Goal: Task Accomplishment & Management: Use online tool/utility

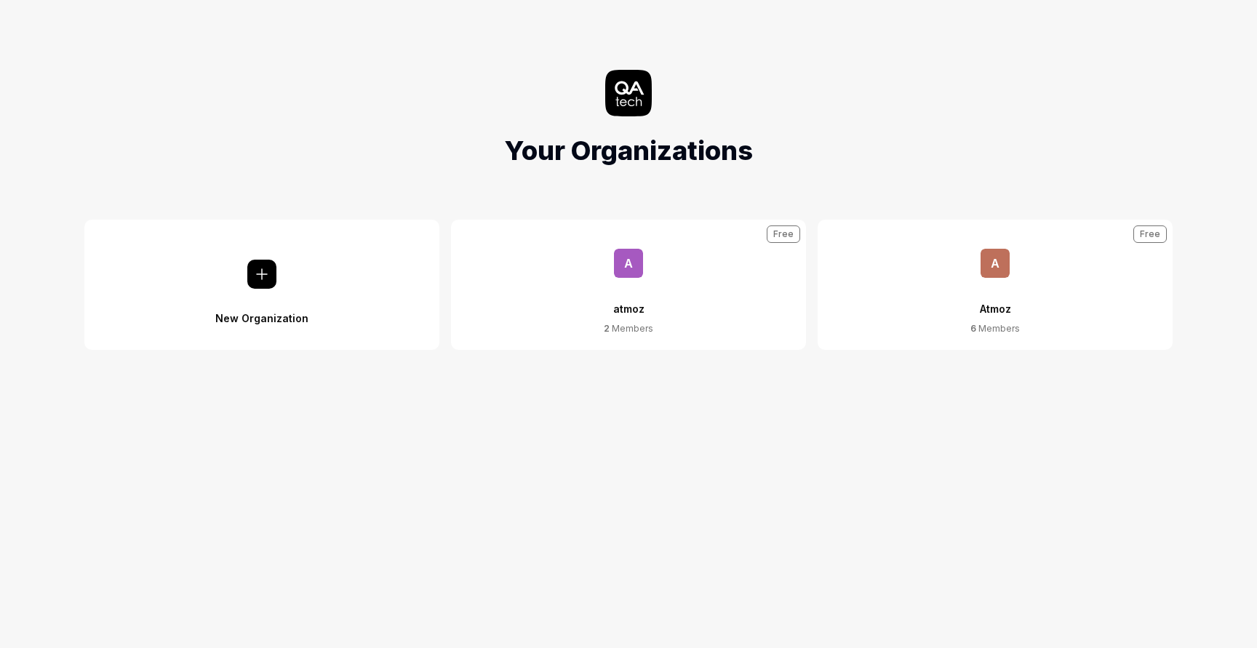
click at [999, 260] on span "A" at bounding box center [994, 263] width 29 height 29
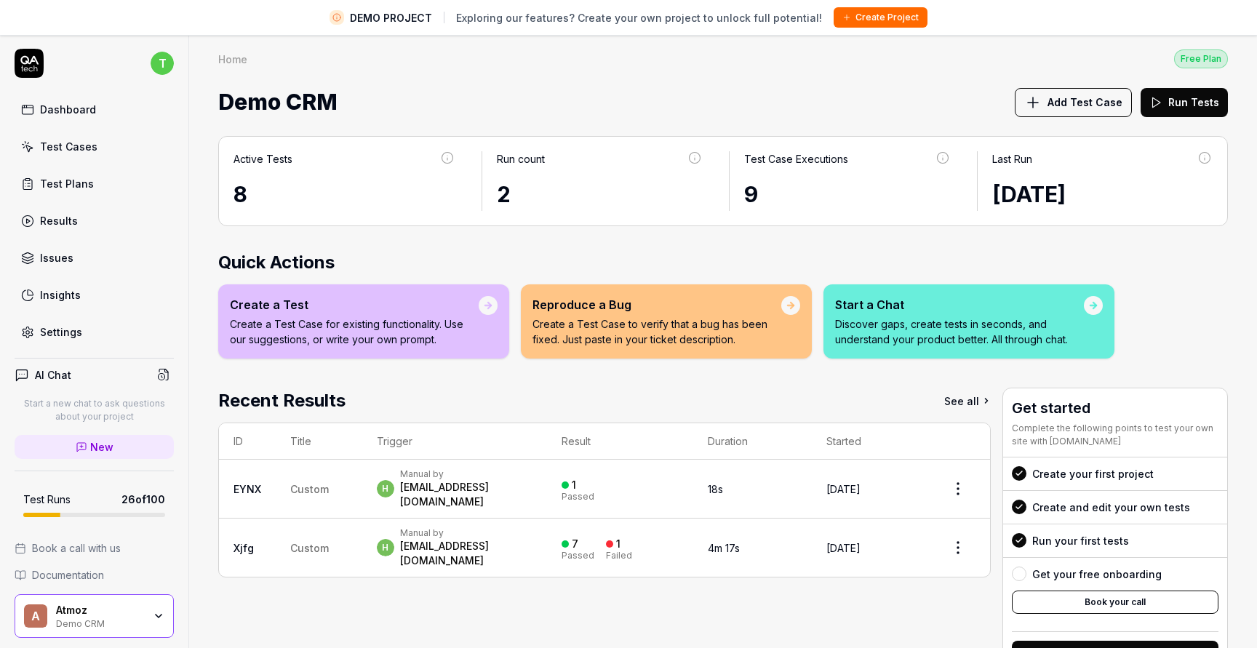
click at [959, 478] on html "DEMO PROJECT Exploring our features? Create your own project to unlock full pot…" at bounding box center [628, 395] width 1257 height 791
click at [961, 402] on html "DEMO PROJECT Exploring our features? Create your own project to unlock full pot…" at bounding box center [628, 395] width 1257 height 791
click at [961, 402] on link "See all" at bounding box center [967, 401] width 47 height 26
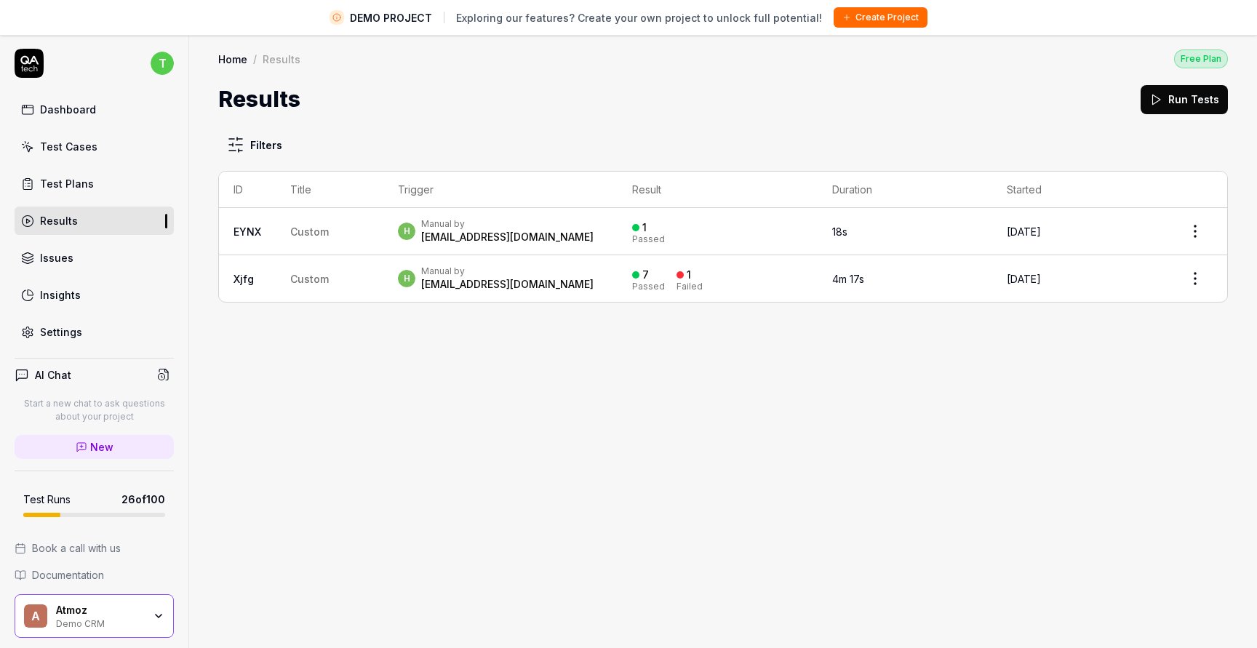
click at [94, 103] on link "Dashboard" at bounding box center [94, 109] width 159 height 28
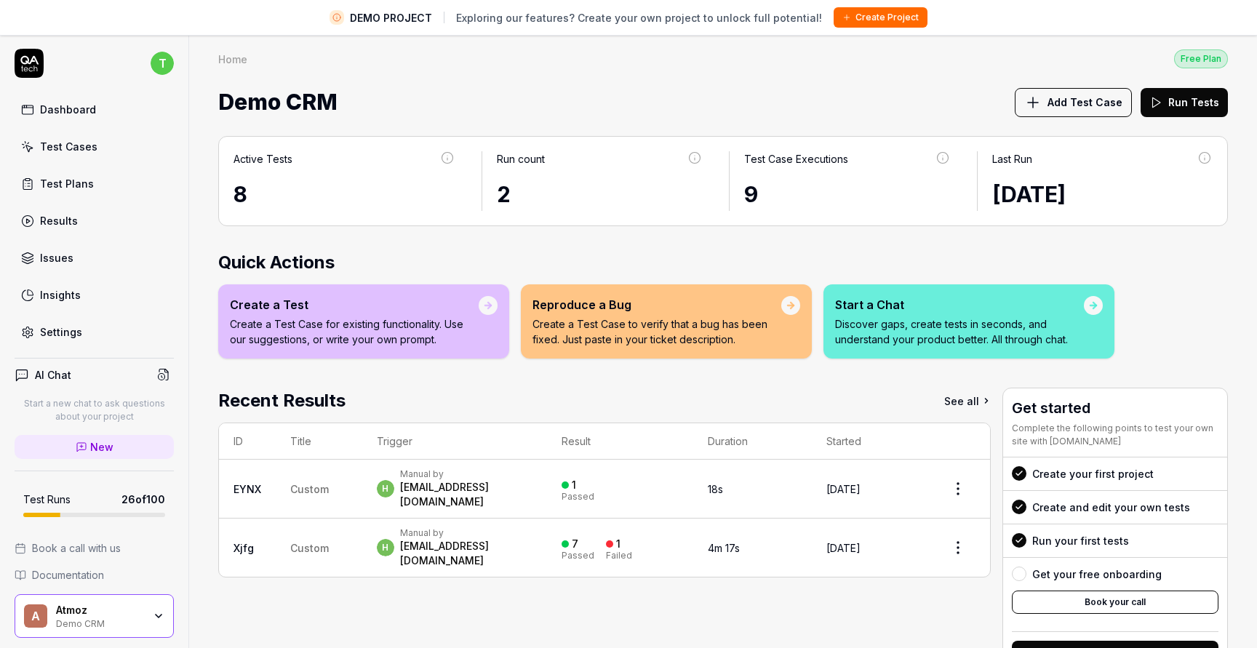
click at [87, 145] on div "Test Cases" at bounding box center [68, 146] width 57 height 15
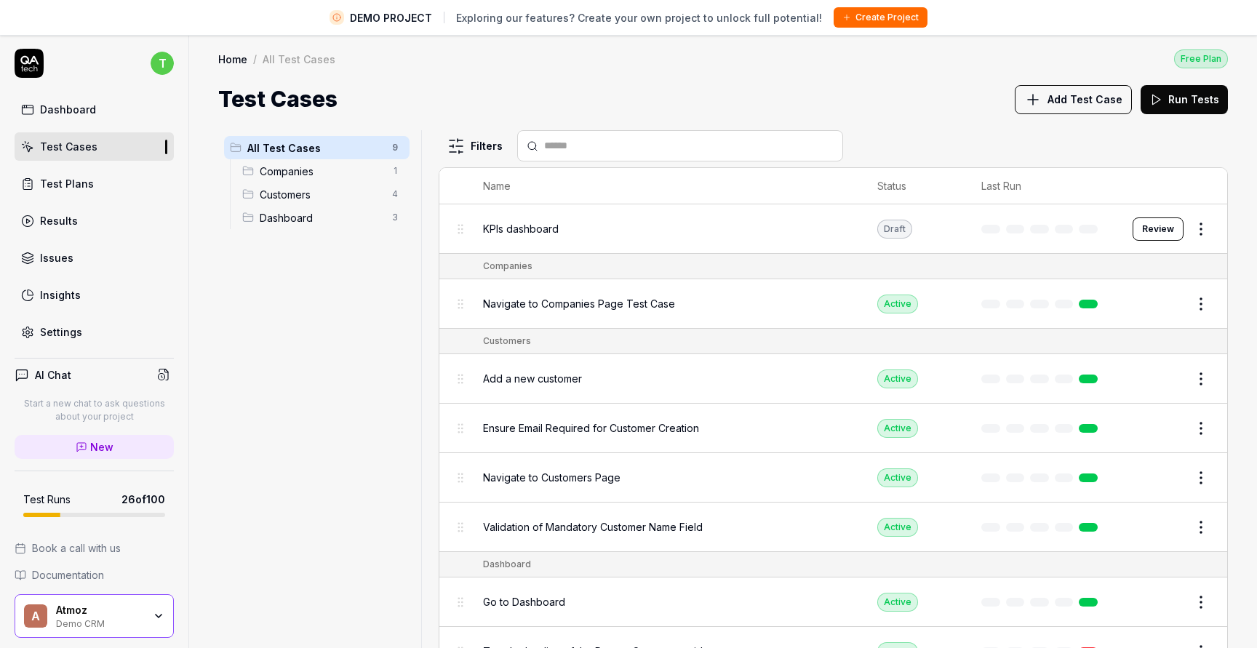
click at [316, 165] on span "Companies" at bounding box center [322, 171] width 124 height 15
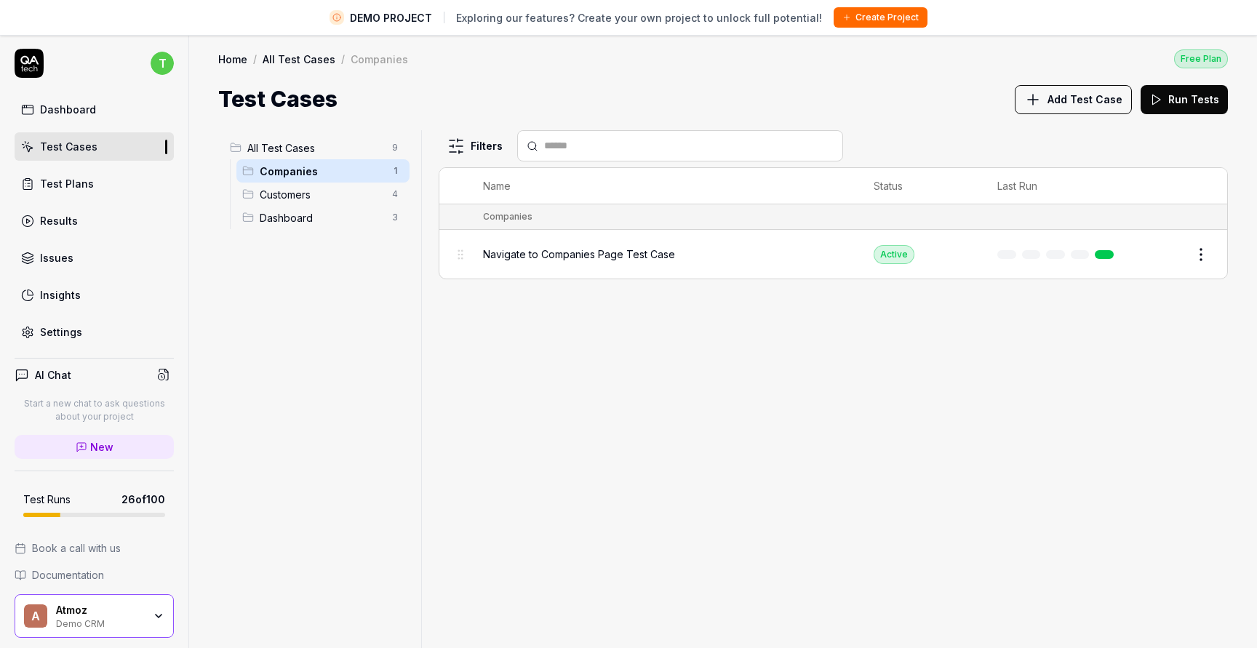
click at [636, 250] on span "Navigate to Companies Page Test Case" at bounding box center [579, 254] width 192 height 15
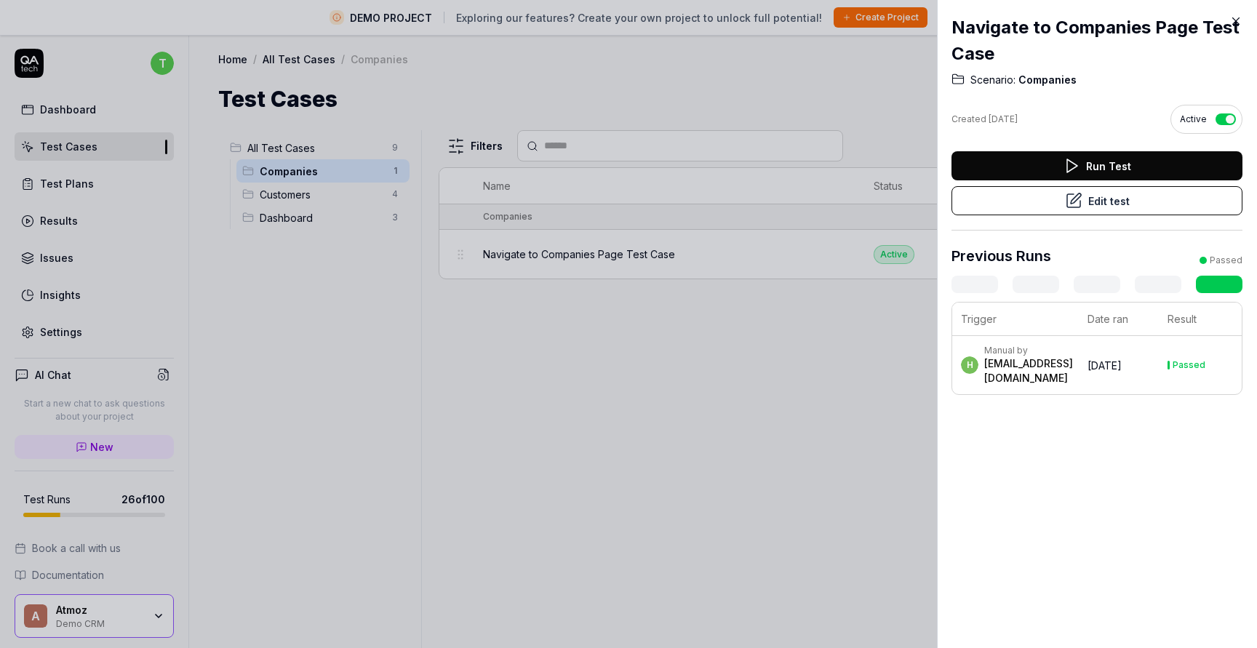
click at [1056, 167] on button "Run Test" at bounding box center [1096, 165] width 291 height 29
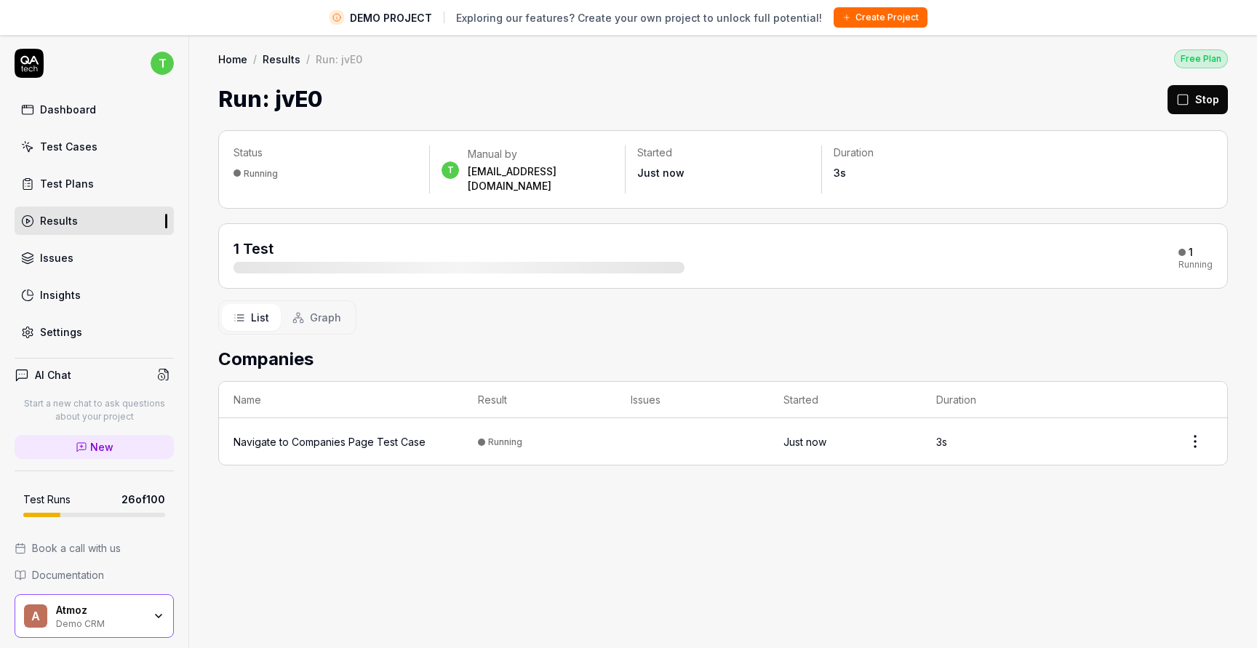
click at [376, 434] on div "Navigate to Companies Page Test Case" at bounding box center [329, 441] width 192 height 15
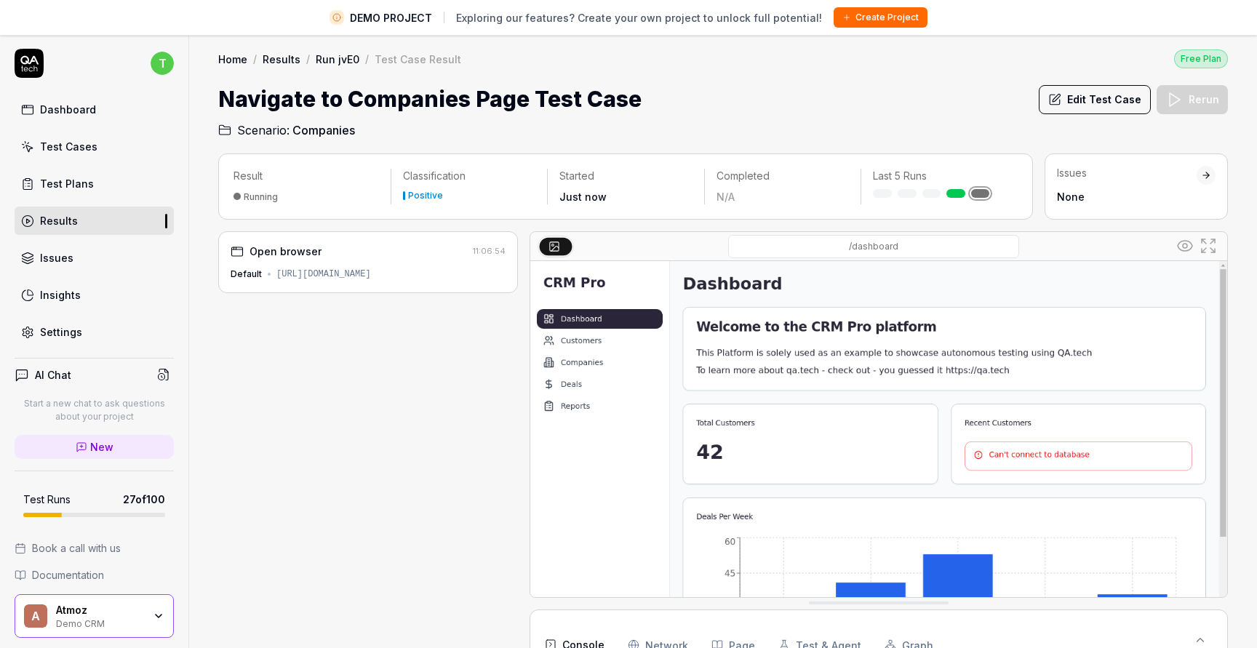
scroll to position [34, 0]
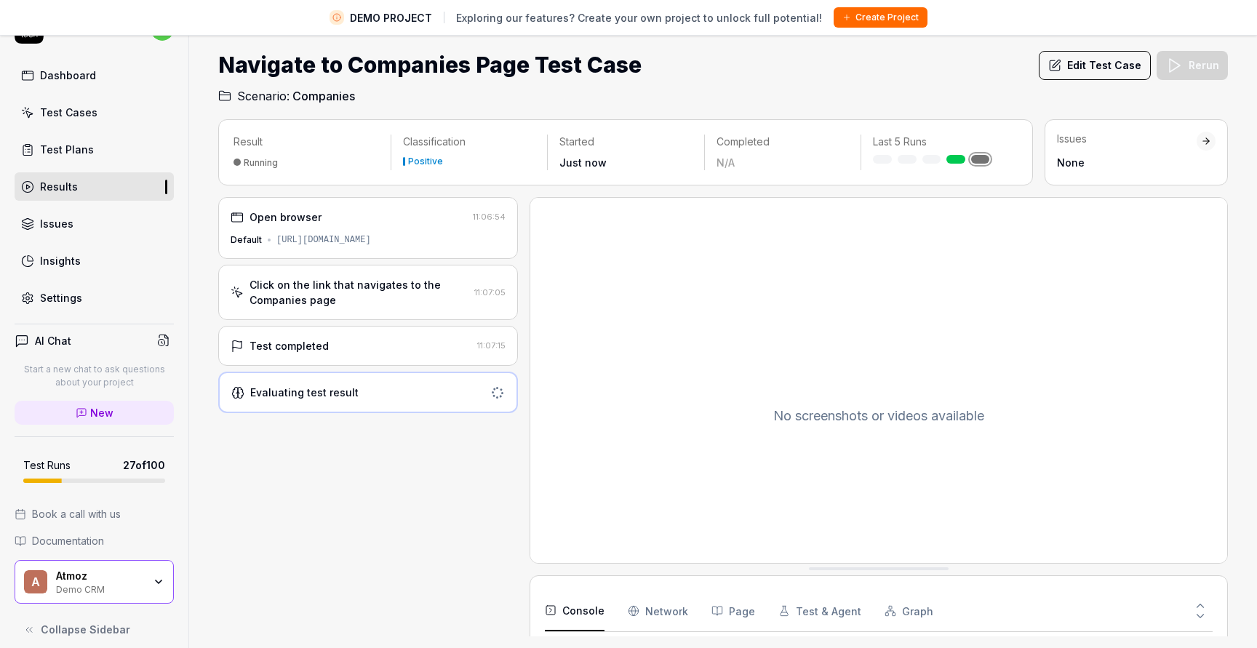
click at [115, 113] on link "Test Cases" at bounding box center [94, 112] width 159 height 28
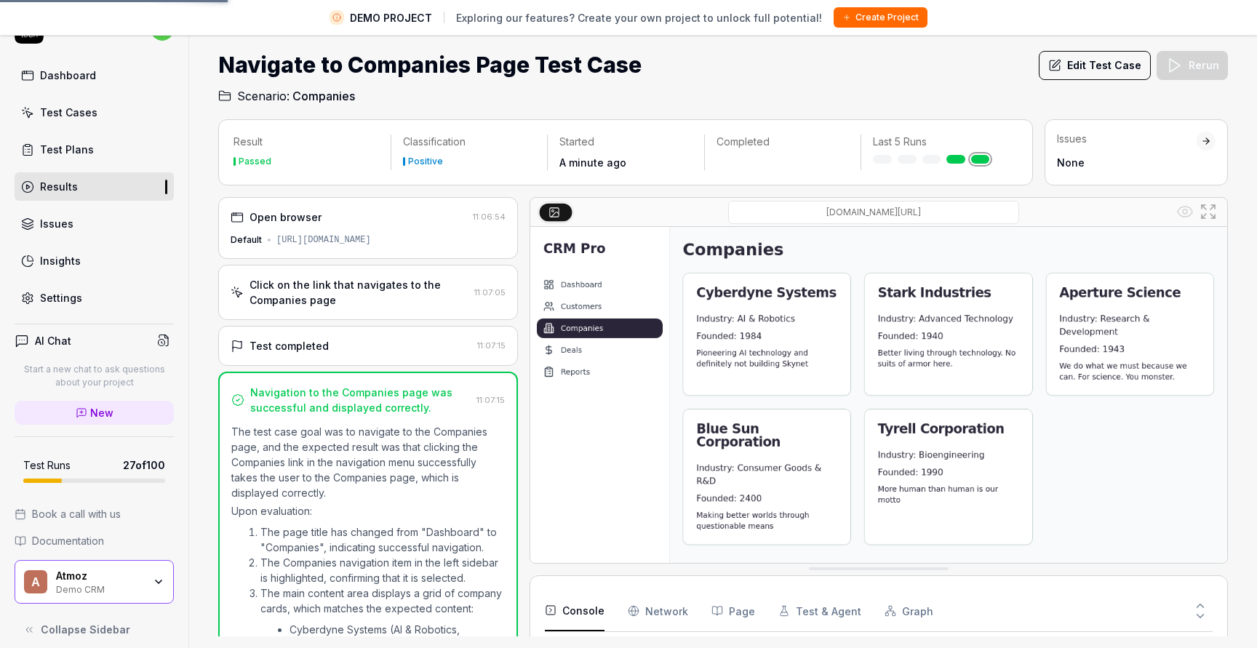
click at [115, 113] on link "Test Cases" at bounding box center [94, 112] width 159 height 28
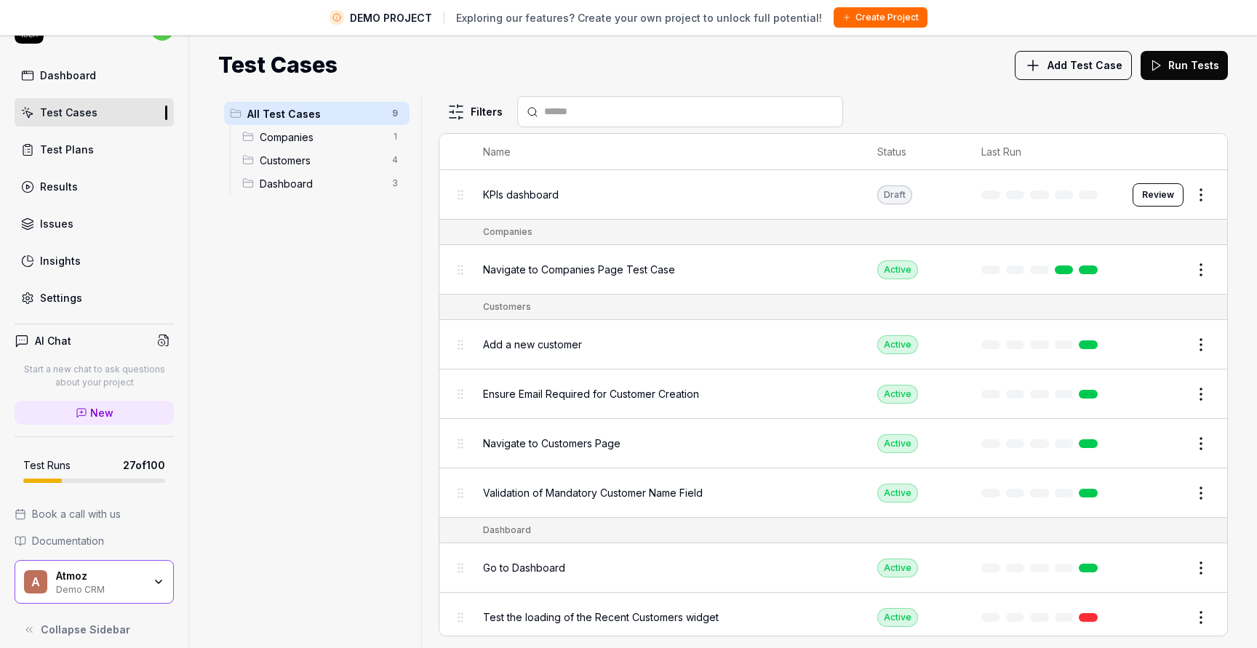
click at [305, 148] on div "Customers 4" at bounding box center [322, 159] width 173 height 23
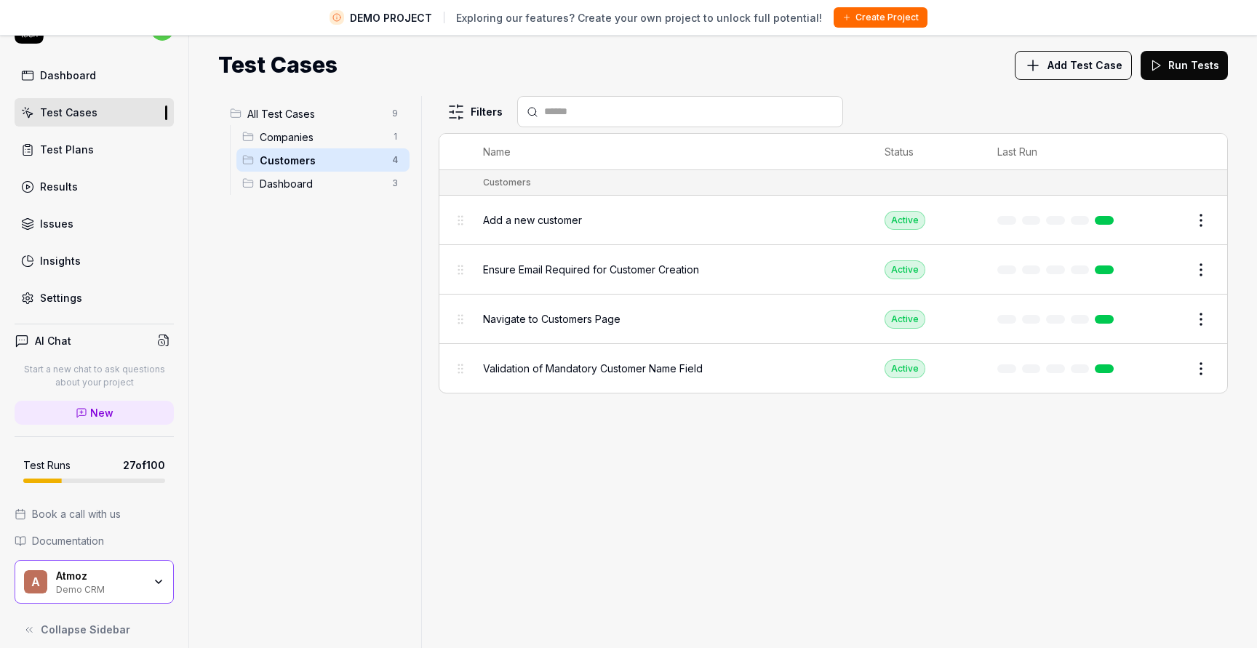
click at [316, 191] on div "Dashboard 3" at bounding box center [322, 183] width 173 height 23
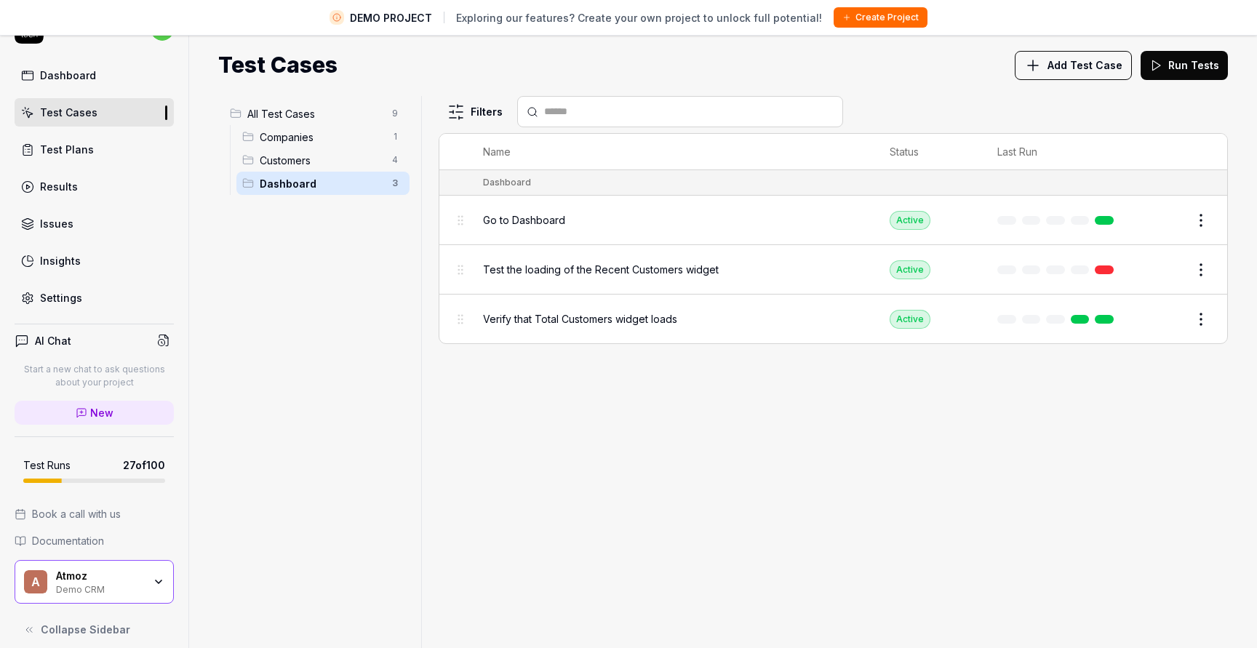
click at [537, 215] on span "Go to Dashboard" at bounding box center [524, 219] width 82 height 15
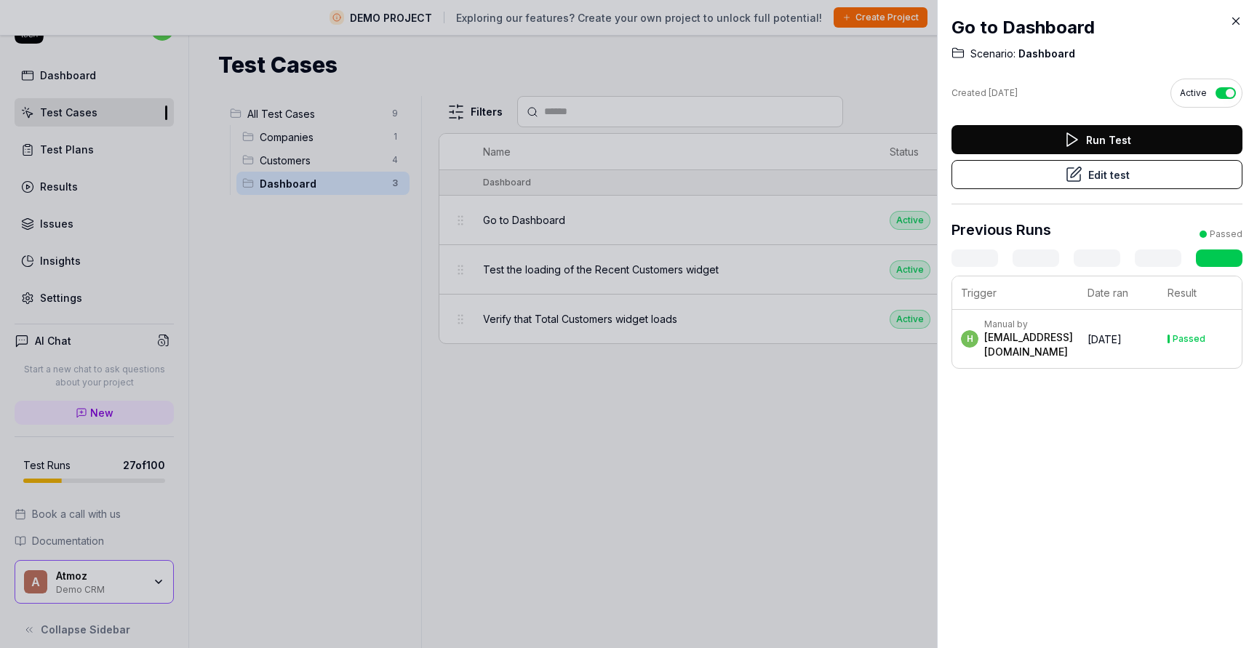
click at [391, 223] on div at bounding box center [628, 324] width 1257 height 648
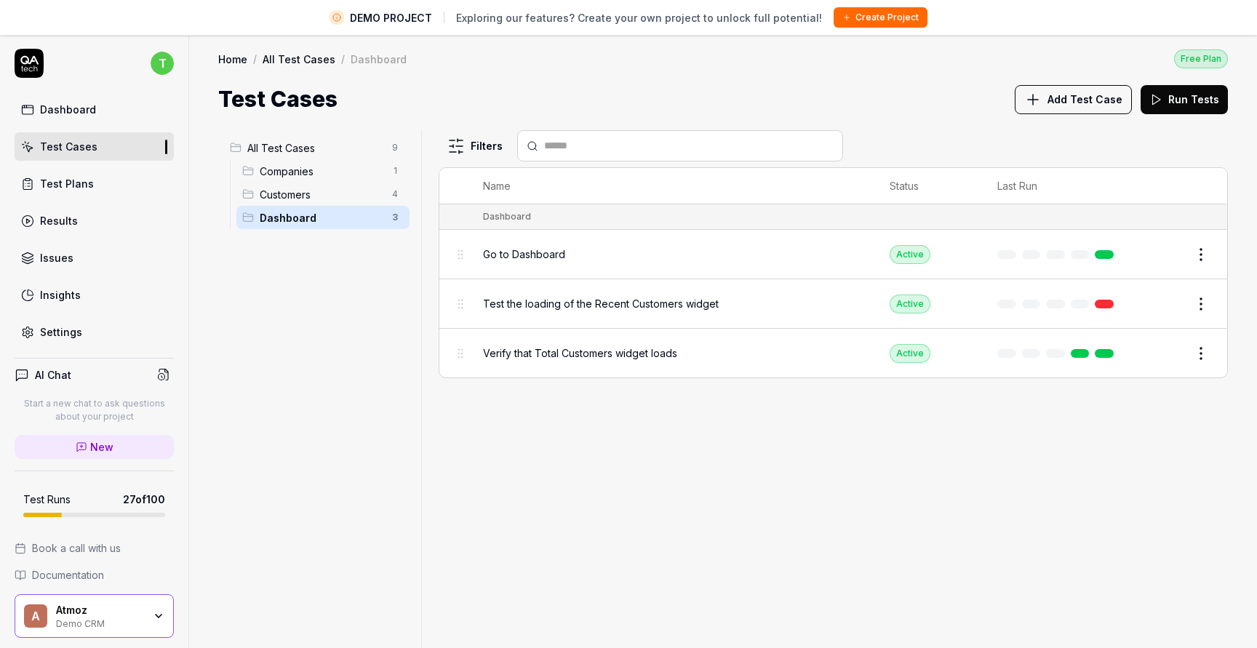
click at [316, 165] on span "Companies" at bounding box center [322, 171] width 124 height 15
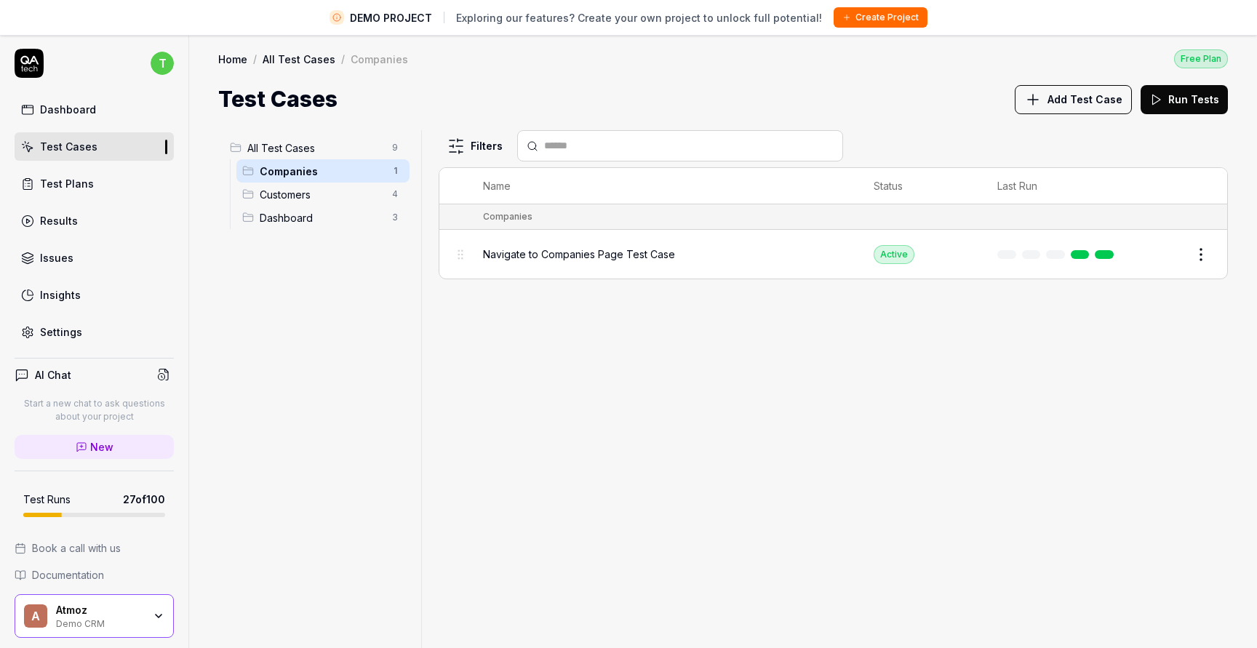
click at [316, 194] on span "Customers" at bounding box center [322, 194] width 124 height 15
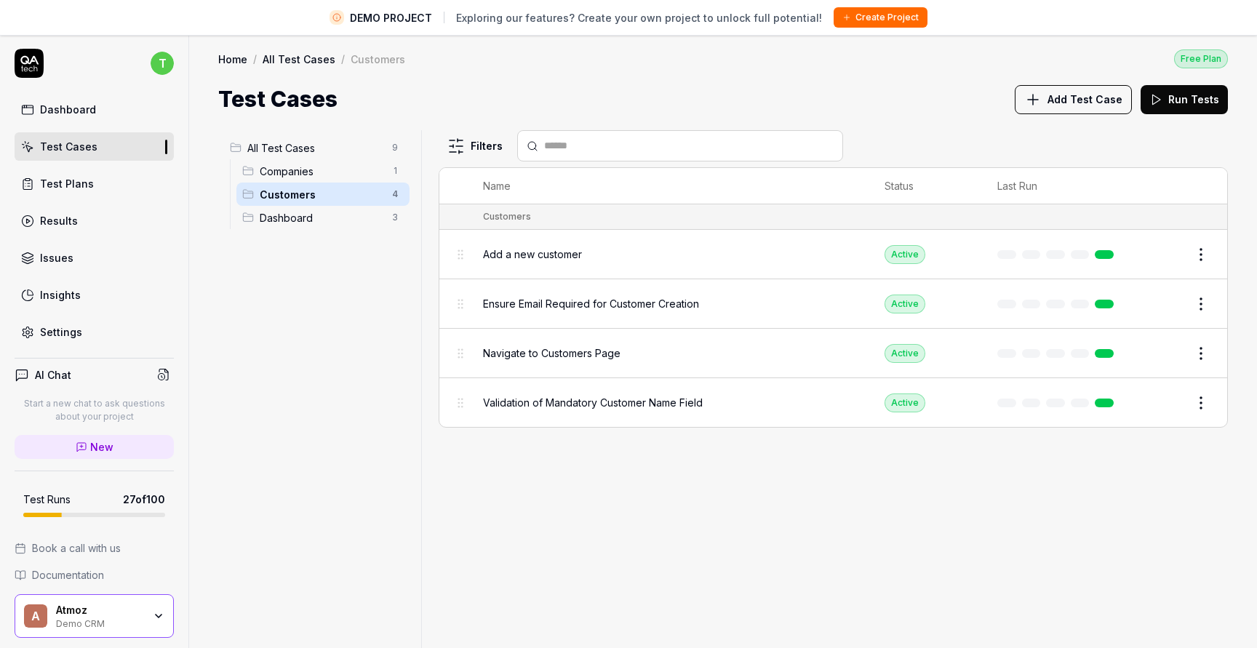
click at [316, 215] on span "Dashboard" at bounding box center [322, 217] width 124 height 15
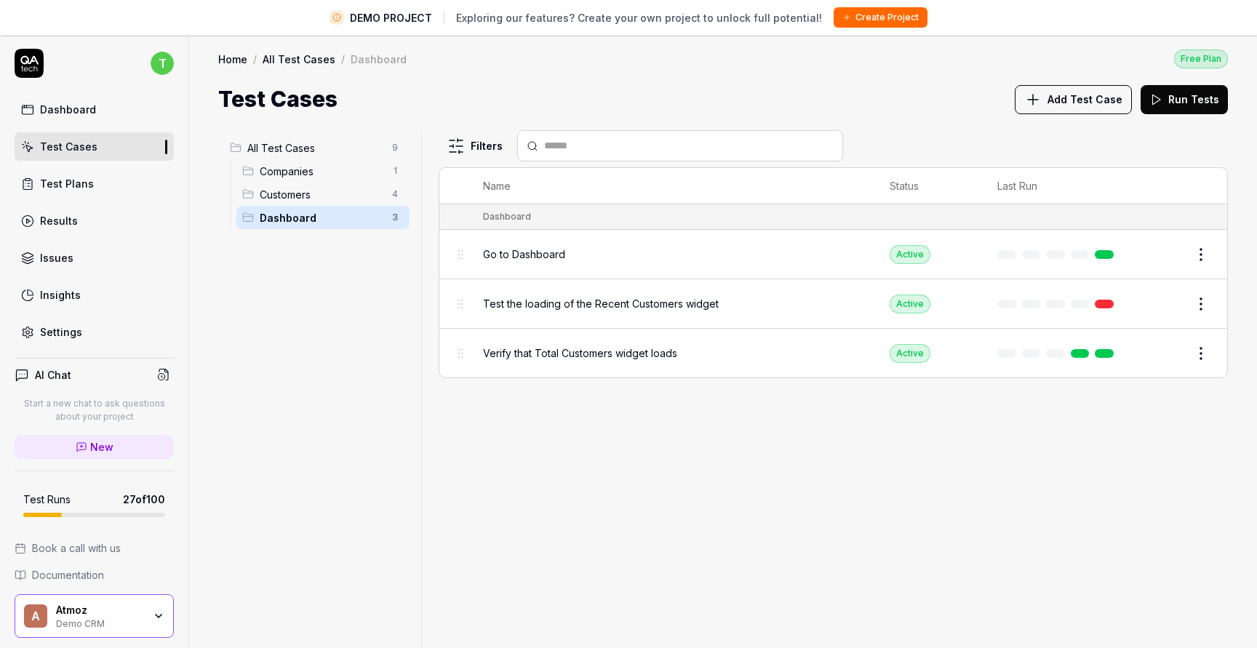
click at [308, 192] on span "Customers" at bounding box center [322, 194] width 124 height 15
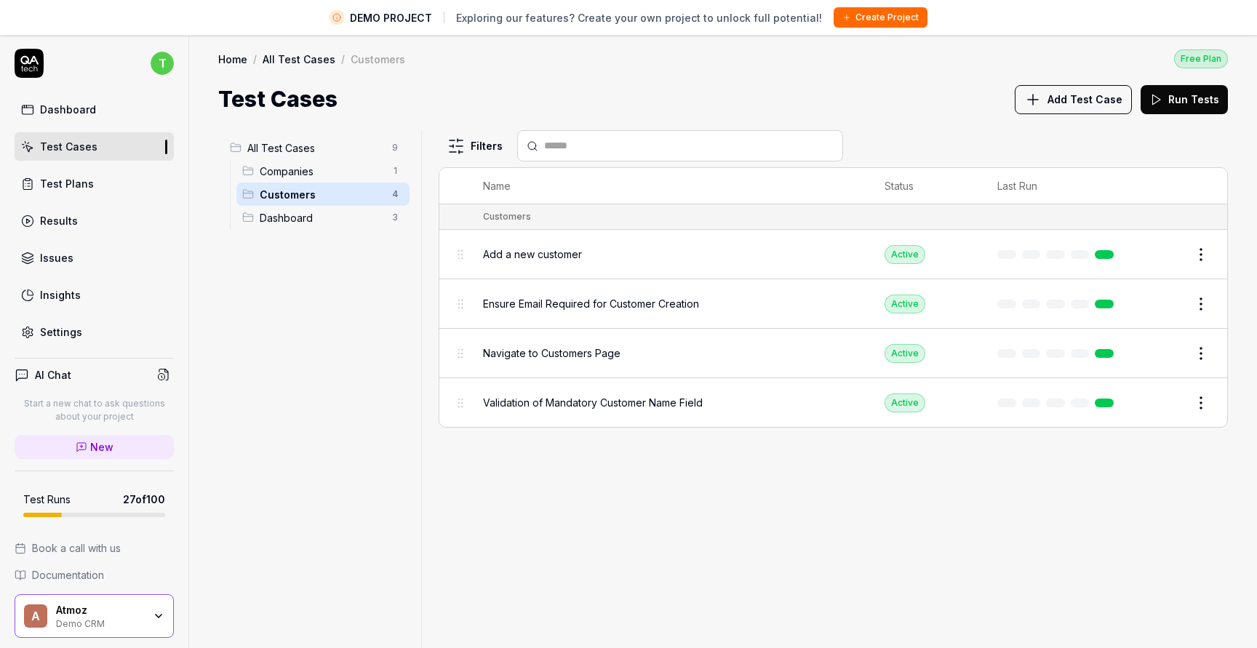
click at [308, 159] on div "Companies 1" at bounding box center [322, 170] width 173 height 23
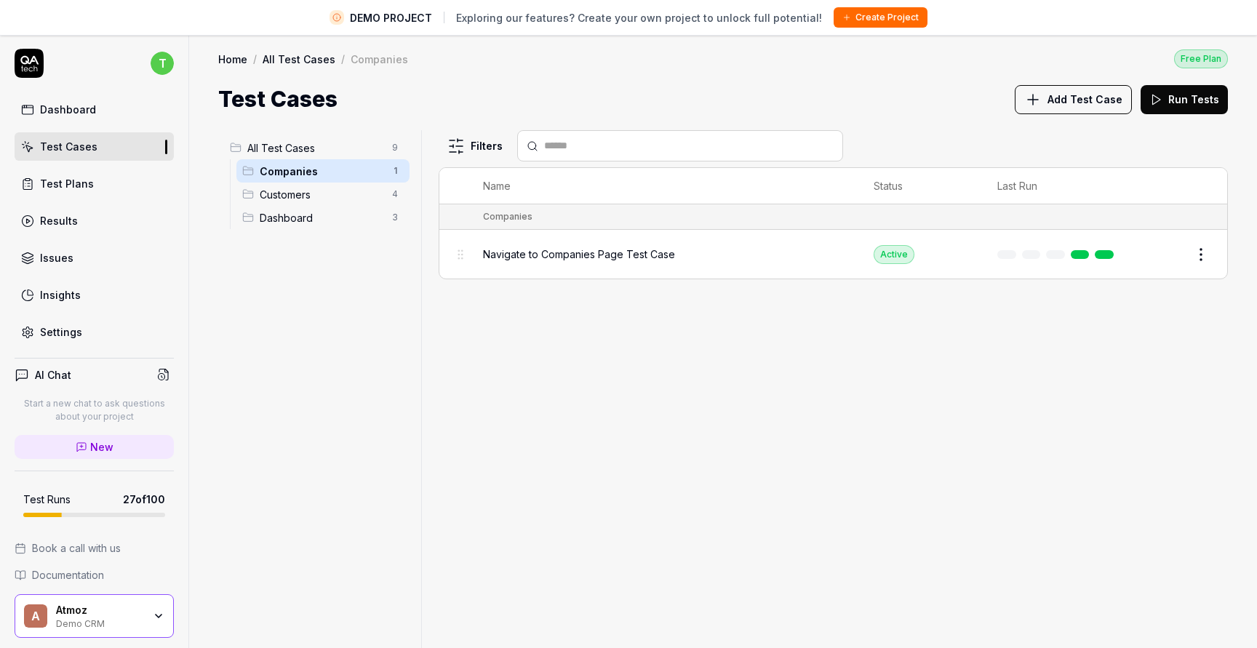
click at [110, 150] on link "Test Cases" at bounding box center [94, 146] width 159 height 28
click at [91, 175] on link "Test Plans" at bounding box center [94, 183] width 159 height 28
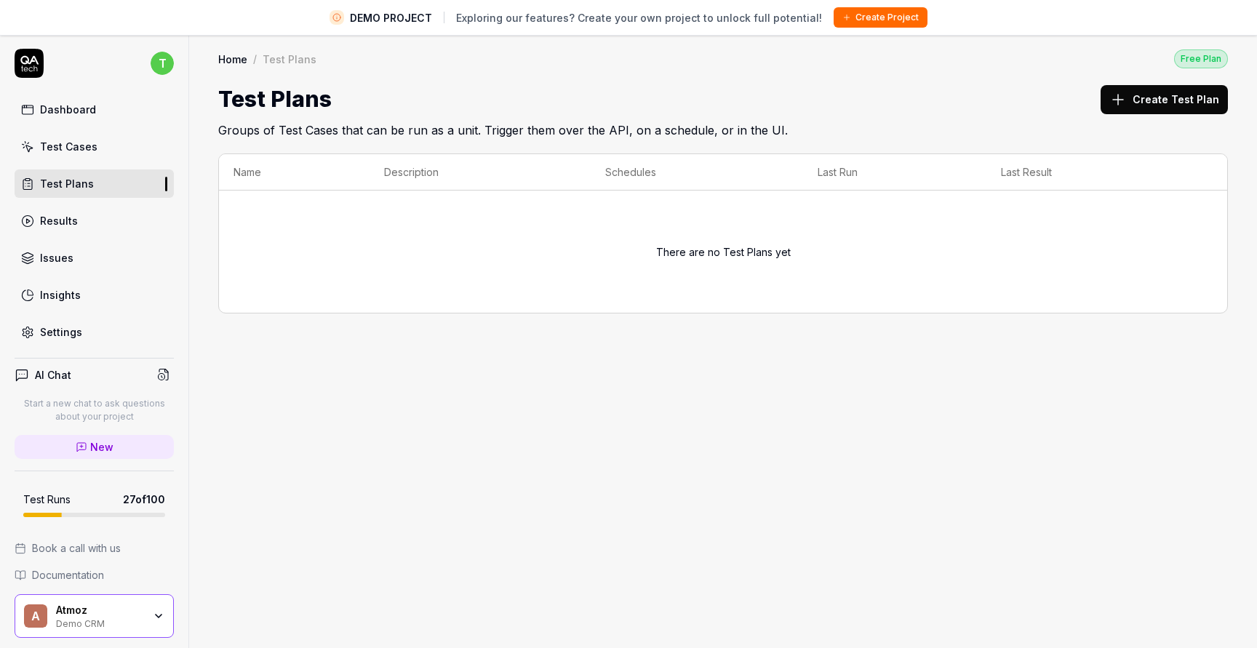
click at [89, 113] on div "Dashboard" at bounding box center [68, 109] width 56 height 15
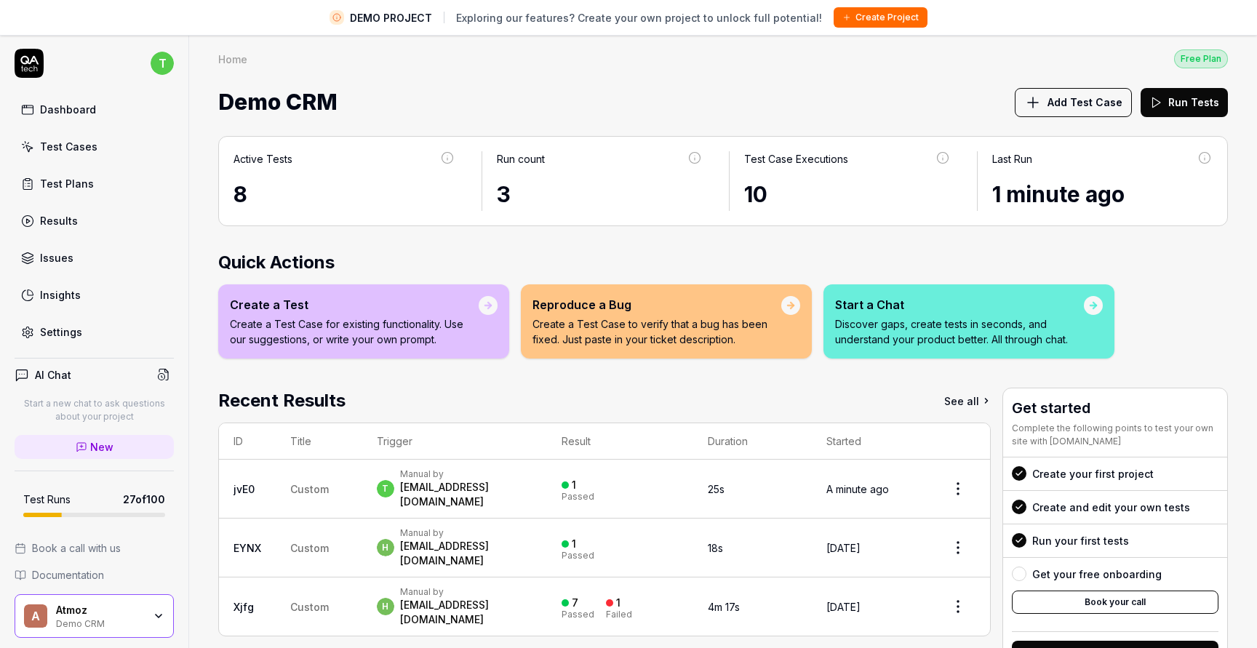
click at [87, 132] on link "Test Cases" at bounding box center [94, 146] width 159 height 28
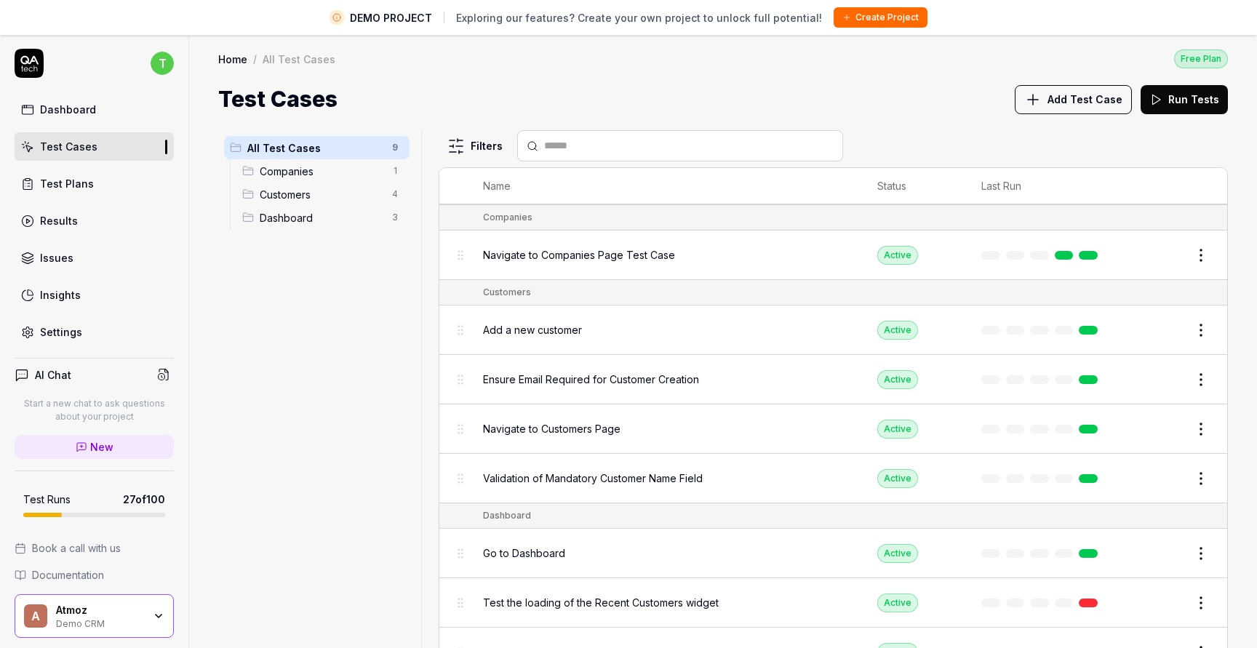
scroll to position [34, 0]
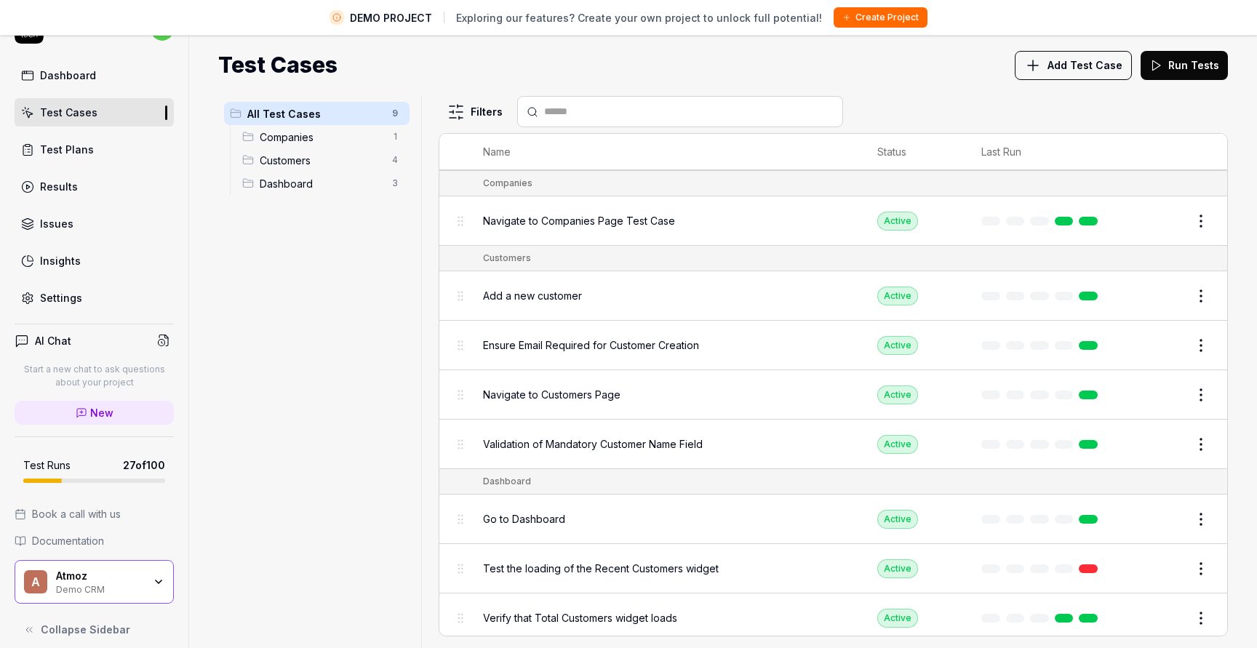
click at [83, 150] on div "Test Plans" at bounding box center [67, 149] width 54 height 15
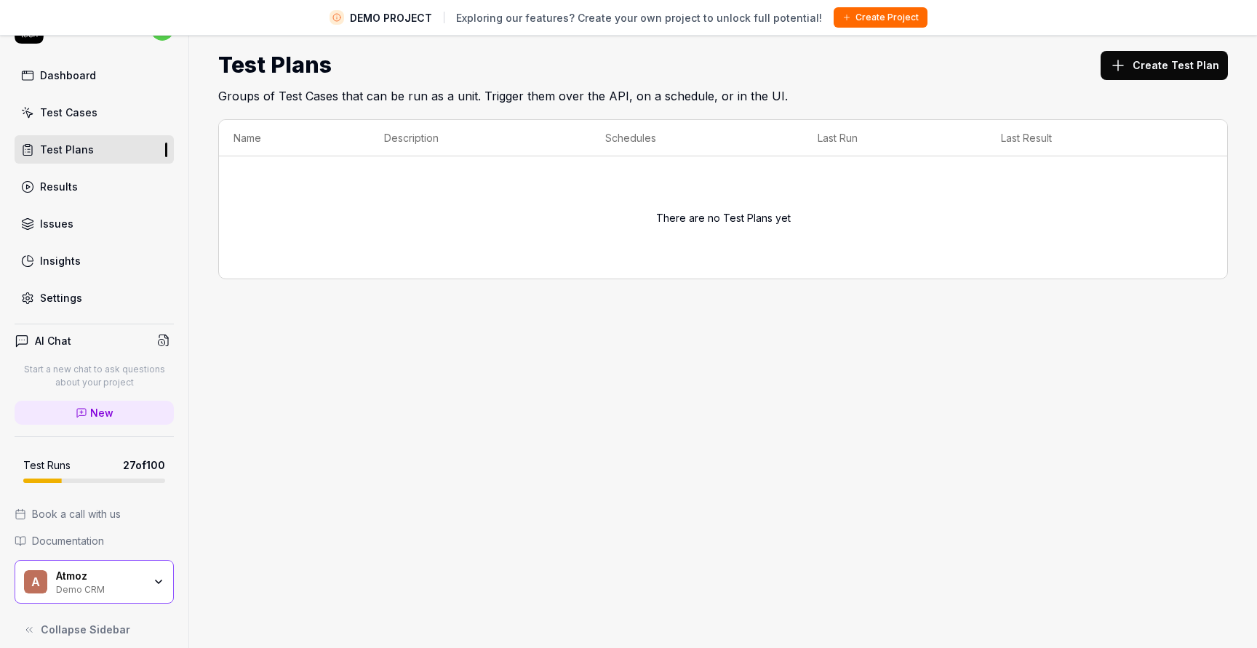
click at [167, 595] on div "A Atmoz Demo CRM" at bounding box center [94, 582] width 159 height 44
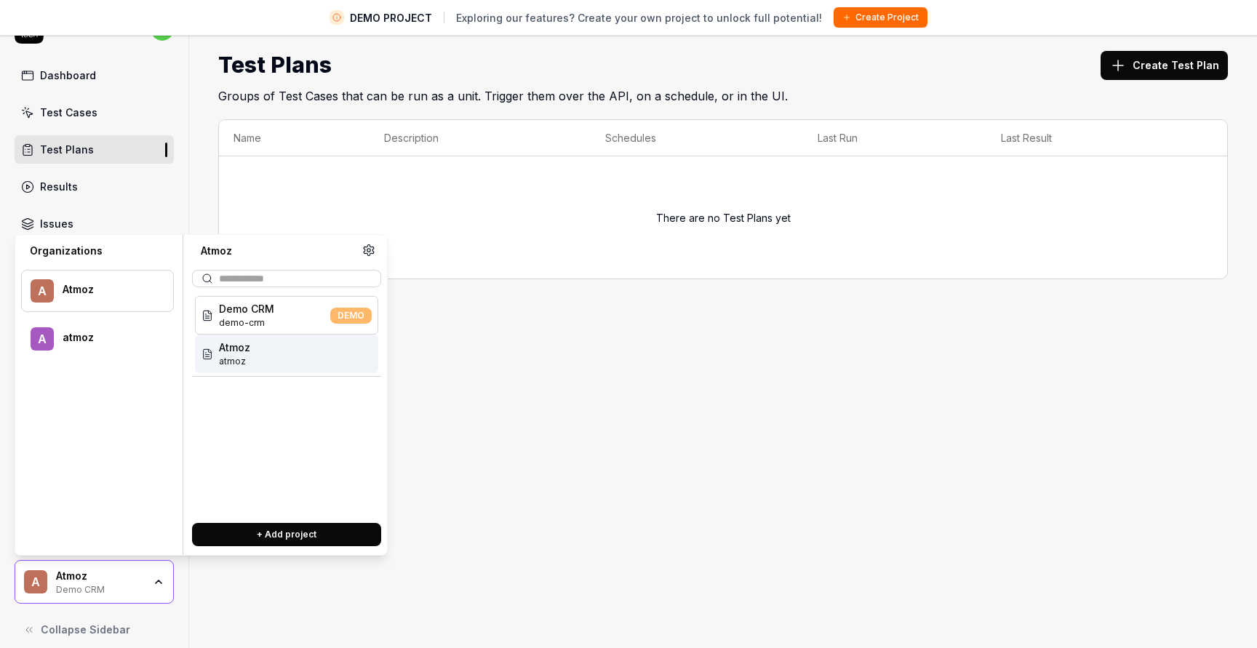
click at [242, 342] on span "Atmoz" at bounding box center [234, 347] width 31 height 15
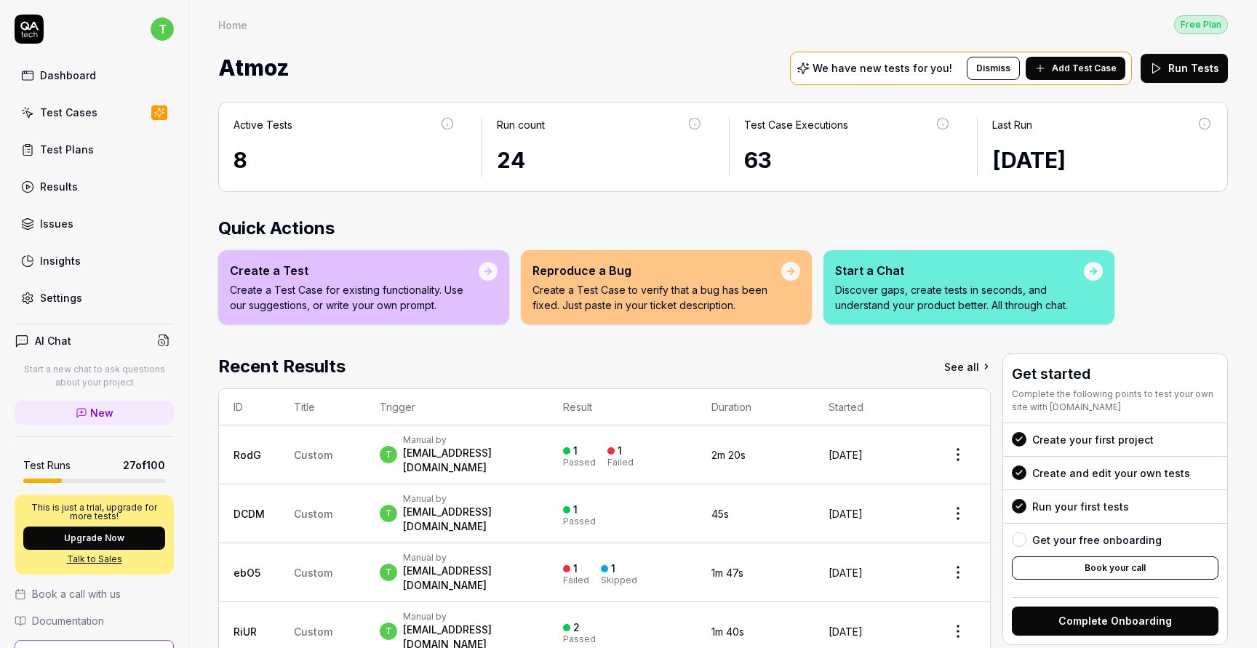
click at [100, 74] on link "Dashboard" at bounding box center [94, 75] width 159 height 28
click at [100, 118] on link "Test Cases" at bounding box center [94, 112] width 159 height 28
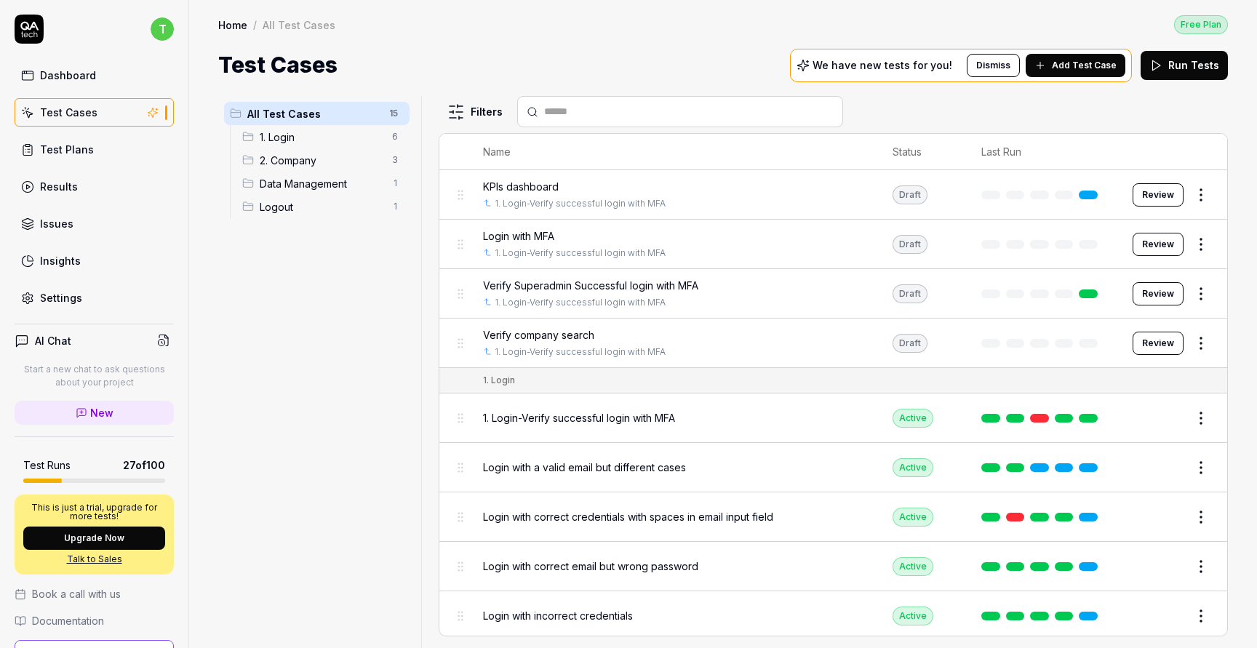
click at [337, 153] on span "2. Company" at bounding box center [322, 160] width 124 height 15
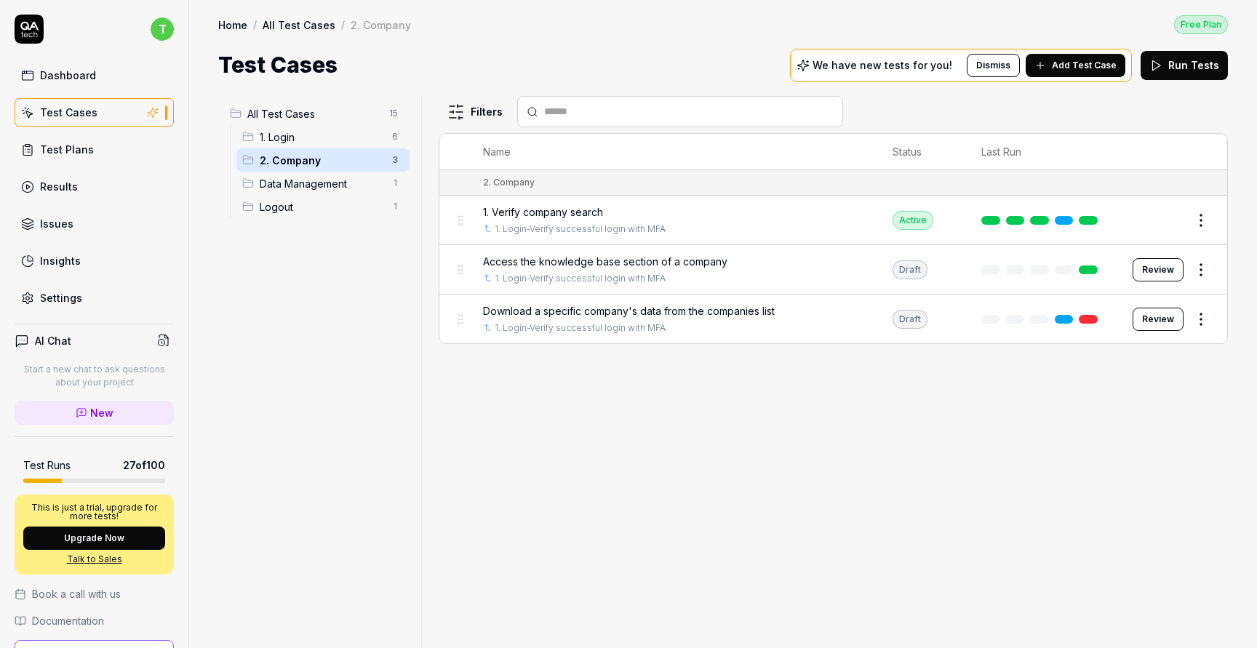
click at [809, 67] on icon at bounding box center [803, 65] width 11 height 11
click at [1076, 65] on span "Add Test Case" at bounding box center [1084, 65] width 65 height 13
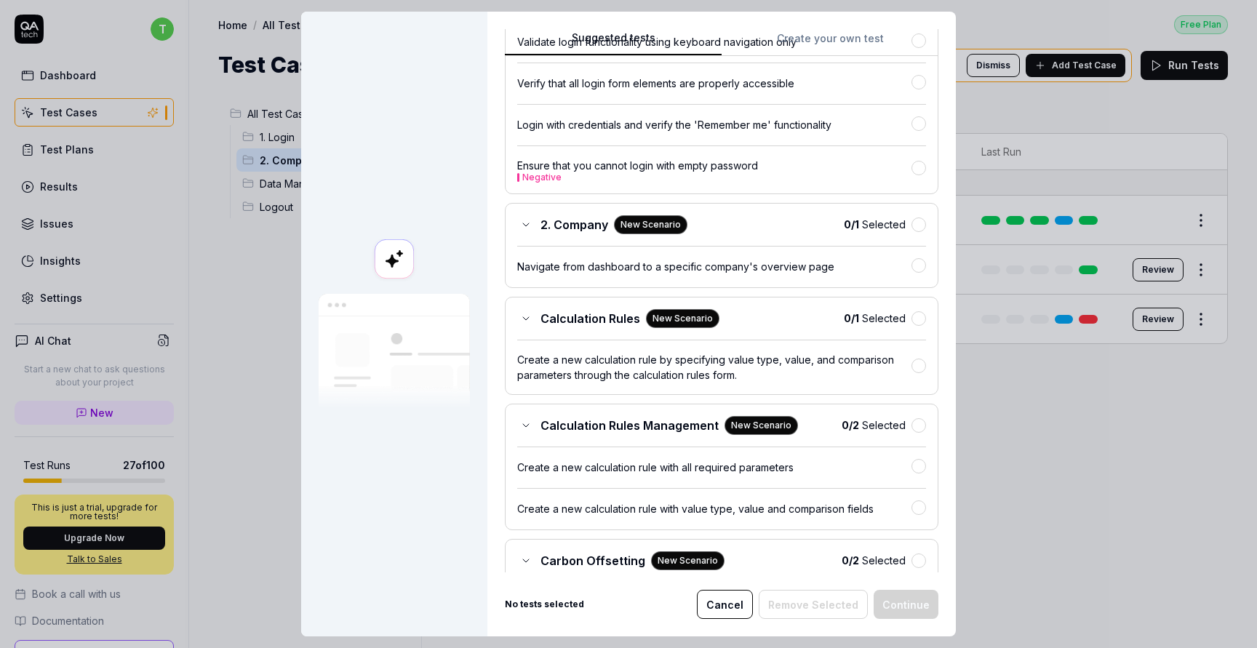
scroll to position [684, 0]
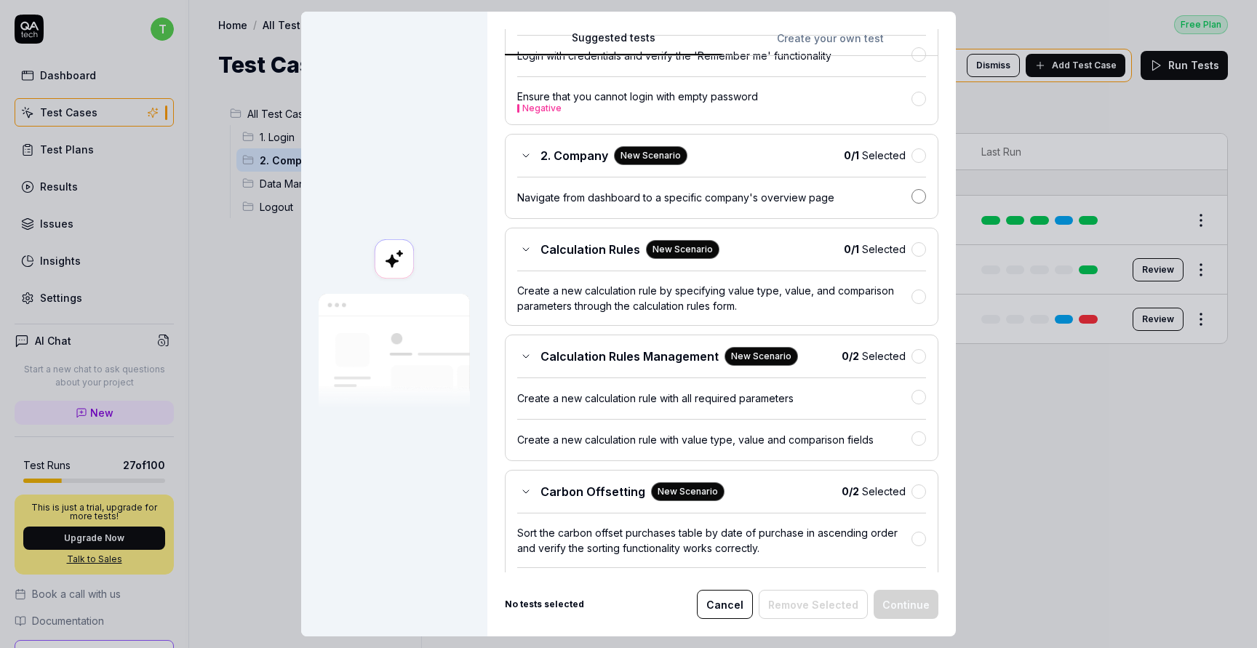
click at [916, 201] on button "button" at bounding box center [918, 196] width 15 height 15
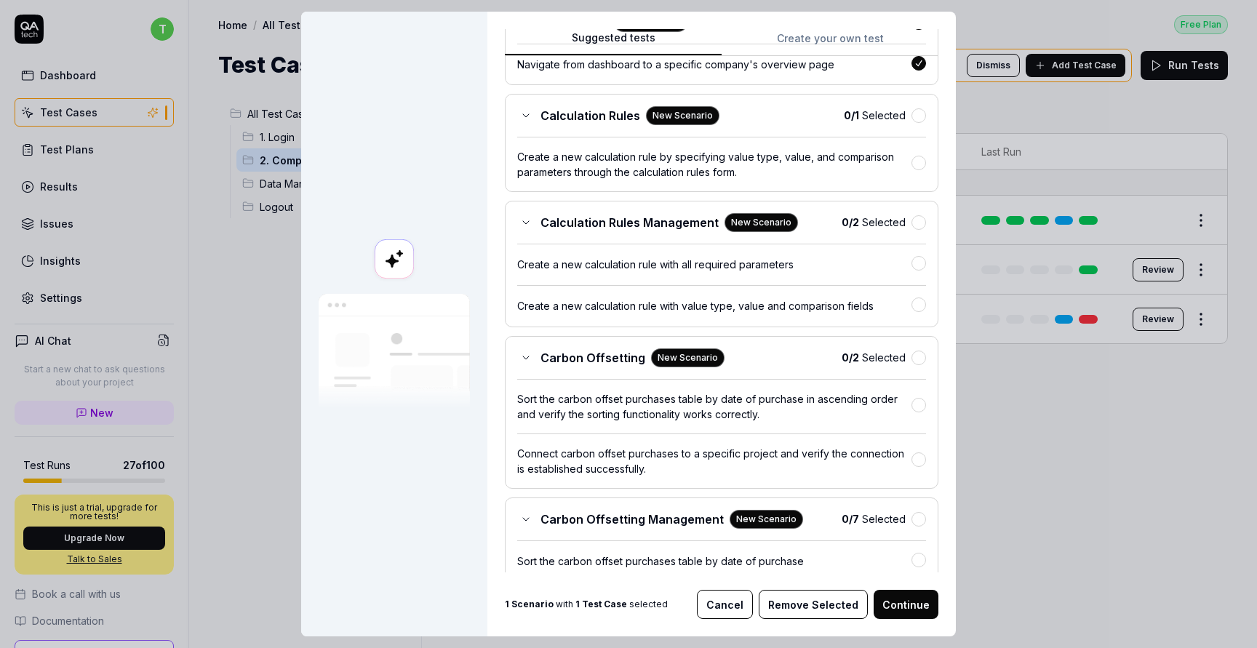
scroll to position [671, 0]
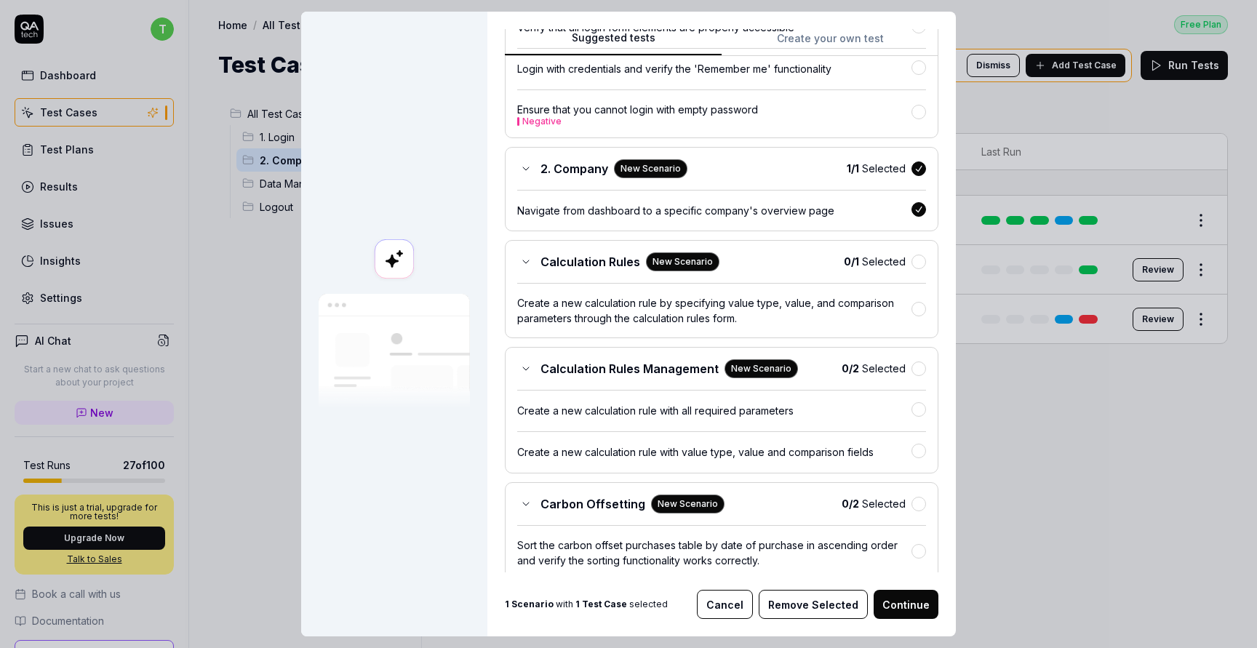
click at [905, 609] on button "Continue" at bounding box center [906, 604] width 65 height 29
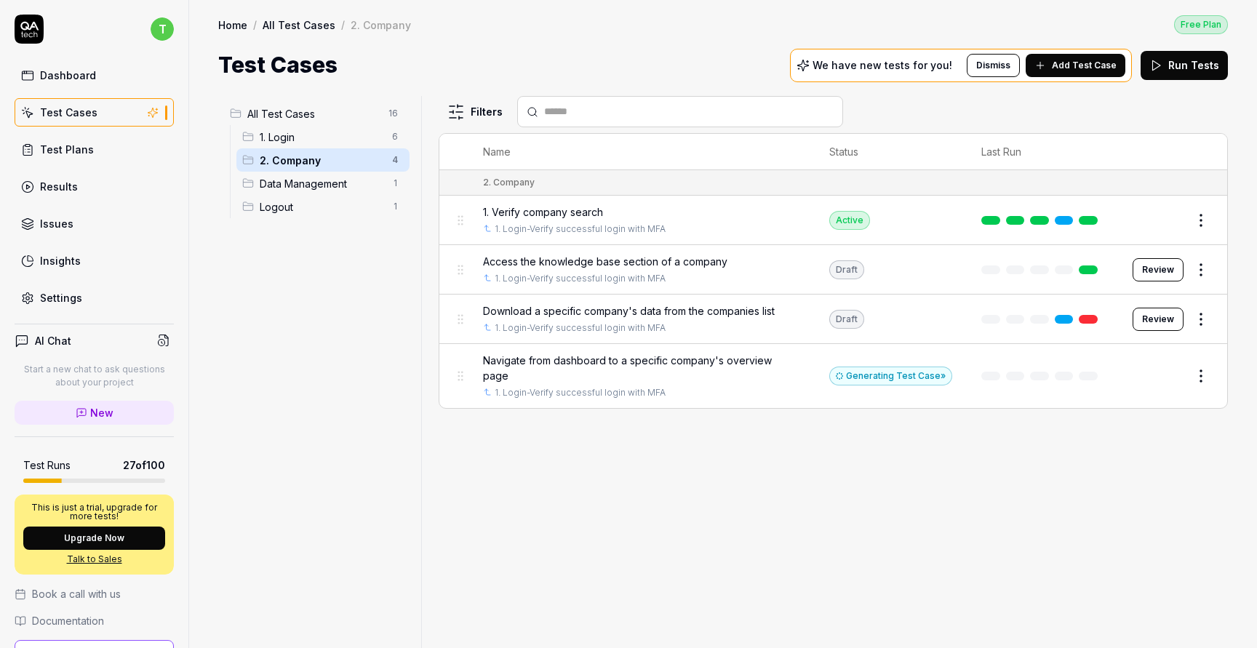
click at [1207, 227] on body "t Dashboard Test Cases Test Plans Results Issues Insights Settings AI Chat Star…" at bounding box center [628, 378] width 1257 height 757
click at [1200, 265] on html "t Dashboard Test Cases Test Plans Results Issues Insights Settings AI Chat Star…" at bounding box center [628, 378] width 1257 height 757
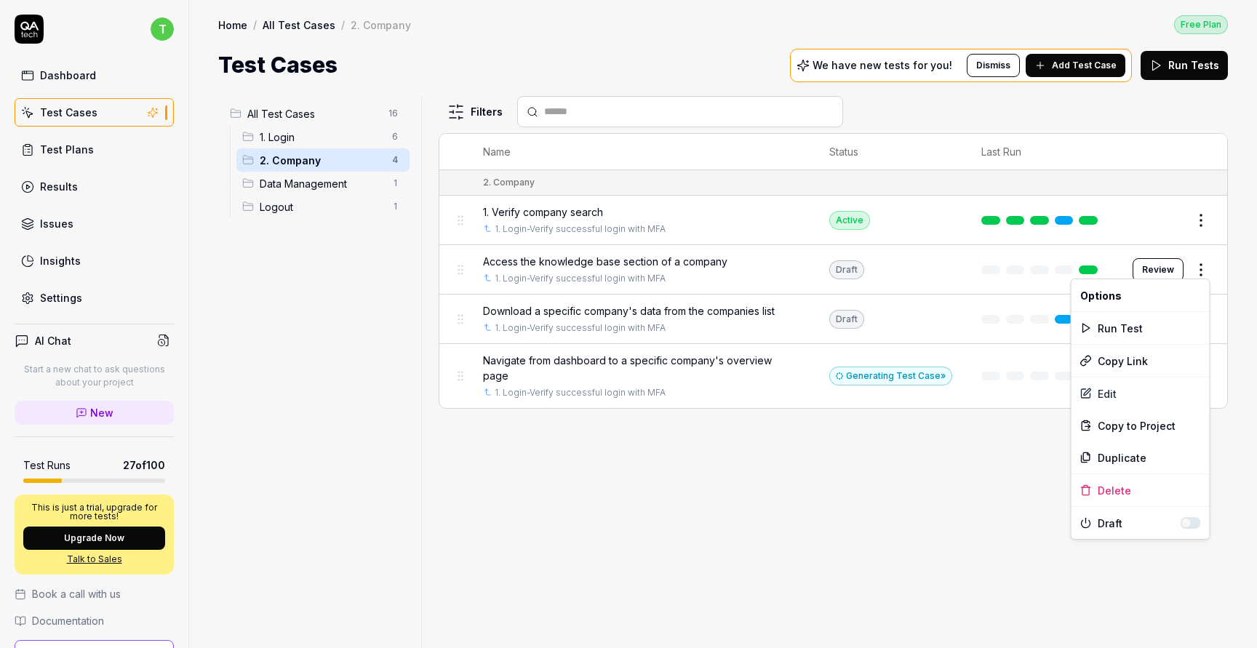
click at [979, 508] on html "t Dashboard Test Cases Test Plans Results Issues Insights Settings AI Chat Star…" at bounding box center [628, 378] width 1257 height 757
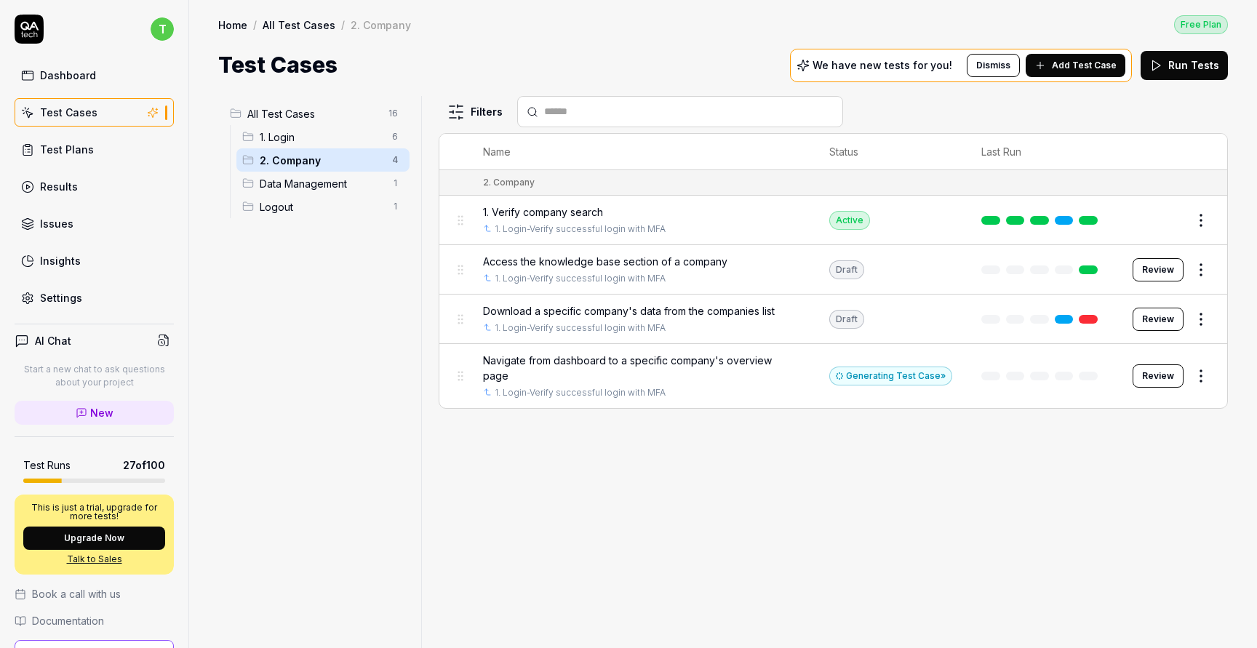
click at [1204, 214] on html "t Dashboard Test Cases Test Plans Results Issues Insights Settings AI Chat Star…" at bounding box center [628, 378] width 1257 height 757
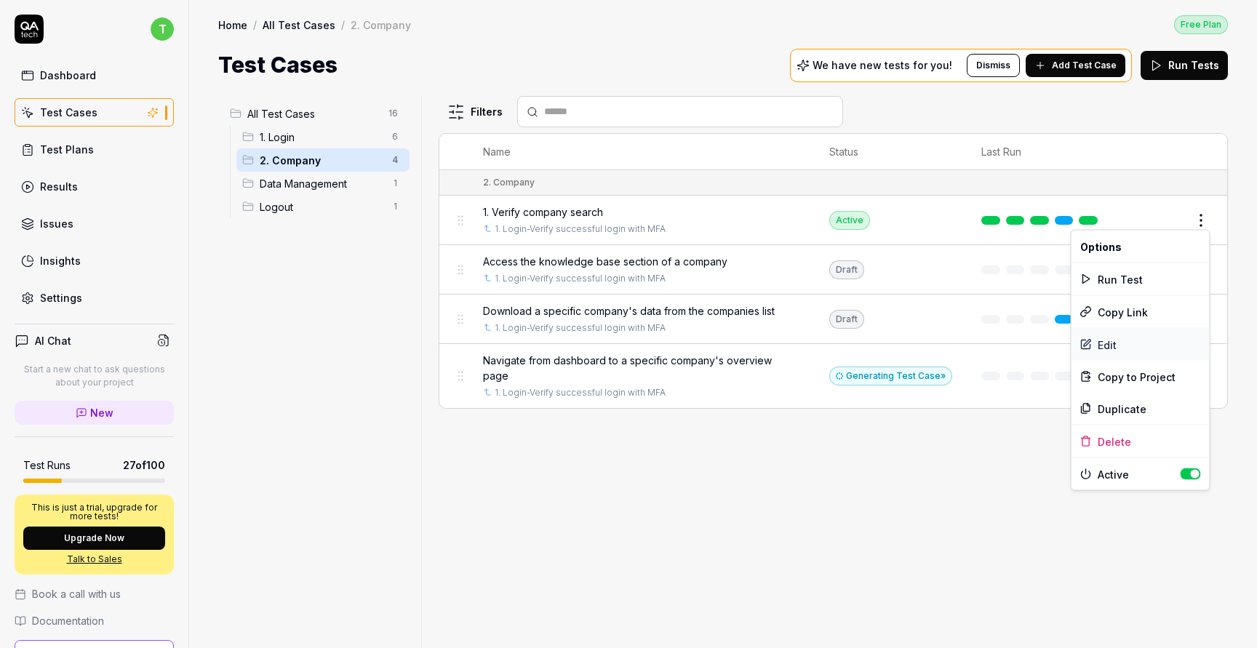
click at [1119, 345] on div "Edit" at bounding box center [1140, 345] width 138 height 32
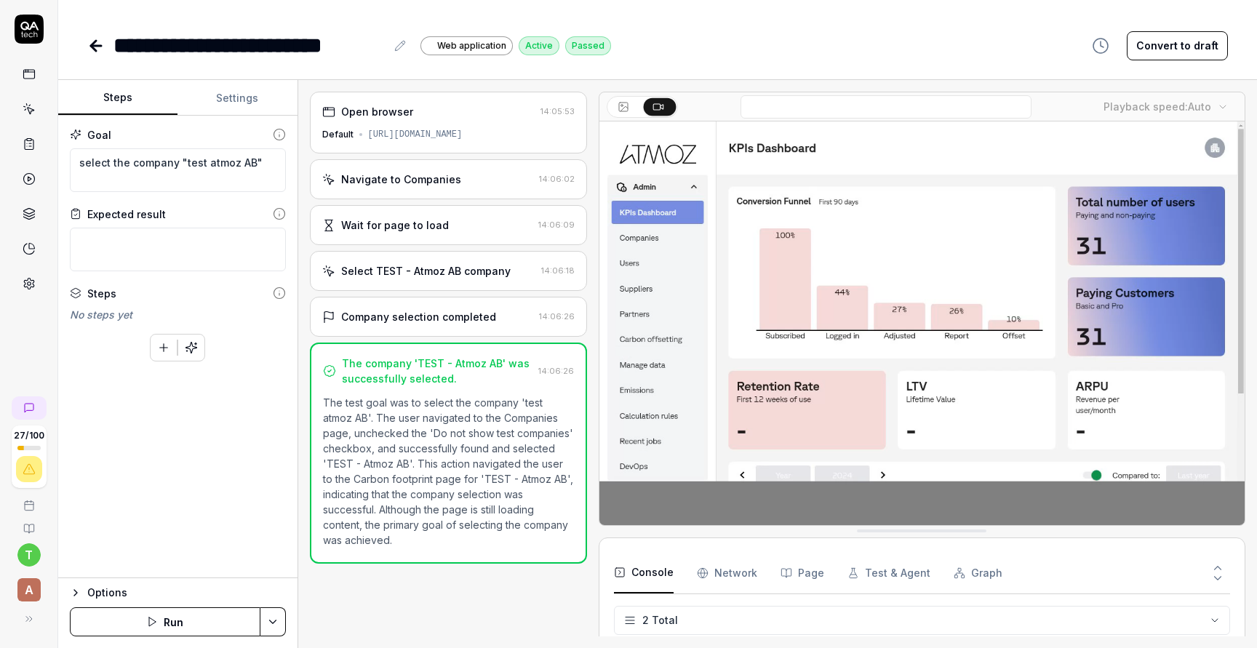
click at [89, 49] on icon at bounding box center [95, 45] width 17 height 17
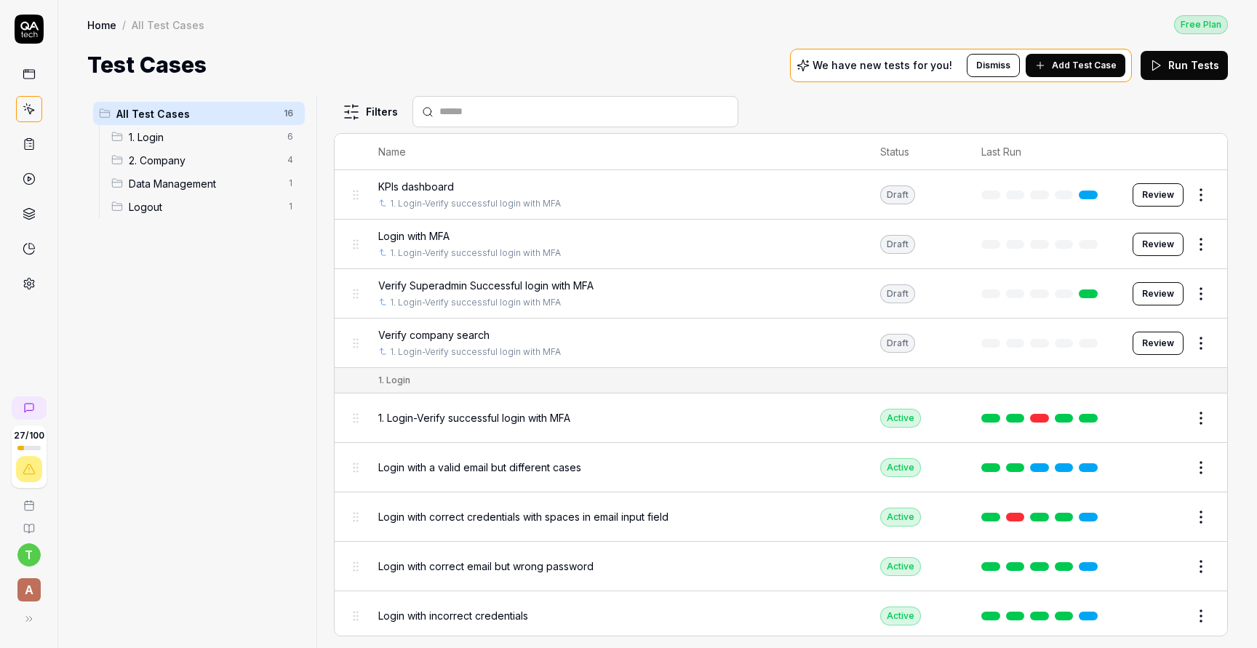
click at [192, 156] on span "2. Company" at bounding box center [204, 160] width 150 height 15
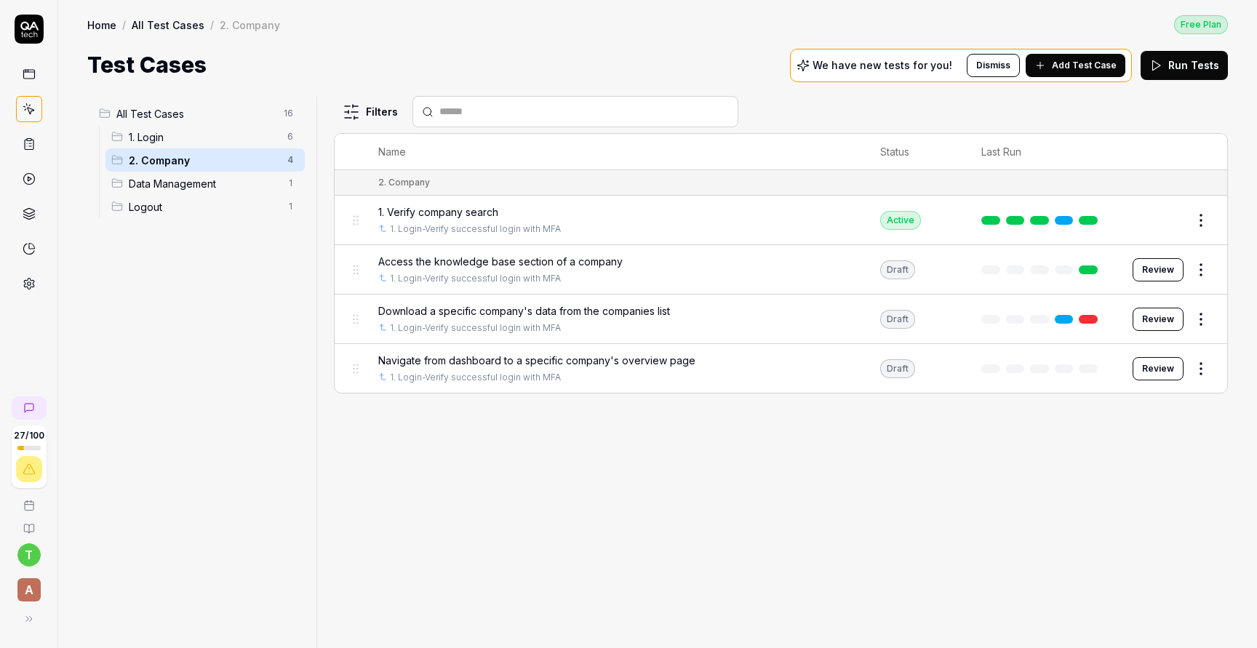
click at [1155, 364] on button "Review" at bounding box center [1157, 368] width 51 height 23
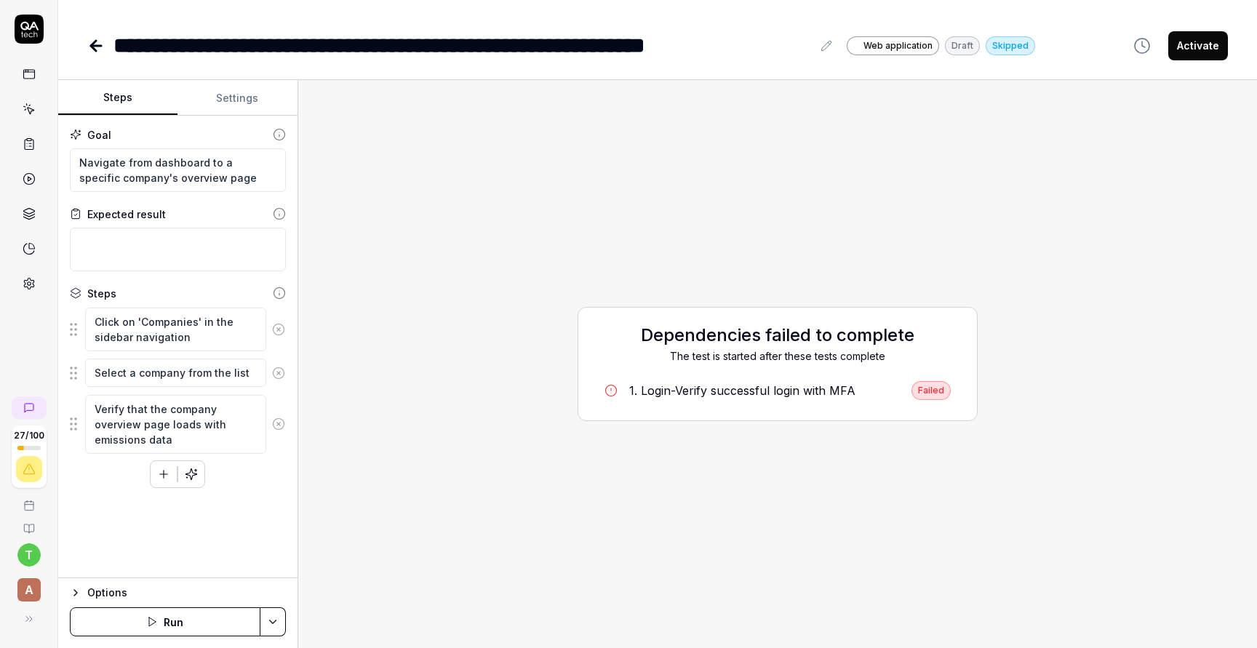
click at [930, 391] on div "Failed" at bounding box center [930, 390] width 39 height 19
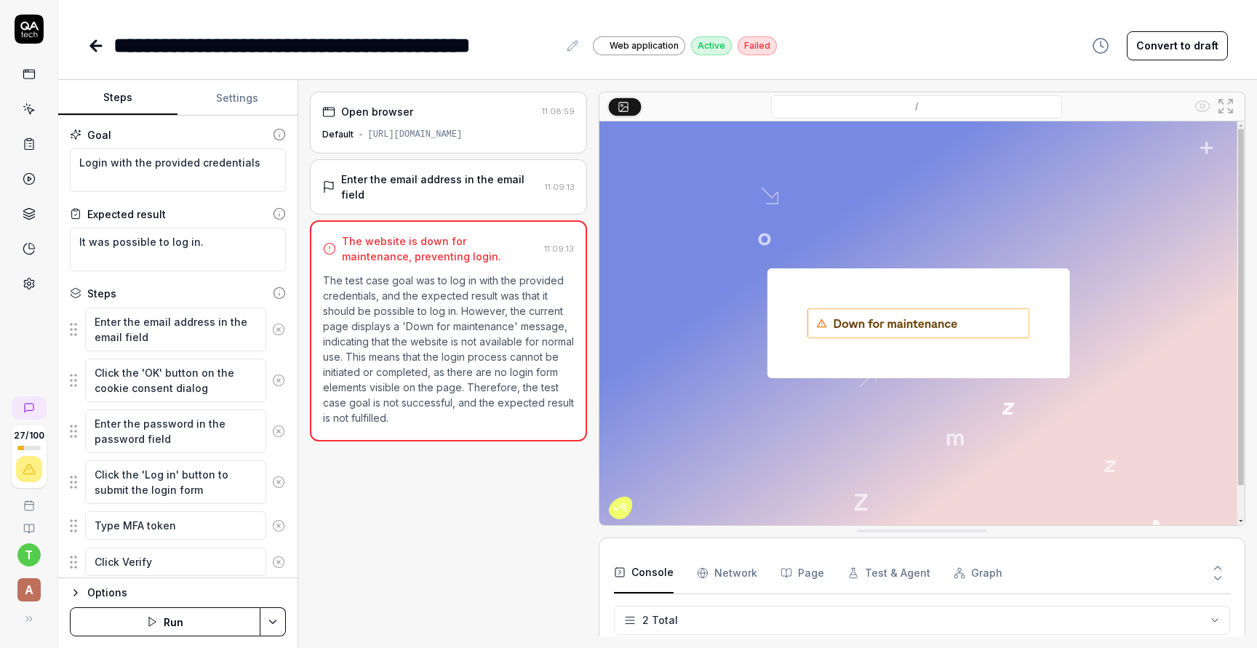
click at [92, 47] on icon at bounding box center [93, 46] width 5 height 10
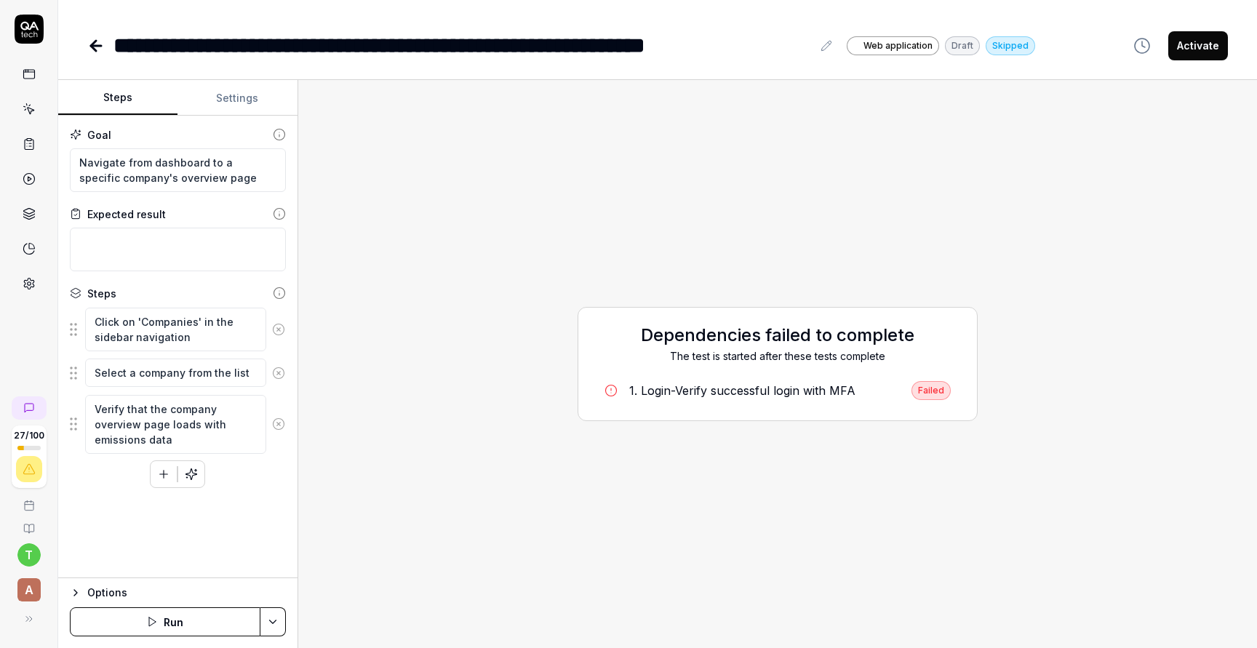
click at [89, 52] on icon at bounding box center [95, 45] width 17 height 17
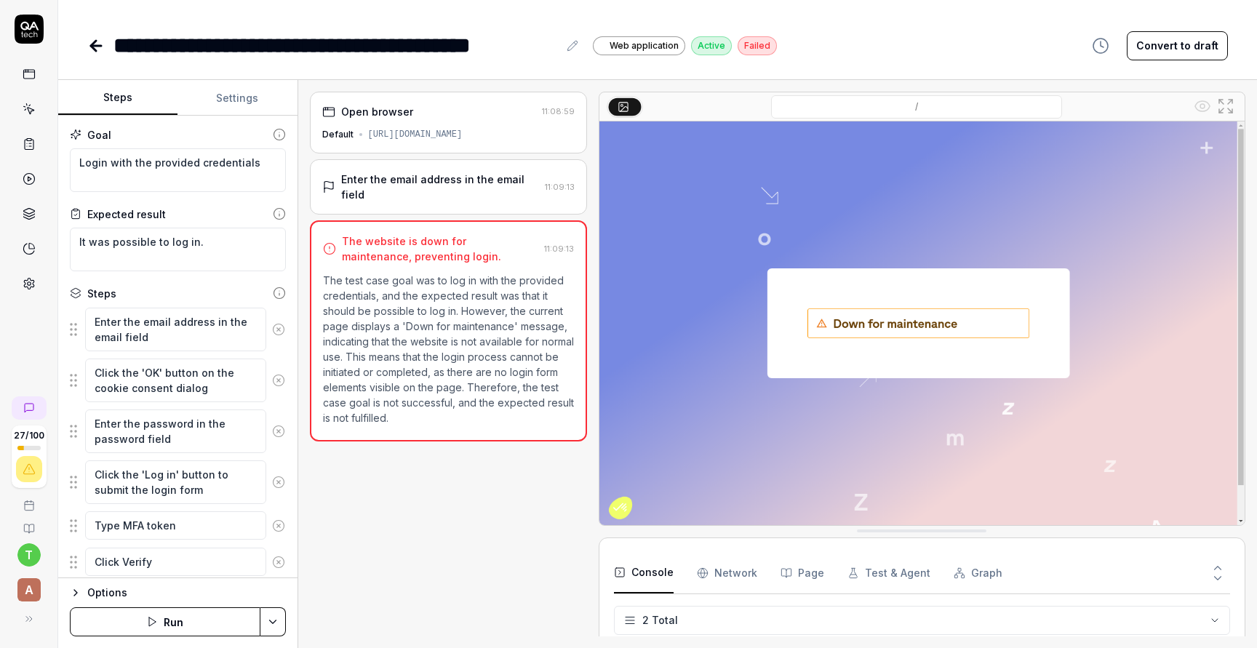
click at [101, 47] on icon at bounding box center [95, 45] width 17 height 17
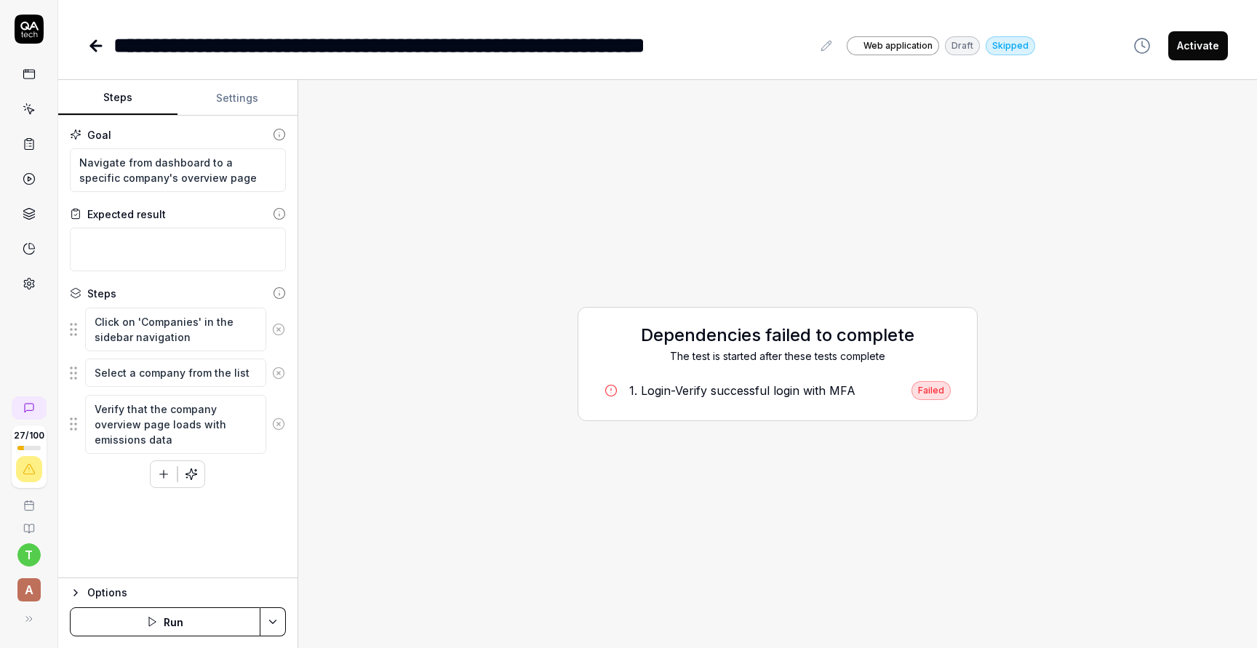
click at [101, 47] on icon at bounding box center [95, 45] width 17 height 17
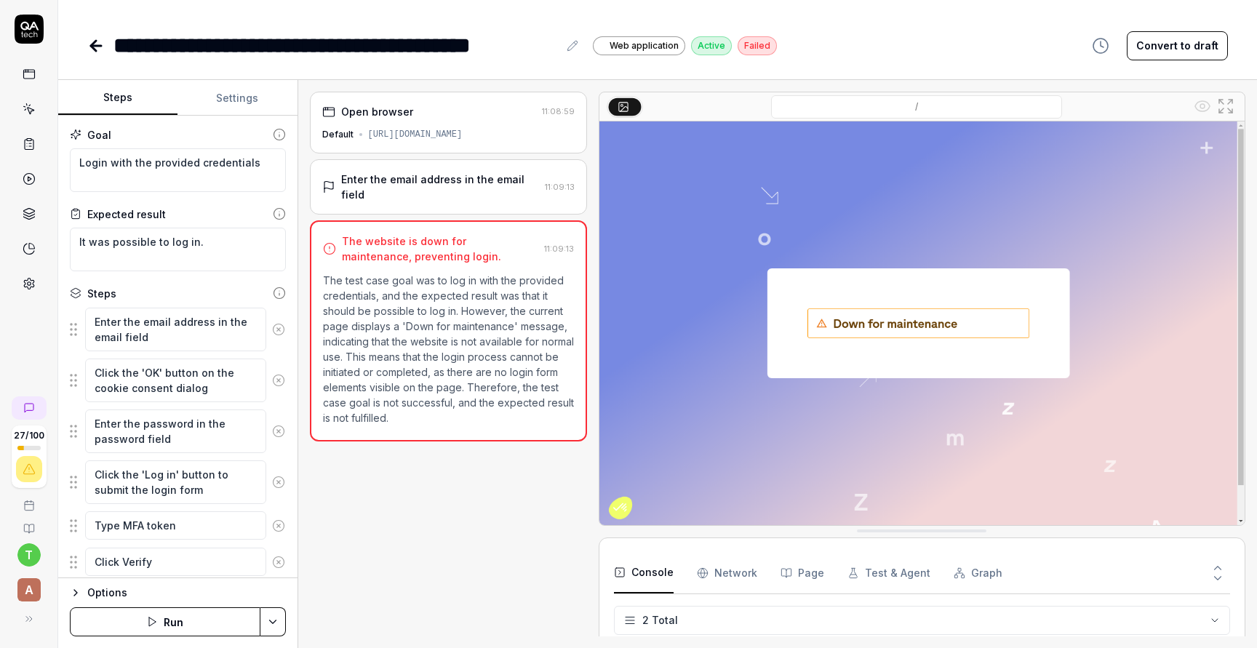
click at [101, 47] on icon at bounding box center [95, 45] width 17 height 17
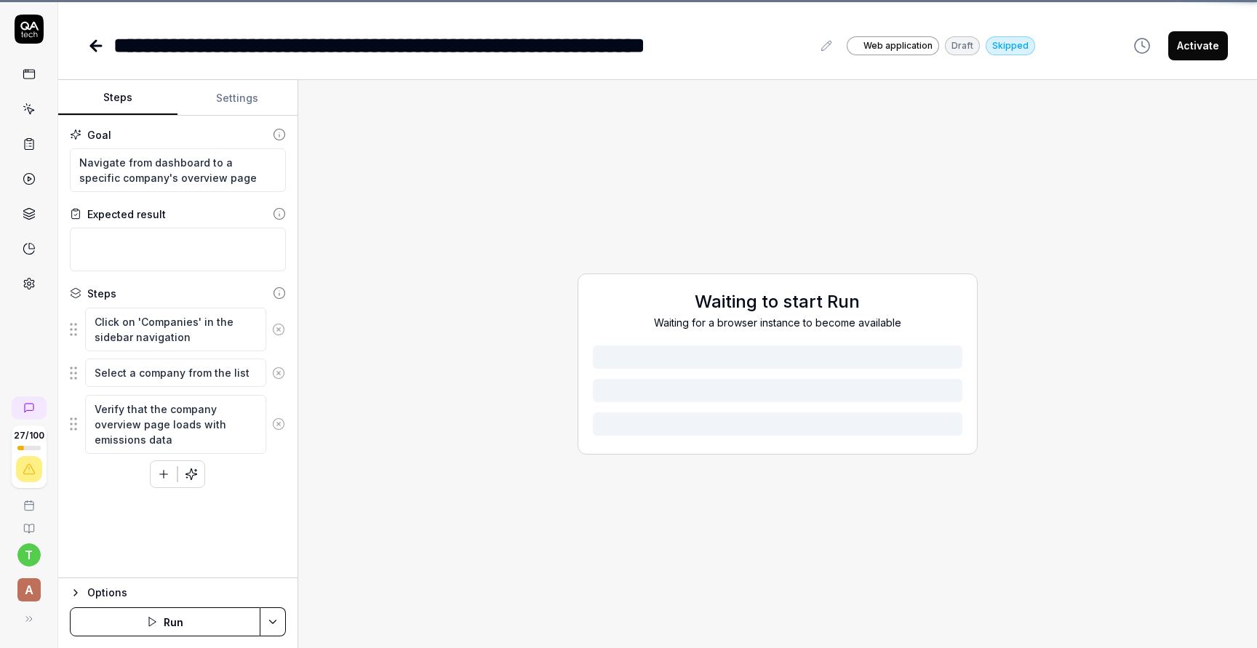
click at [38, 78] on link at bounding box center [29, 74] width 26 height 26
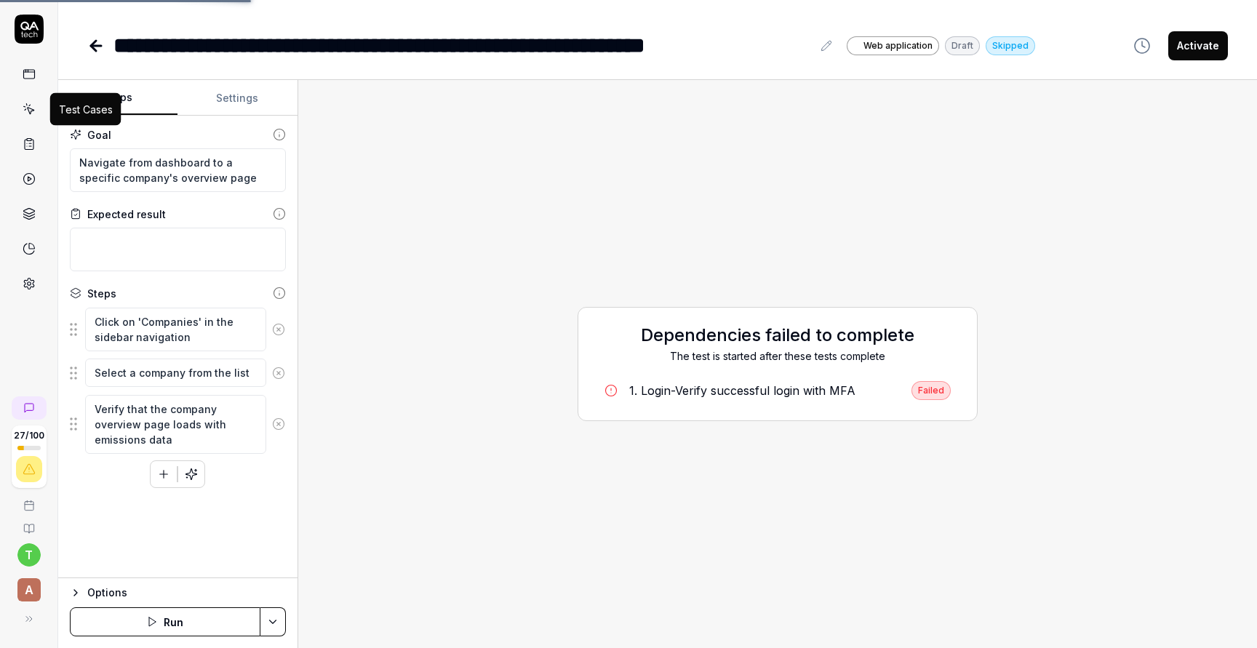
click at [31, 111] on icon at bounding box center [29, 109] width 13 height 13
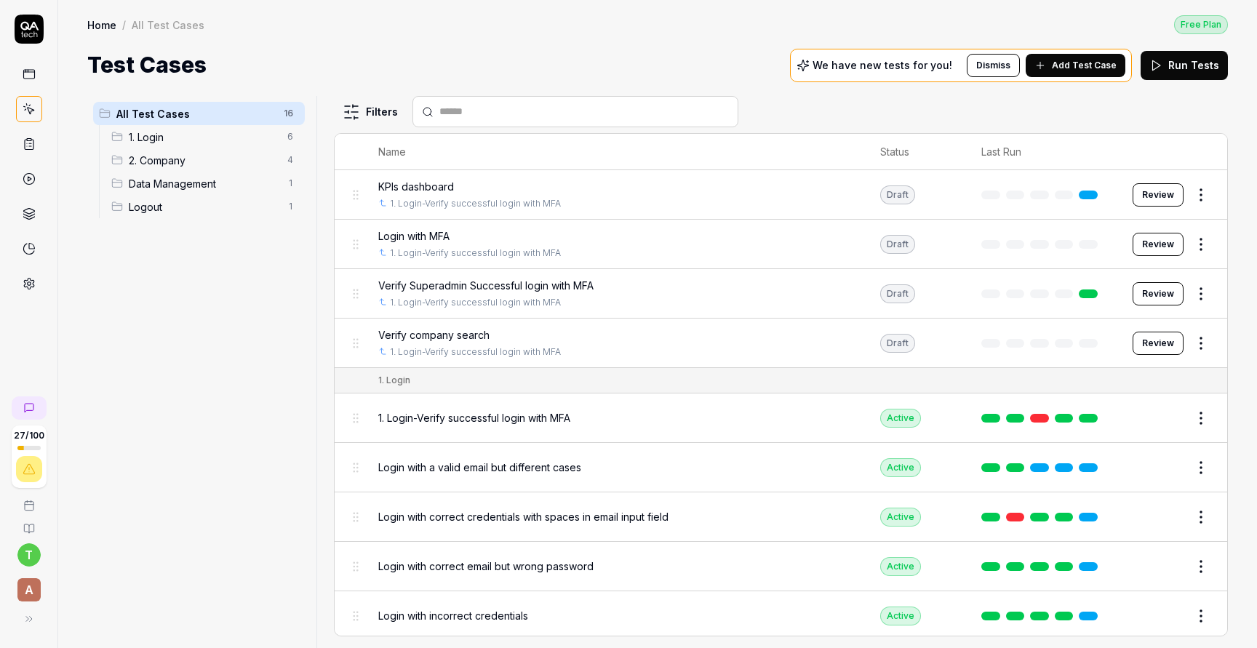
click at [198, 158] on span "2. Company" at bounding box center [204, 160] width 150 height 15
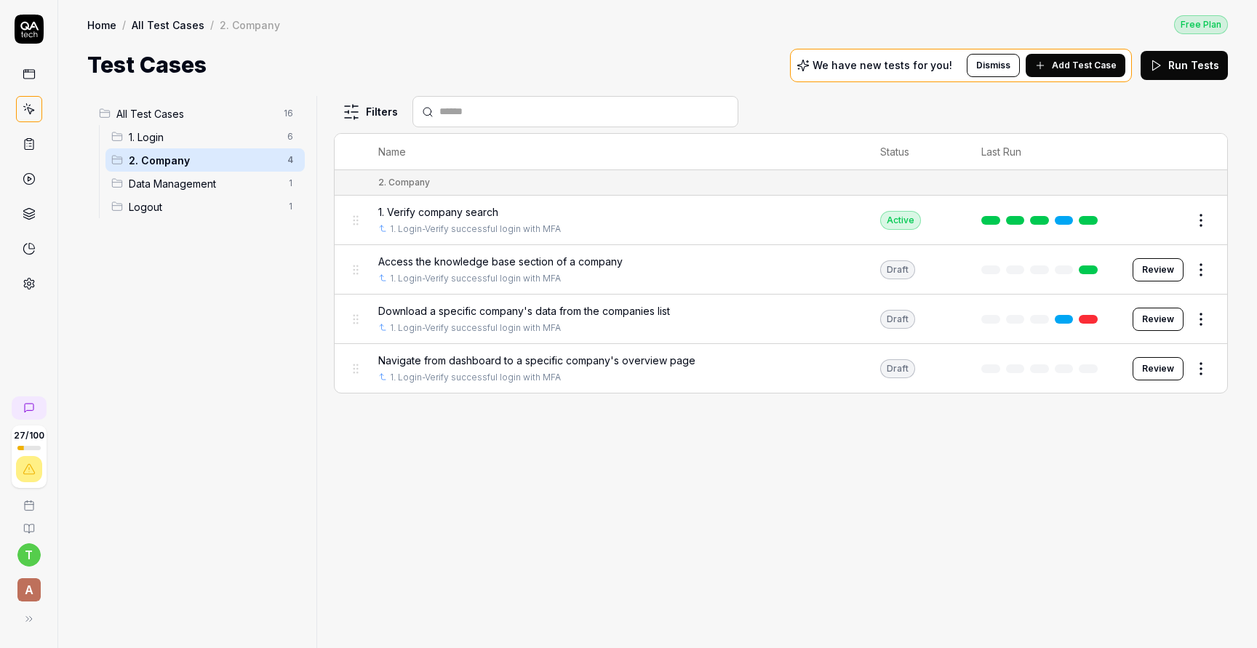
click at [1157, 361] on button "Review" at bounding box center [1157, 368] width 51 height 23
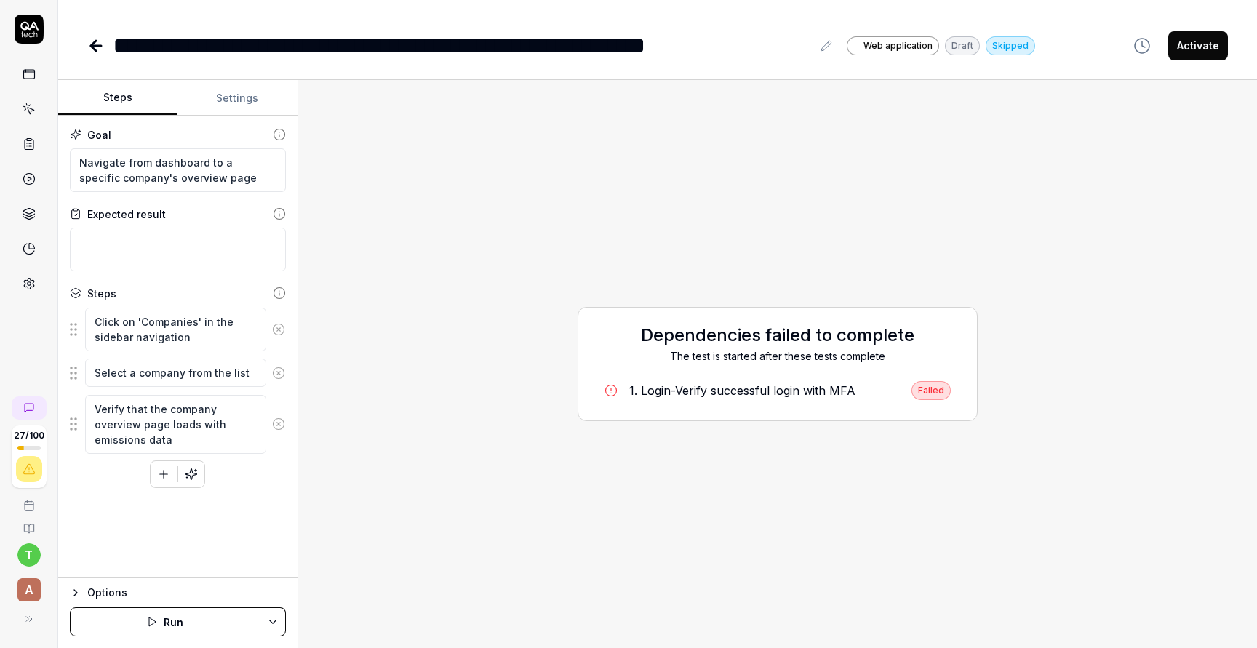
click at [181, 609] on button "Run" at bounding box center [165, 621] width 191 height 29
type textarea "*"
click at [95, 37] on icon at bounding box center [95, 45] width 17 height 17
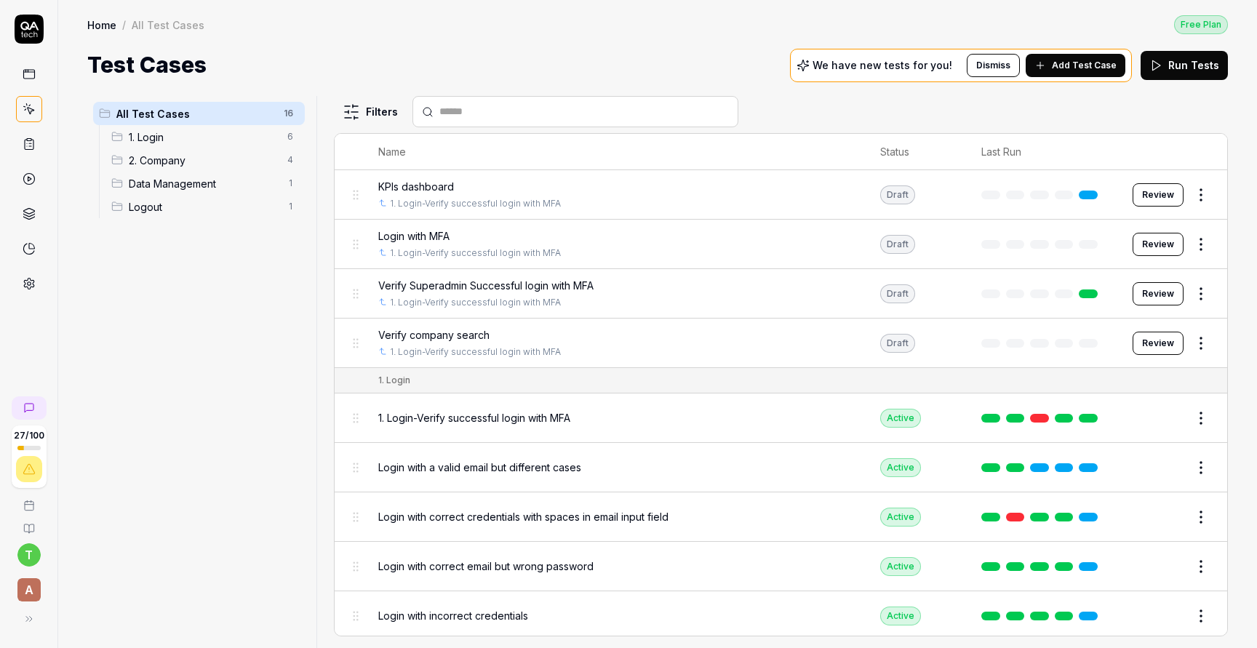
click at [450, 331] on span "Verify company search" at bounding box center [433, 334] width 111 height 15
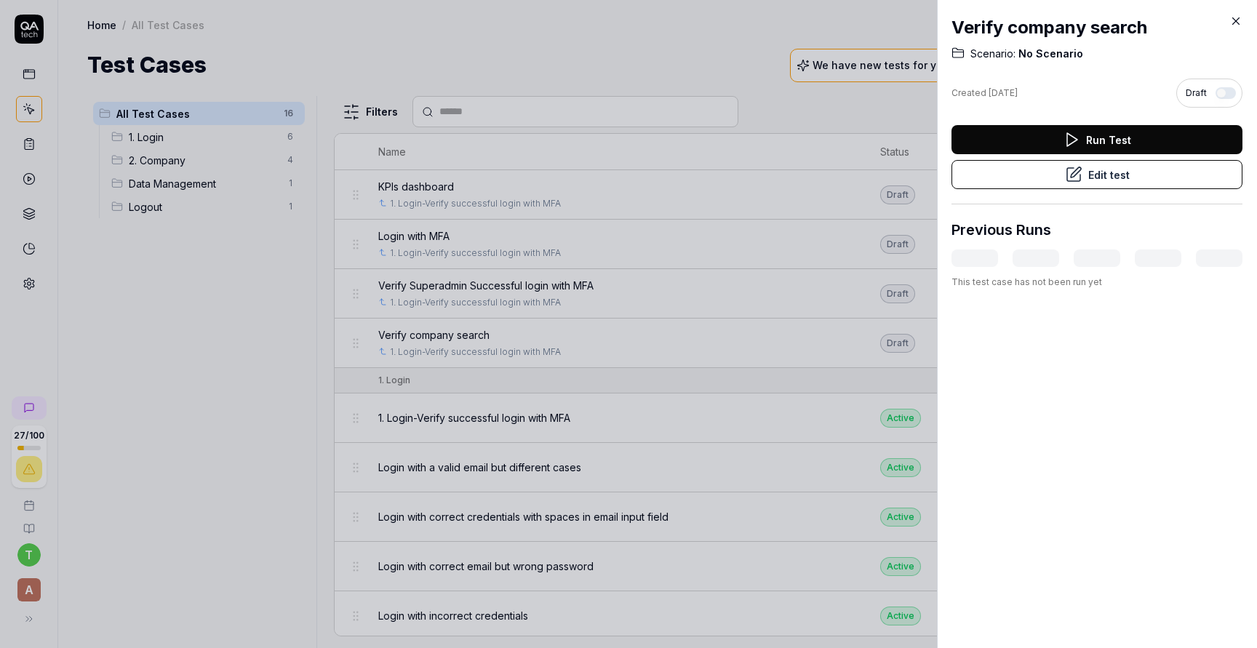
click at [1232, 20] on icon at bounding box center [1235, 21] width 13 height 13
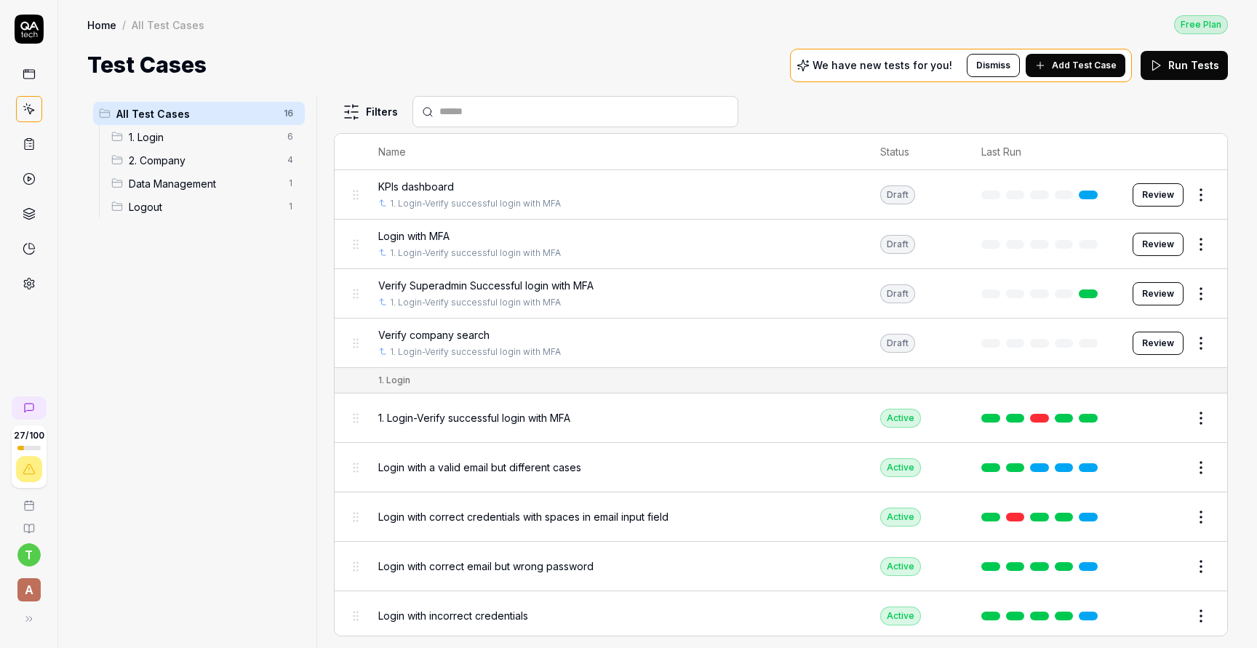
click at [178, 150] on div "2. Company 4" at bounding box center [204, 159] width 199 height 23
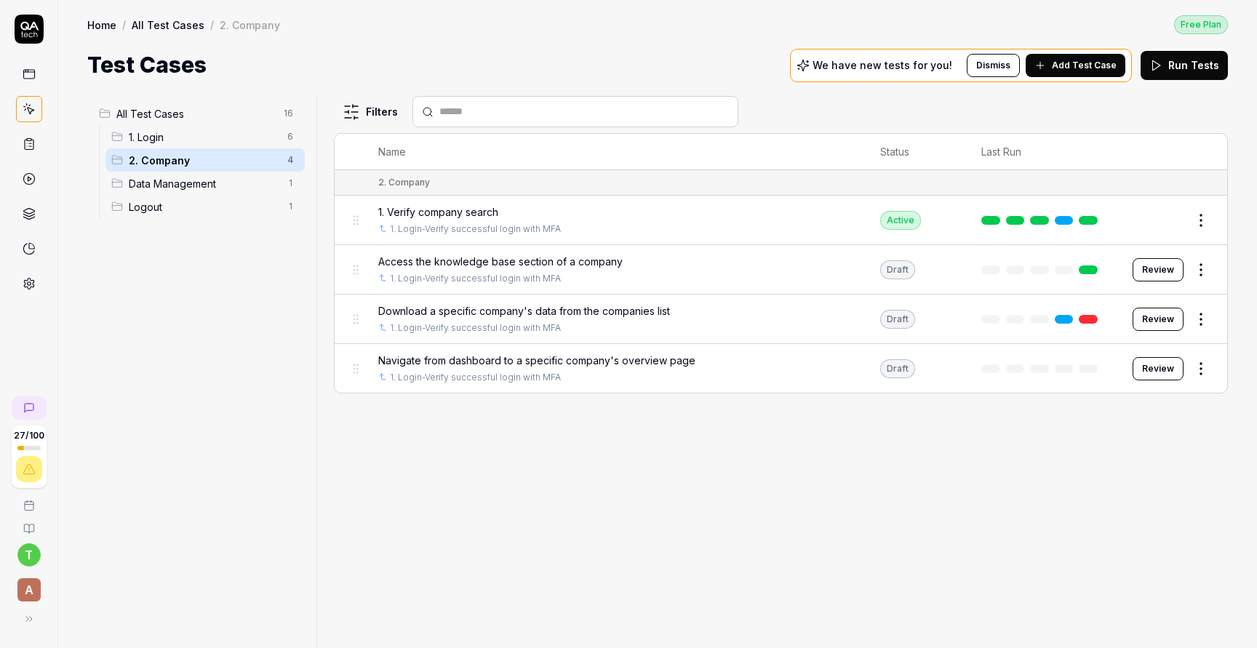
click at [608, 355] on span "Navigate from dashboard to a specific company's overview page" at bounding box center [536, 360] width 317 height 15
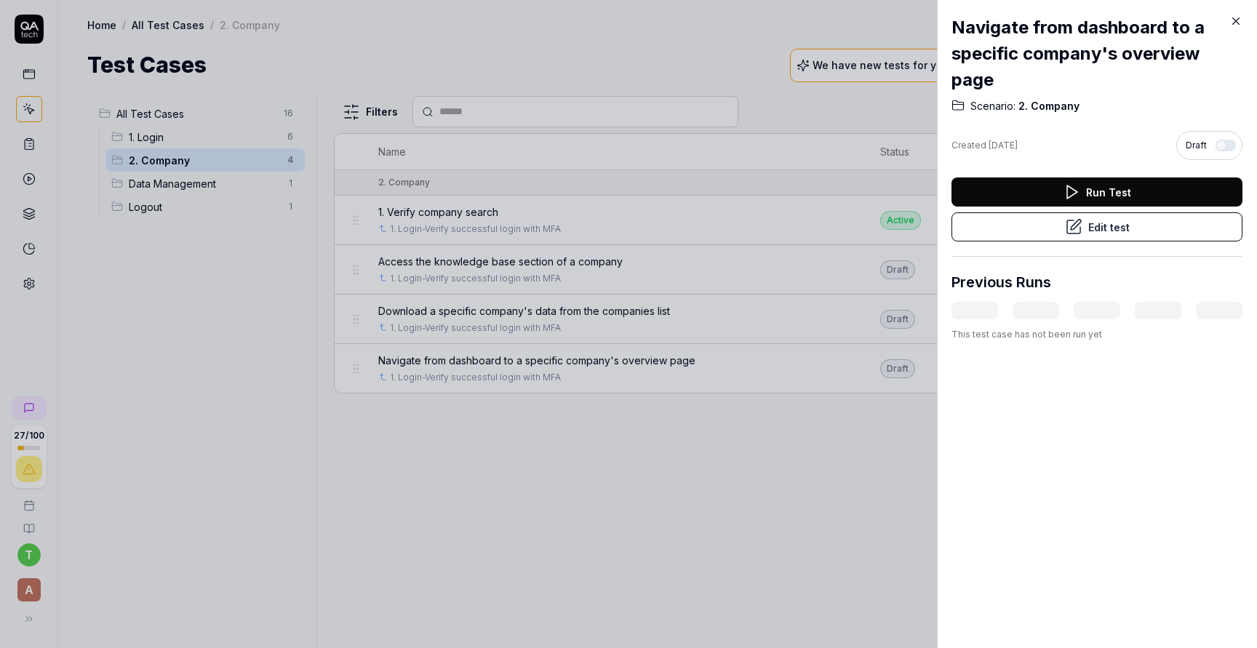
click at [1095, 181] on button "Run Test" at bounding box center [1096, 191] width 291 height 29
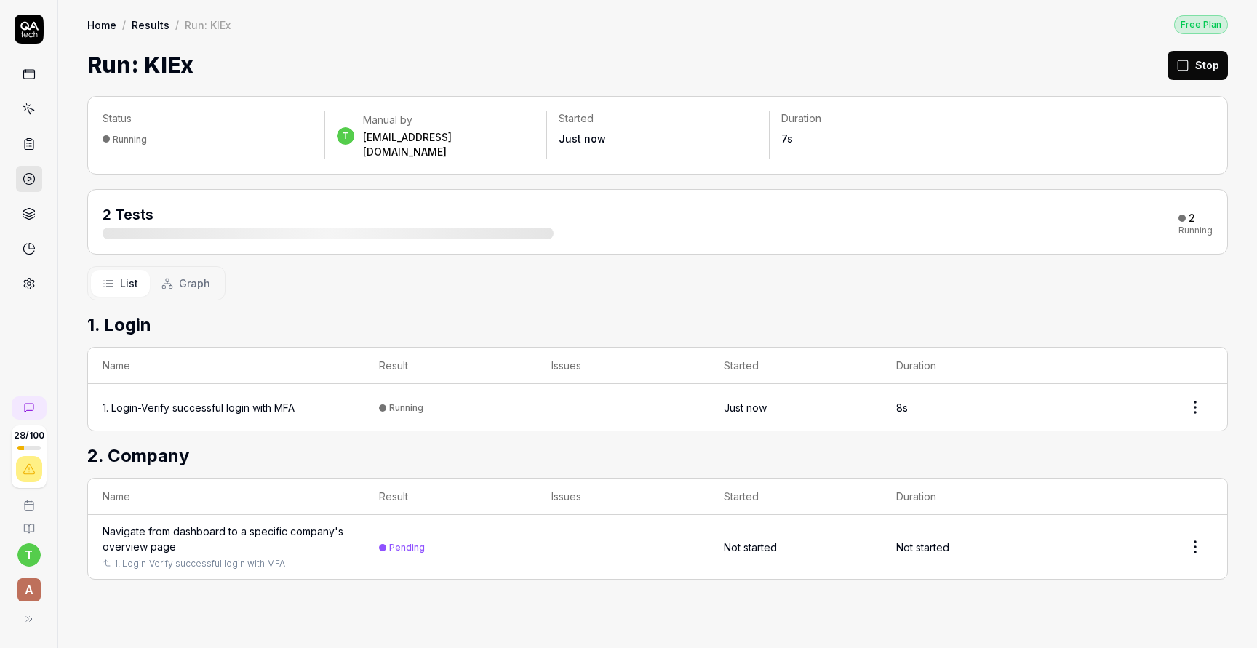
click at [287, 400] on div "1. Login-Verify successful login with MFA" at bounding box center [199, 407] width 192 height 15
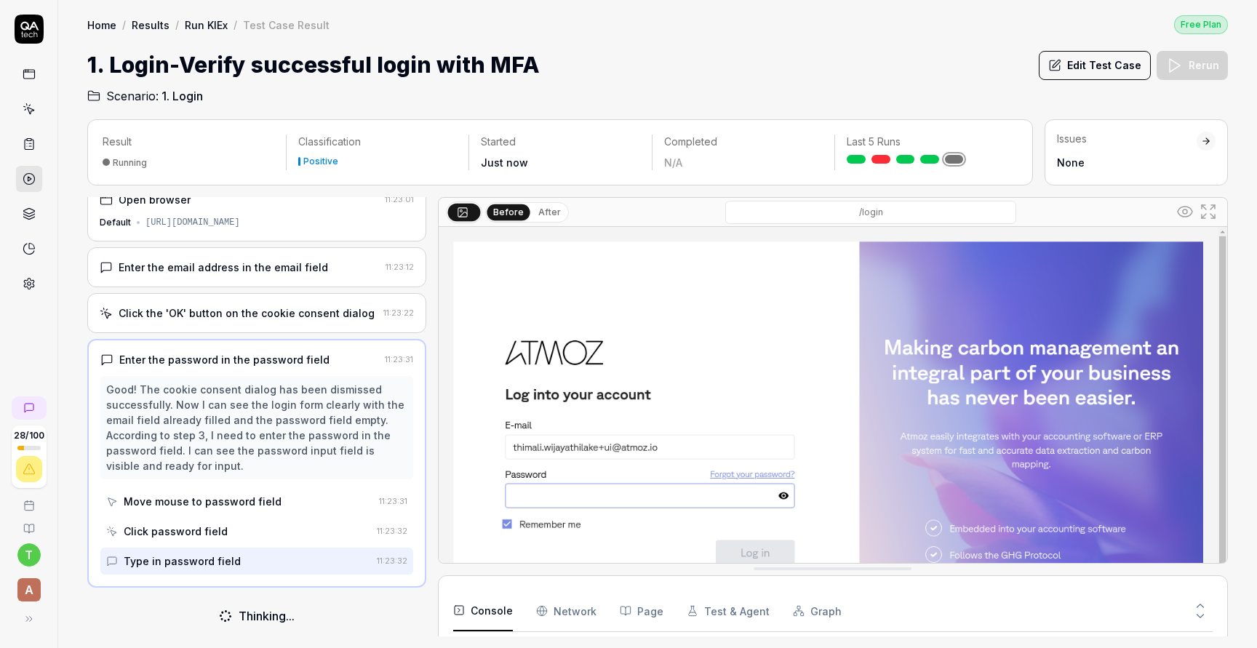
scroll to position [14, 0]
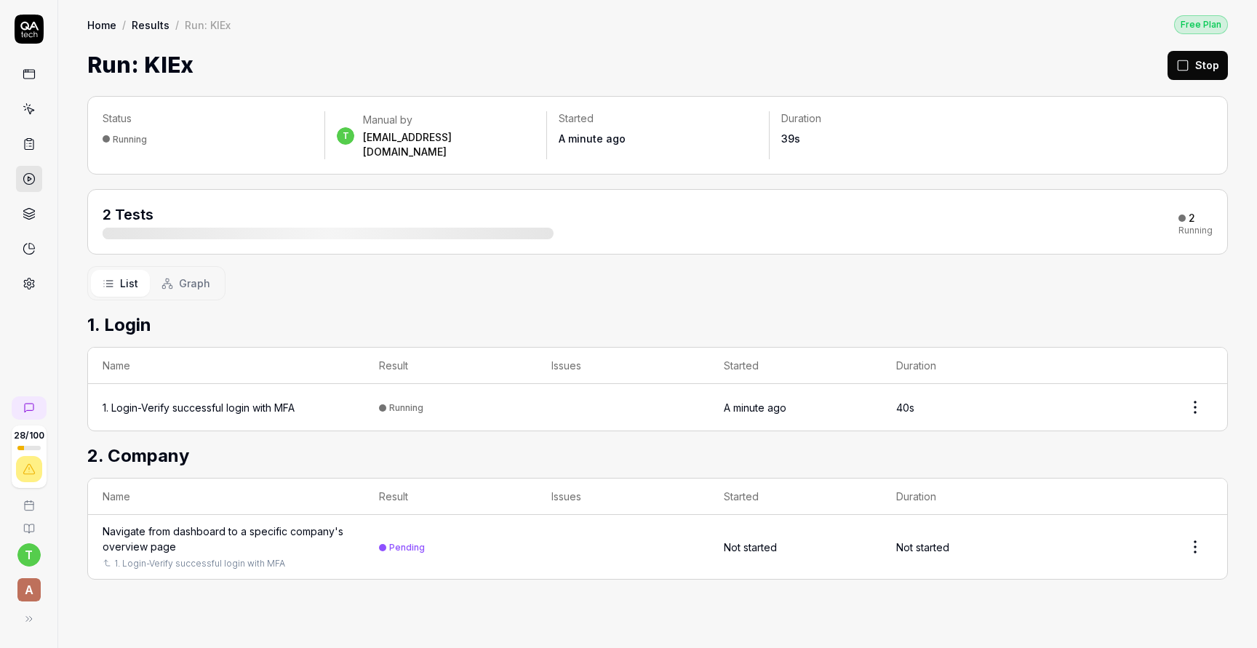
click at [269, 524] on div "Navigate from dashboard to a specific company's overview page" at bounding box center [226, 539] width 247 height 31
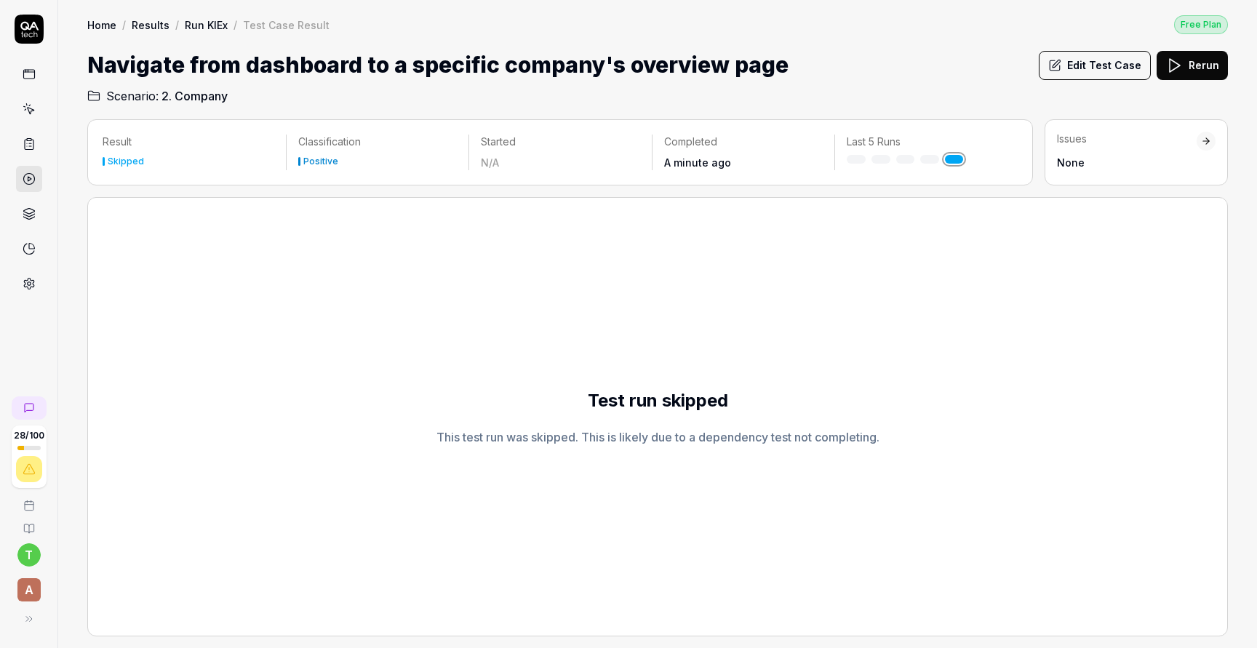
click at [185, 99] on span "2. Company" at bounding box center [194, 95] width 66 height 17
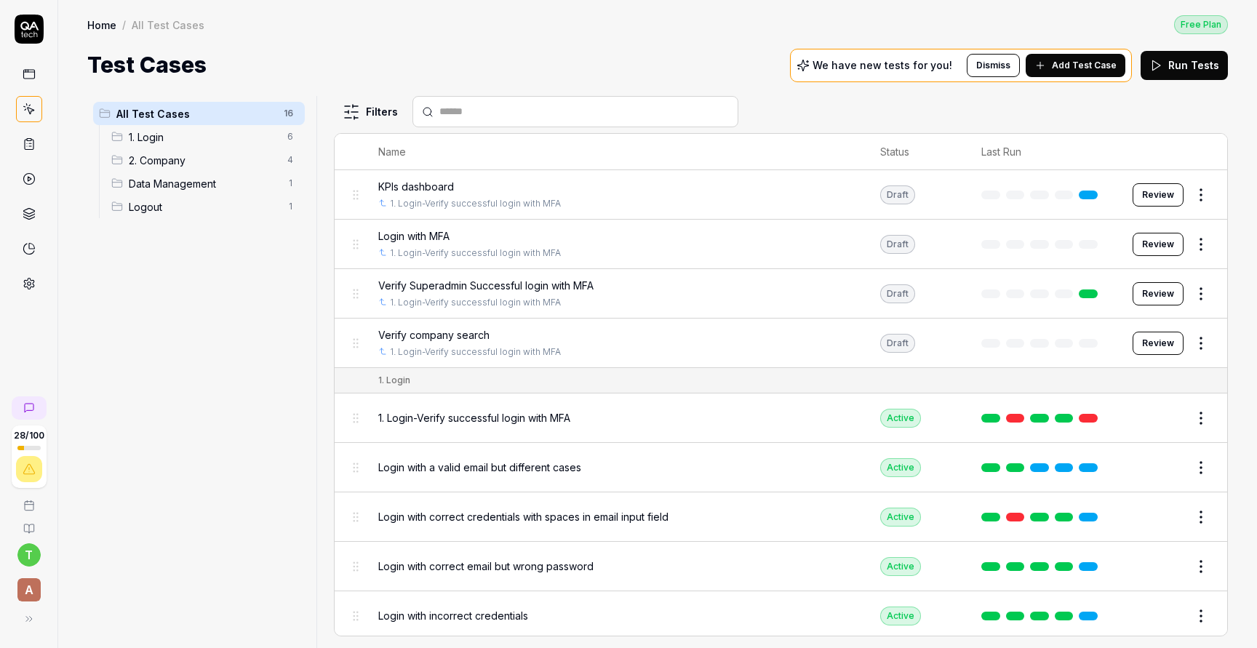
click at [196, 159] on span "2. Company" at bounding box center [204, 160] width 150 height 15
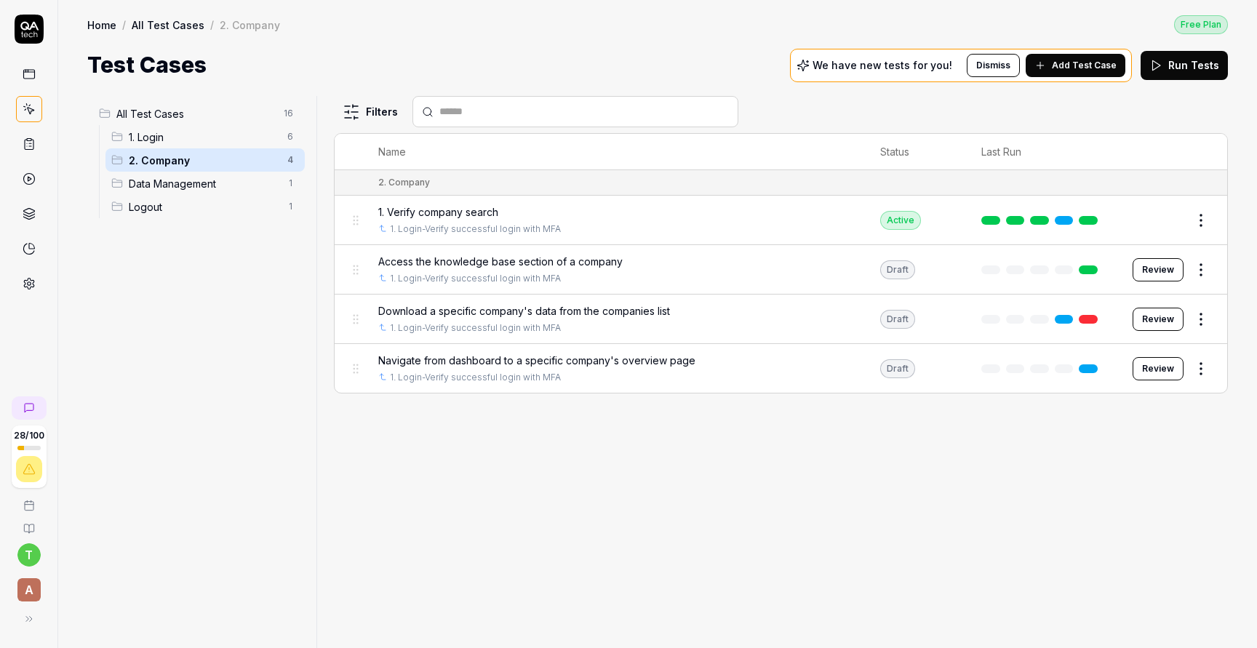
click at [494, 355] on span "Navigate from dashboard to a specific company's overview page" at bounding box center [536, 360] width 317 height 15
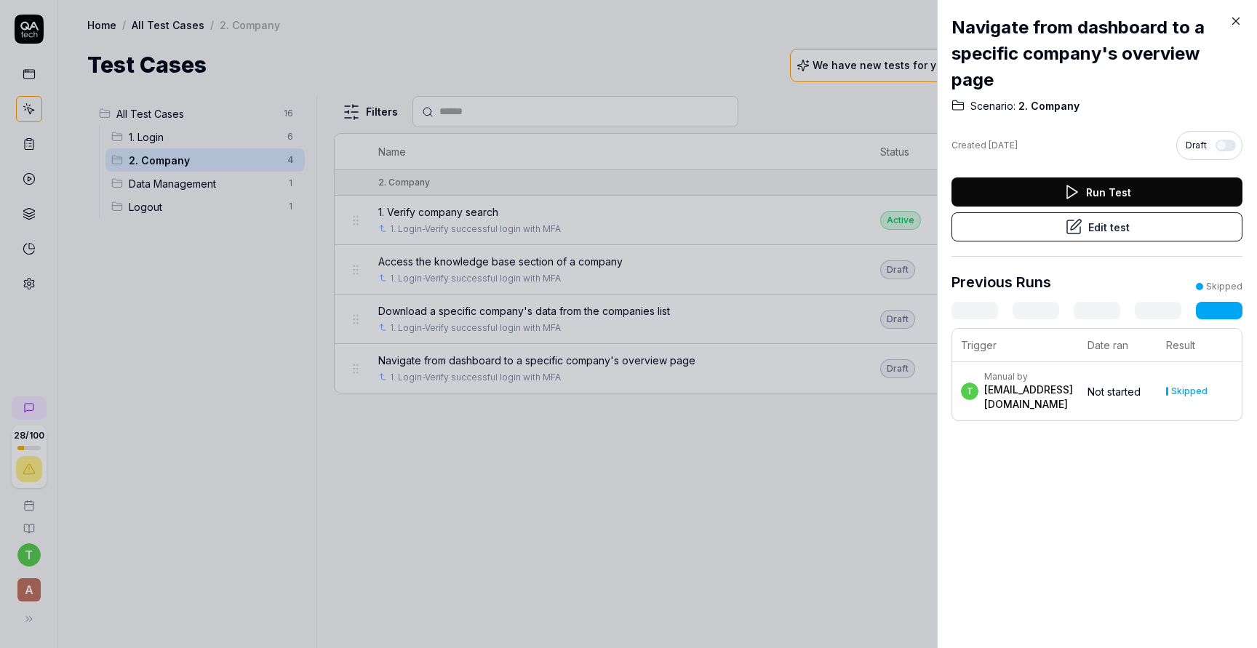
click at [1119, 230] on button "Edit test" at bounding box center [1096, 226] width 291 height 29
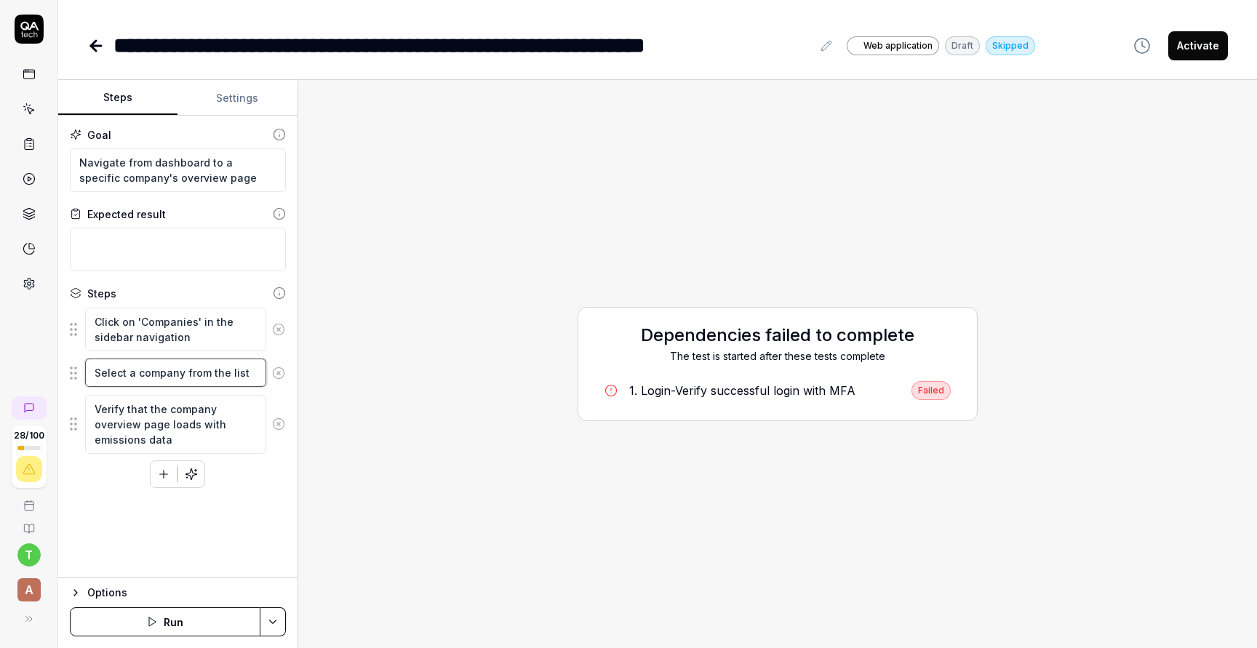
click at [209, 370] on textarea "Select a company from the list" at bounding box center [175, 373] width 181 height 28
click at [163, 623] on button "Run" at bounding box center [165, 621] width 191 height 29
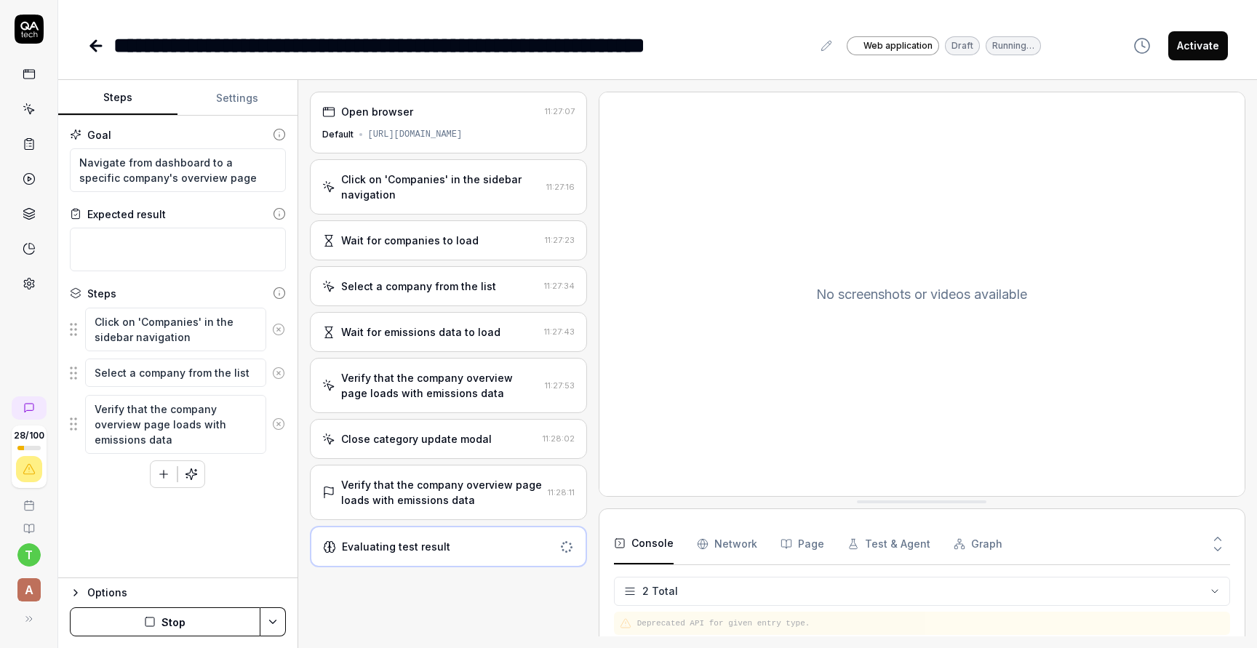
click at [95, 48] on icon at bounding box center [95, 45] width 17 height 17
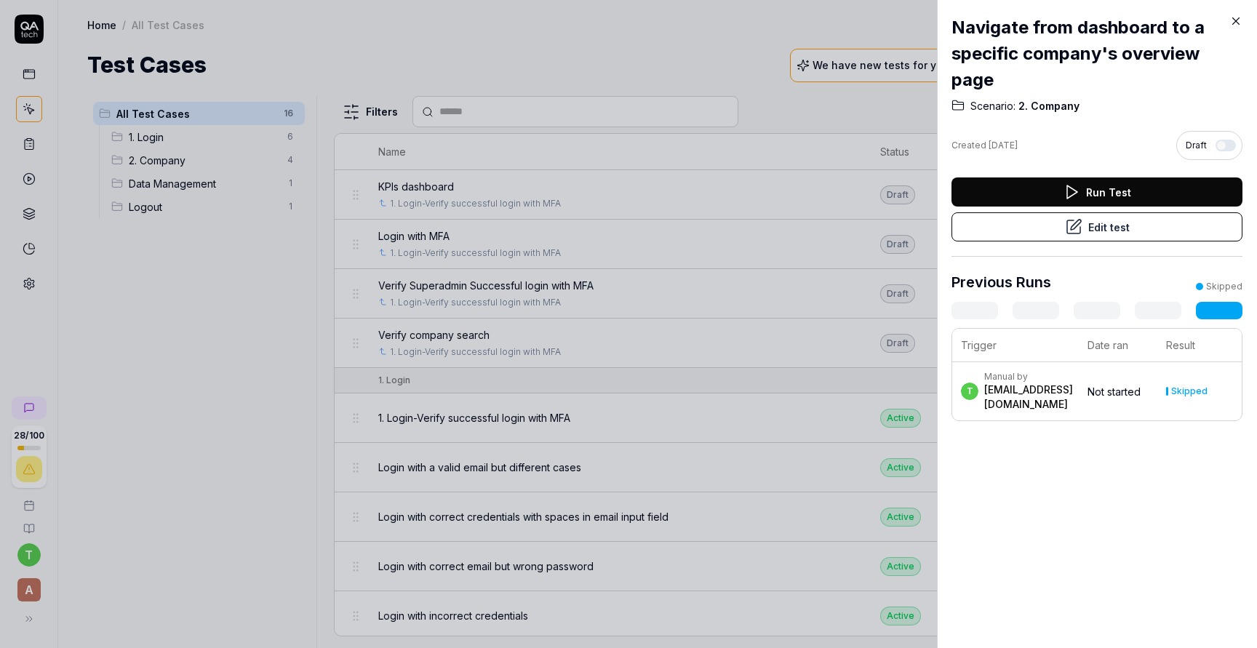
click at [201, 166] on div at bounding box center [628, 324] width 1257 height 648
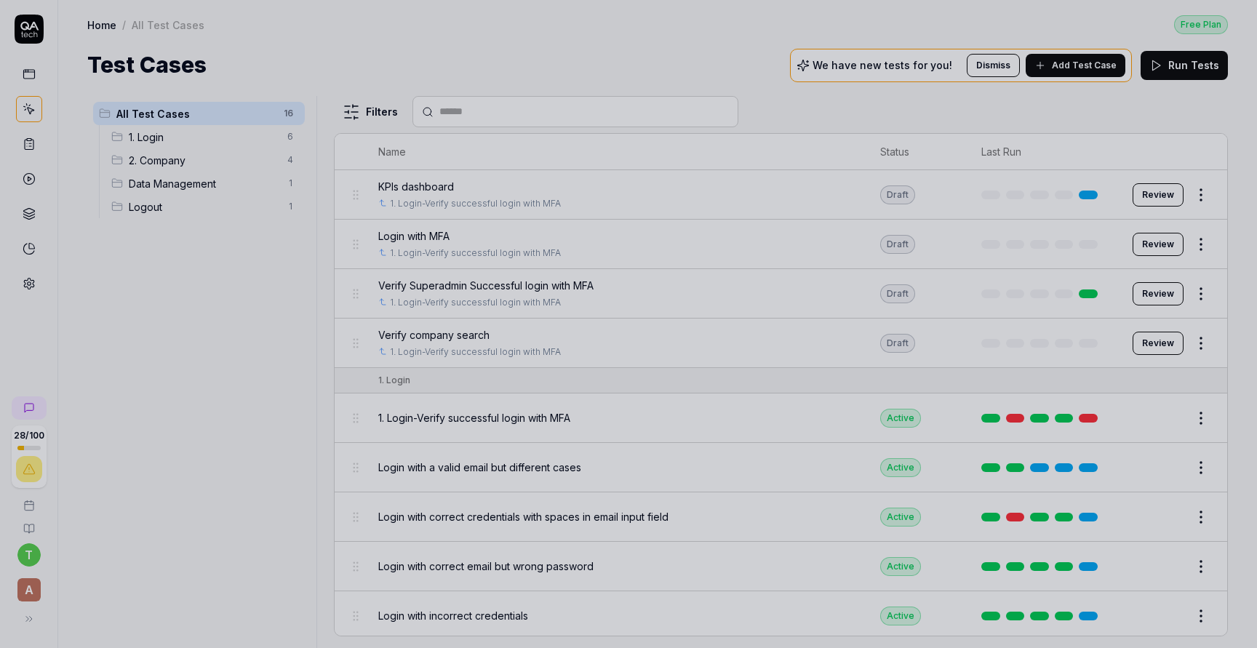
click at [201, 161] on span "2. Company" at bounding box center [204, 160] width 150 height 15
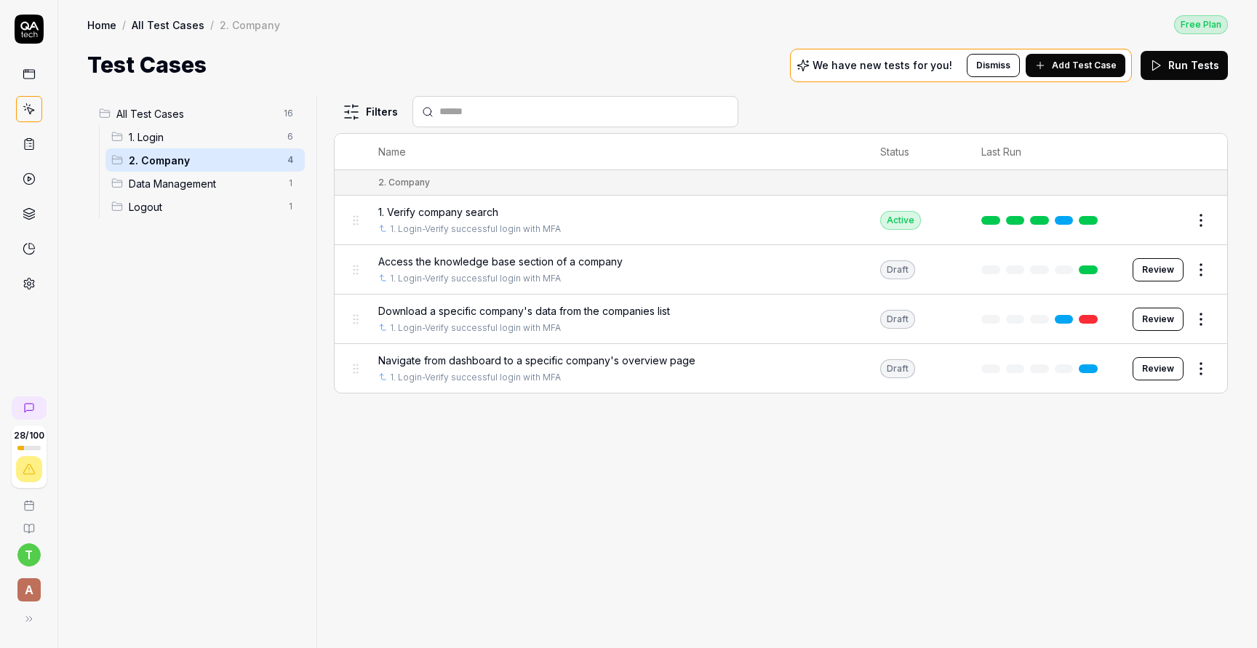
click at [1203, 223] on html "28 / 100 t A Home / All Test Cases / 2. Company Free Plan Home / All Test Cases…" at bounding box center [628, 378] width 1257 height 757
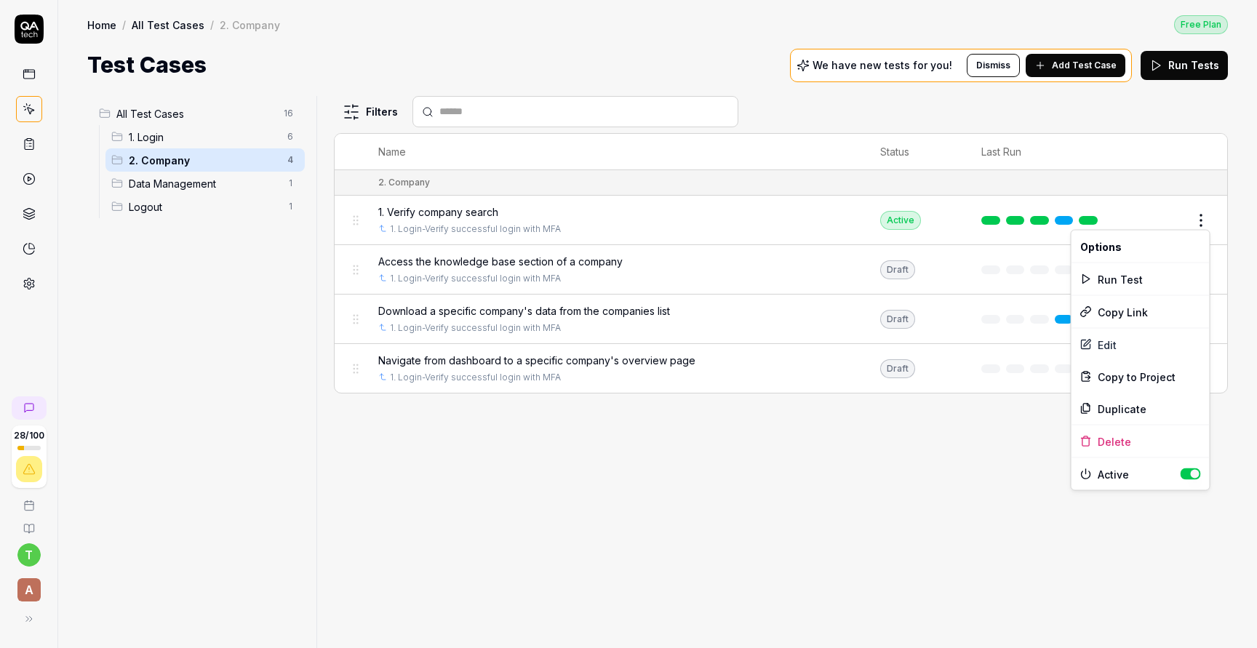
click at [959, 490] on html "28 / 100 t A Home / All Test Cases / 2. Company Free Plan Home / All Test Cases…" at bounding box center [628, 378] width 1257 height 757
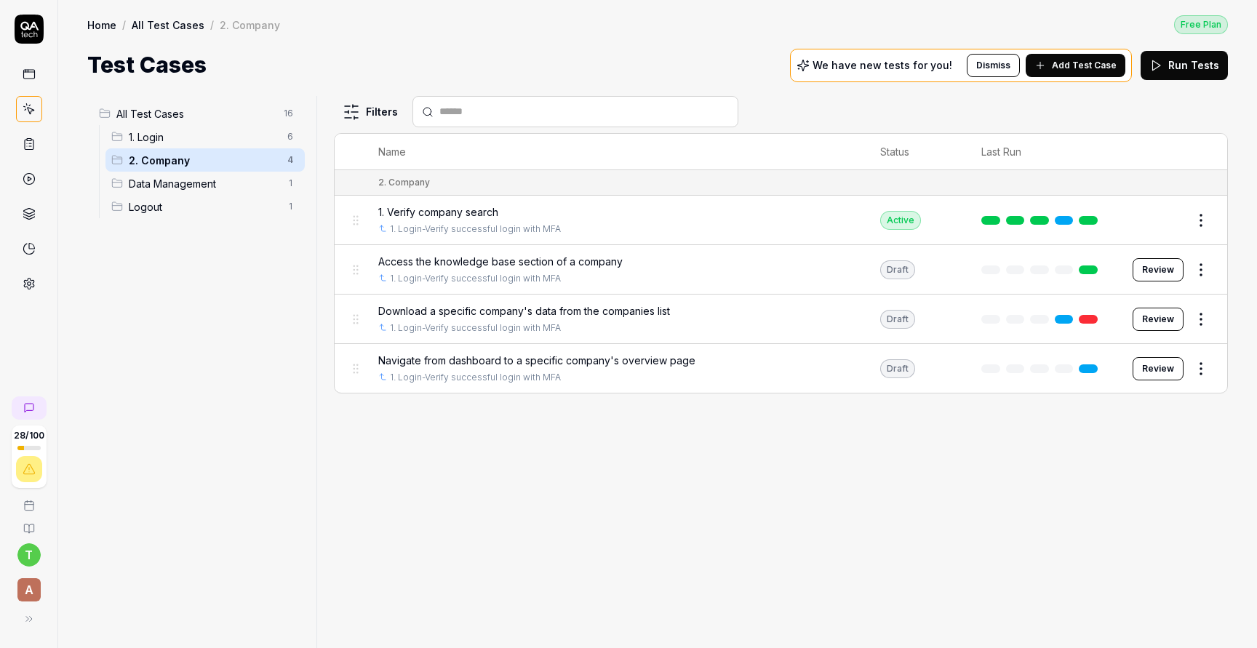
click at [1212, 268] on html "28 / 100 t A Home / All Test Cases / 2. Company Free Plan Home / All Test Cases…" at bounding box center [628, 378] width 1257 height 757
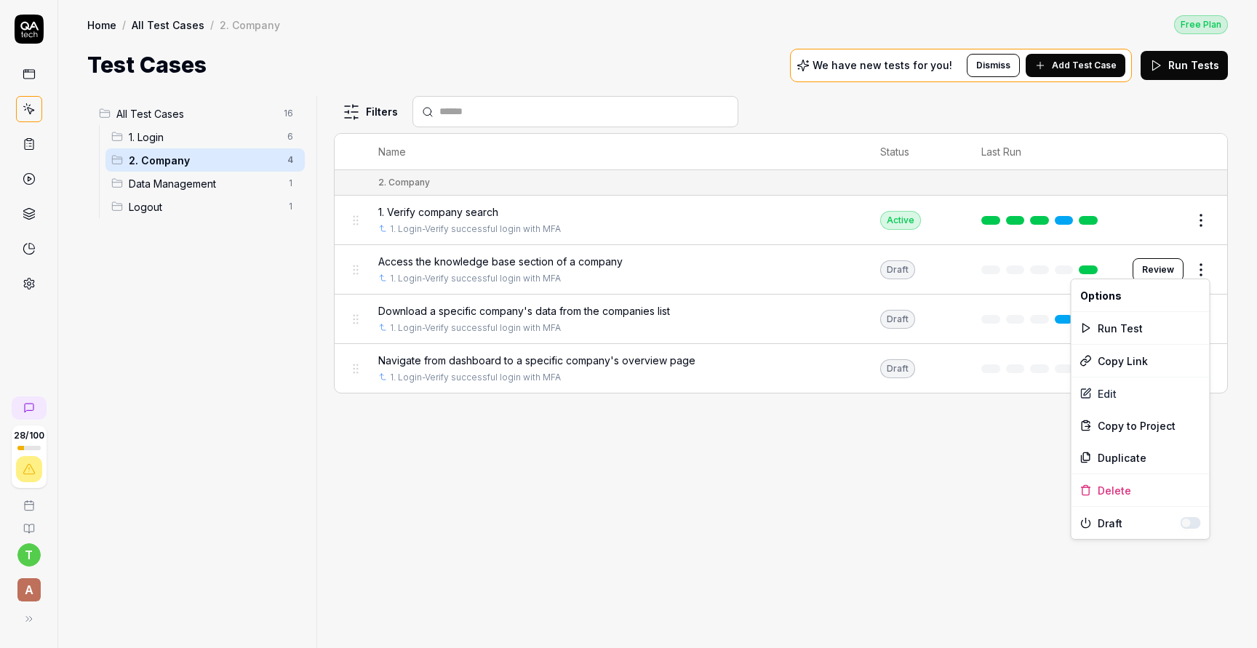
click at [918, 455] on html "28 / 100 t A Home / All Test Cases / 2. Company Free Plan Home / All Test Cases…" at bounding box center [628, 378] width 1257 height 757
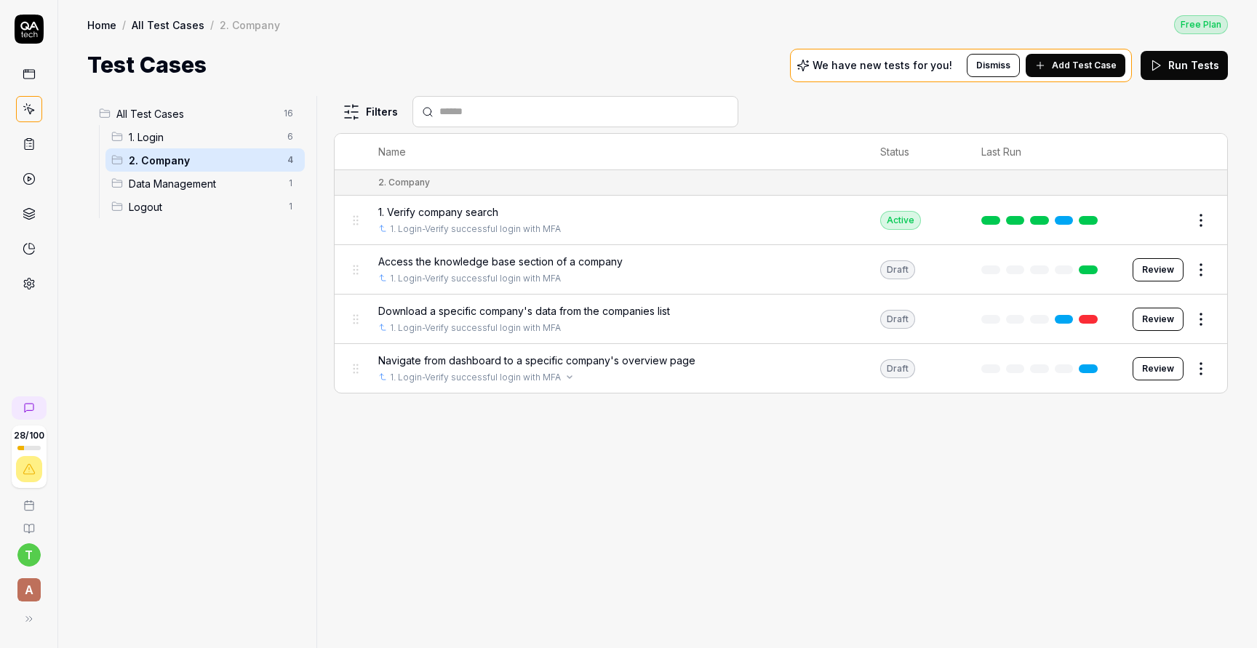
click at [687, 371] on div "1. Login-Verify successful login with MFA" at bounding box center [614, 377] width 473 height 13
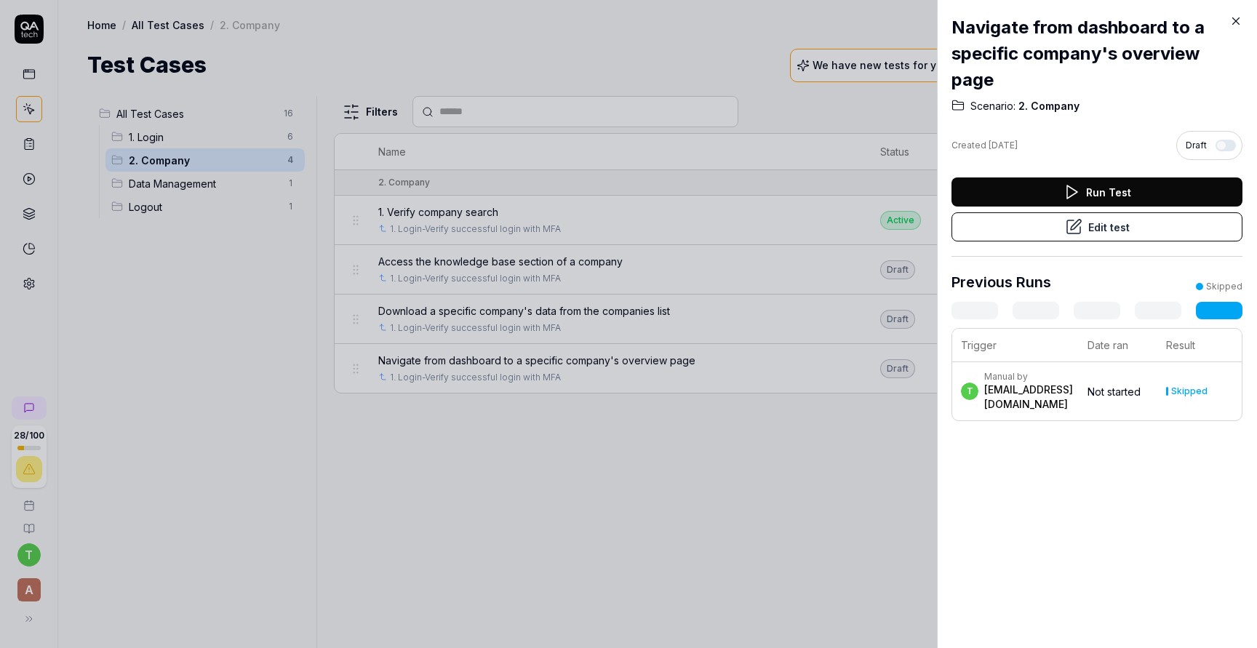
click at [1234, 20] on icon at bounding box center [1235, 21] width 13 height 13
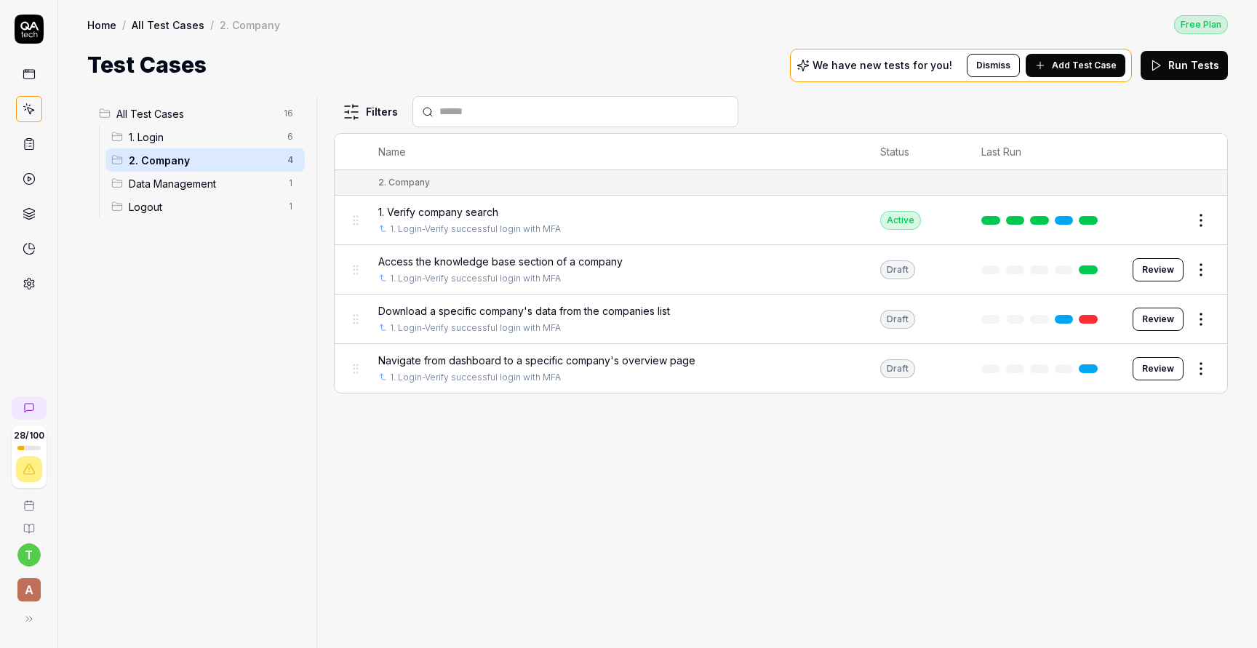
click at [1205, 359] on html "28 / 100 t A Home / All Test Cases / 2. Company Free Plan Home / All Test Cases…" at bounding box center [628, 378] width 1257 height 757
click at [1163, 367] on html "28 / 100 t A Home / All Test Cases / 2. Company Free Plan Home / All Test Cases…" at bounding box center [628, 378] width 1257 height 757
click at [1163, 367] on button "Review" at bounding box center [1157, 368] width 51 height 23
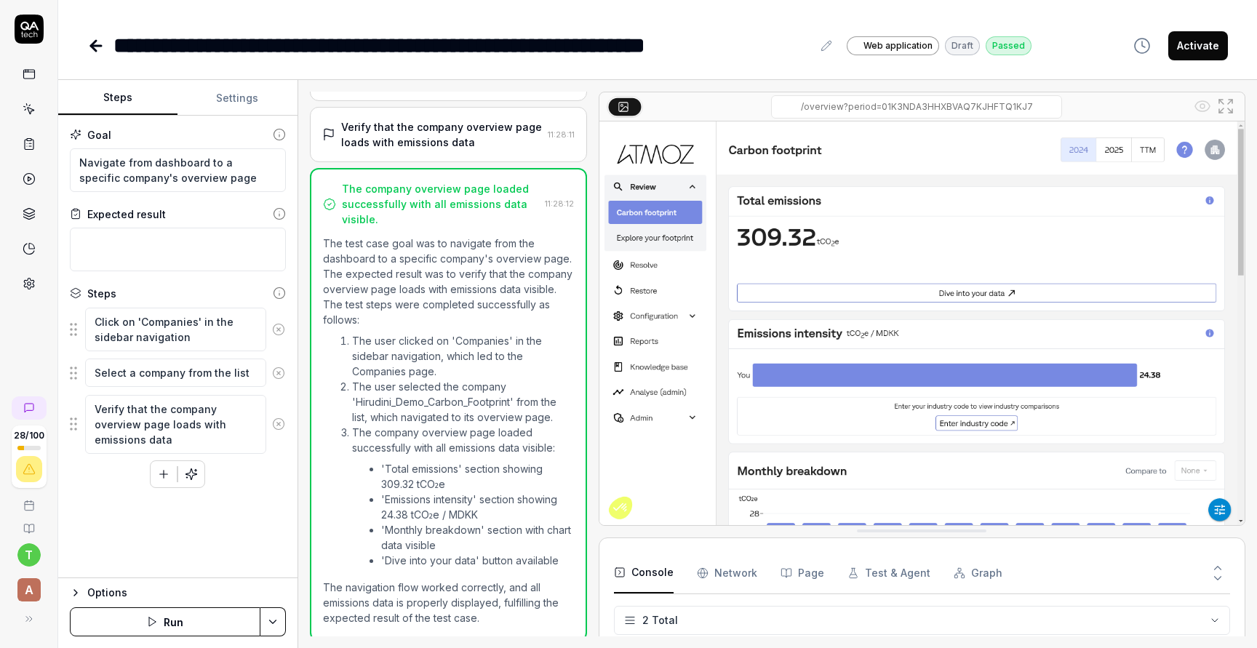
scroll to position [363, 0]
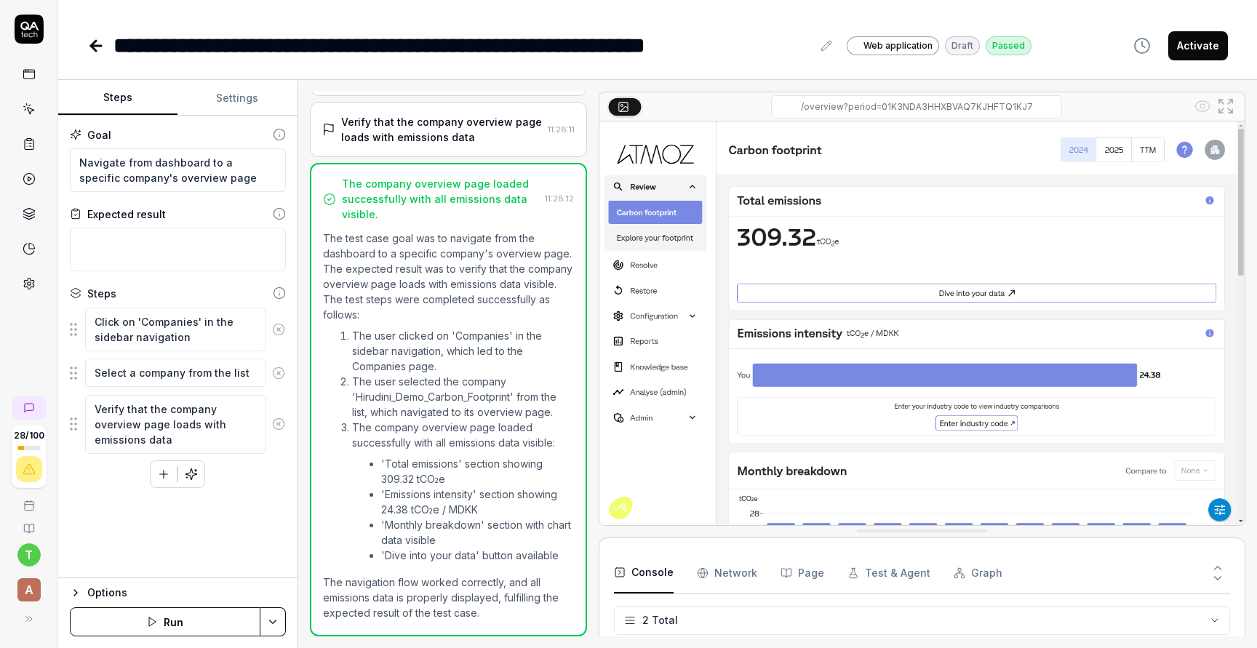
click at [1199, 44] on button "Activate" at bounding box center [1198, 45] width 60 height 29
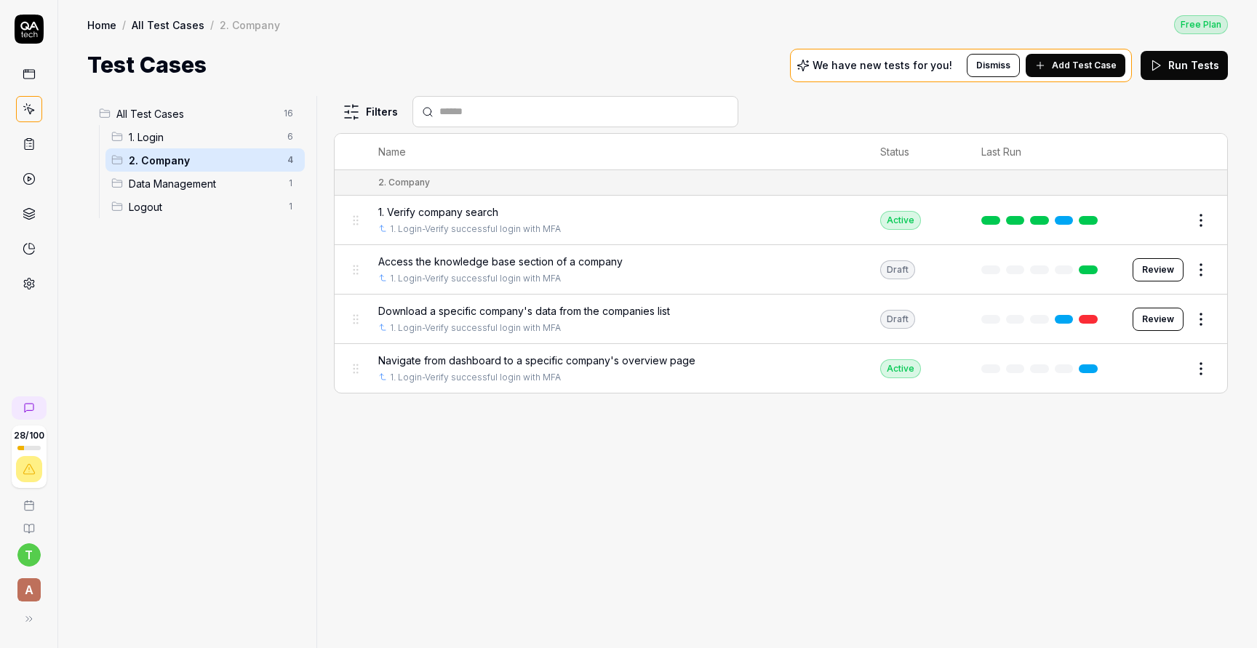
click at [1151, 318] on button "Review" at bounding box center [1157, 319] width 51 height 23
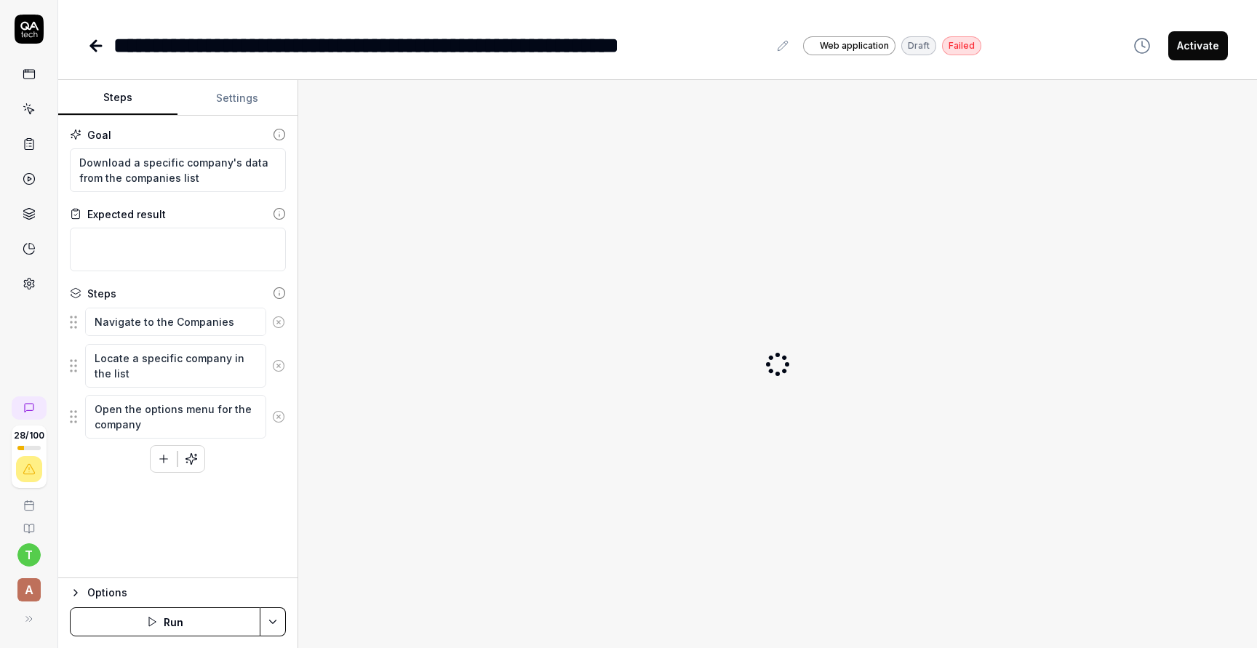
click at [1194, 42] on button "Activate" at bounding box center [1198, 45] width 60 height 29
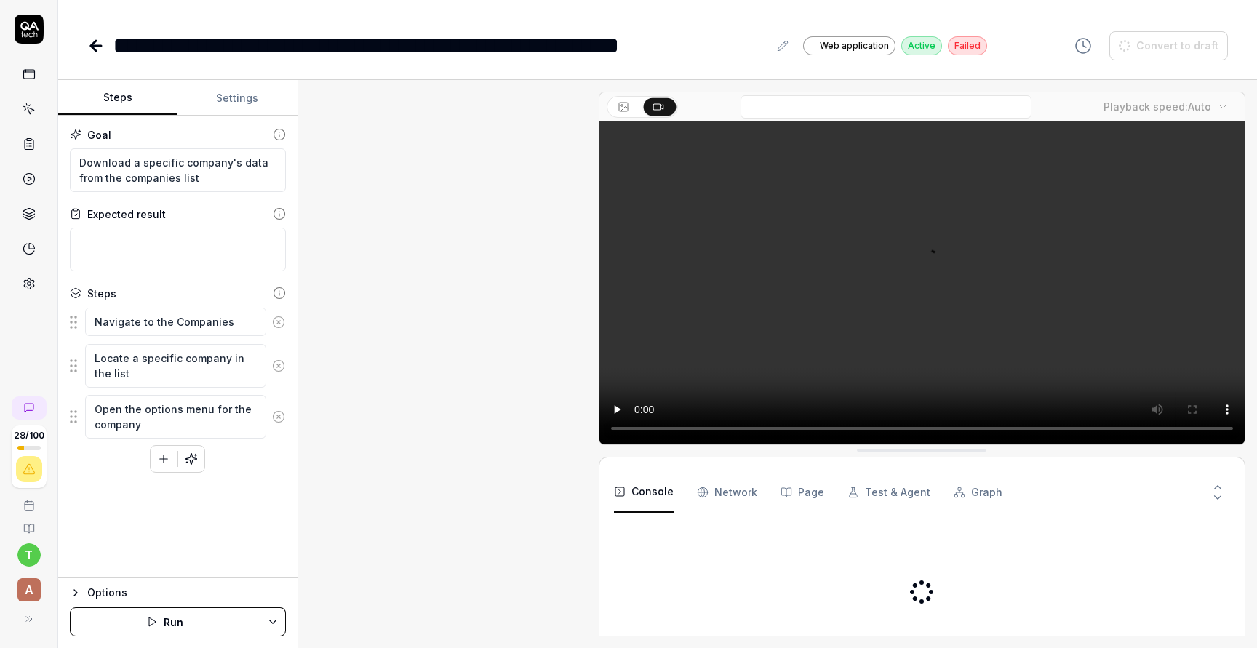
scroll to position [201, 0]
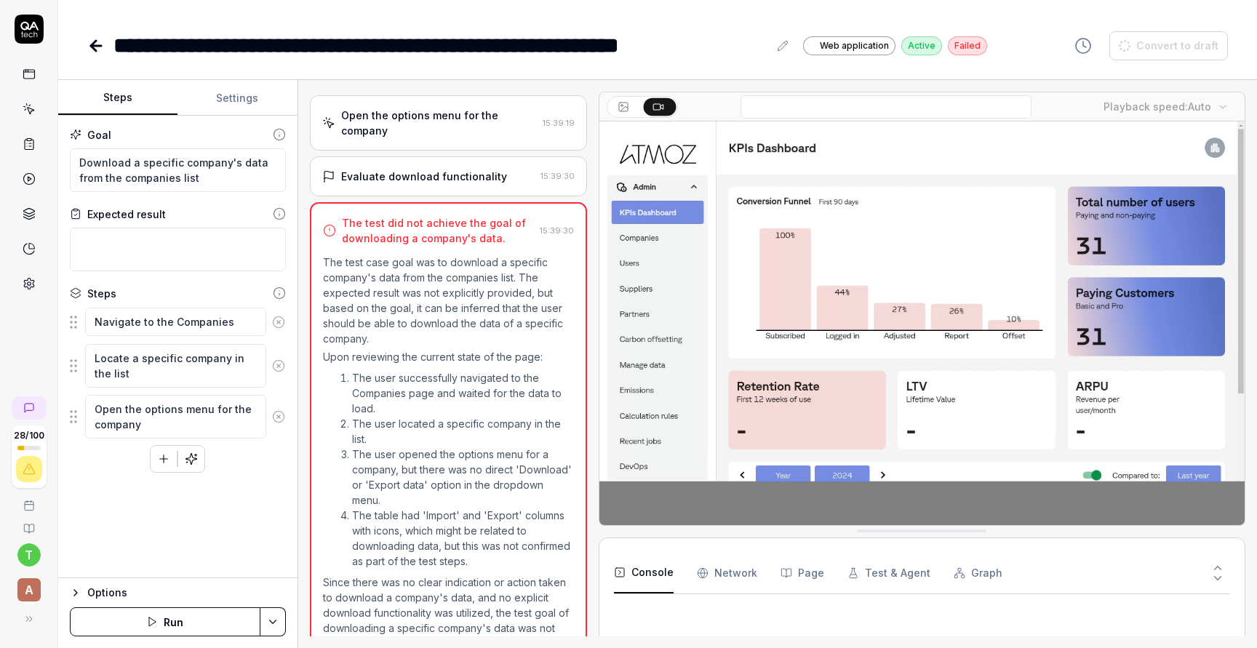
click at [94, 40] on icon at bounding box center [95, 45] width 17 height 17
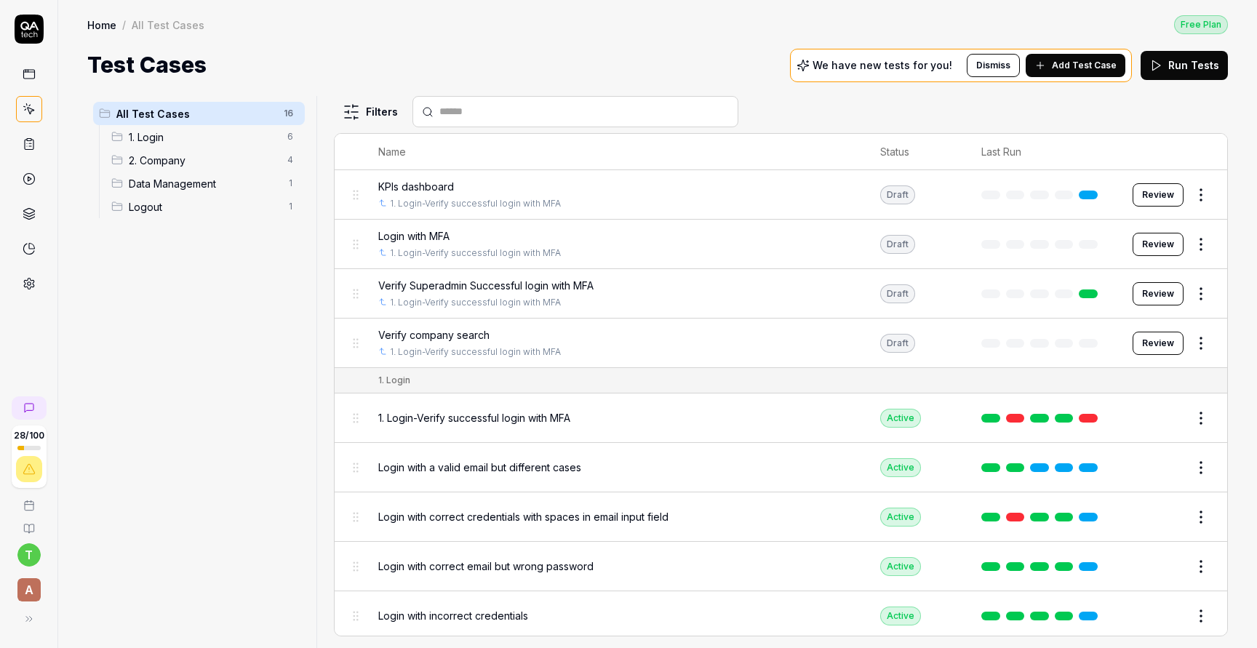
click at [1154, 236] on button "Review" at bounding box center [1157, 244] width 51 height 23
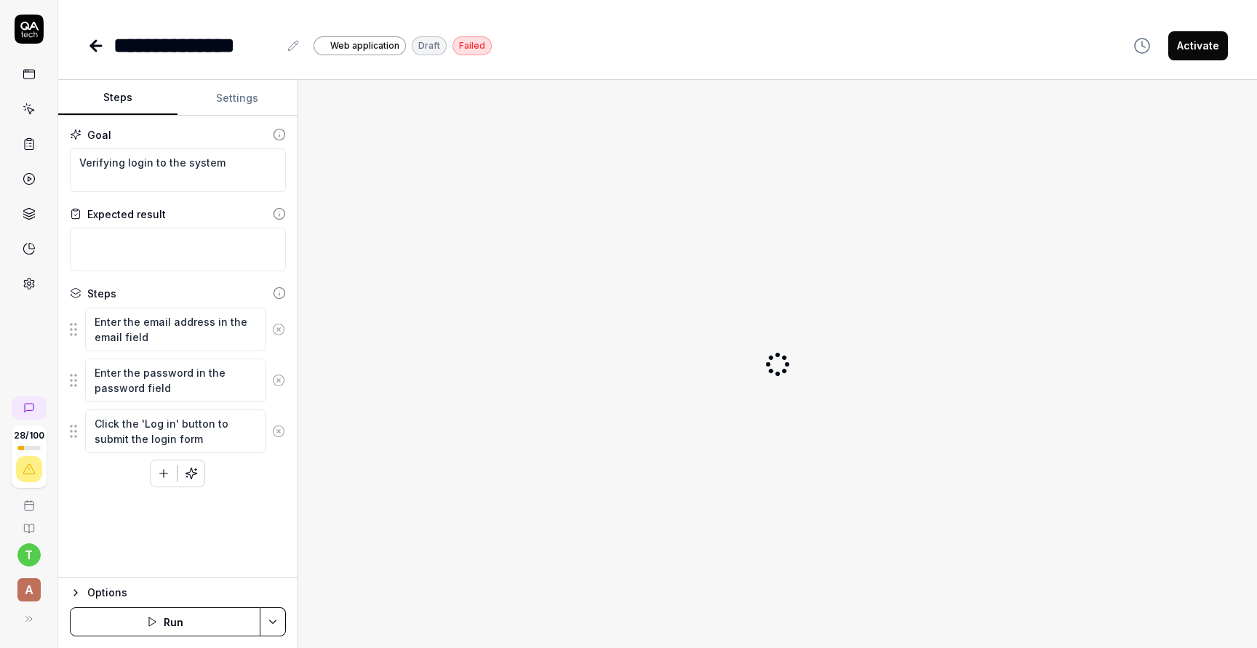
click at [1188, 38] on button "Activate" at bounding box center [1198, 45] width 60 height 29
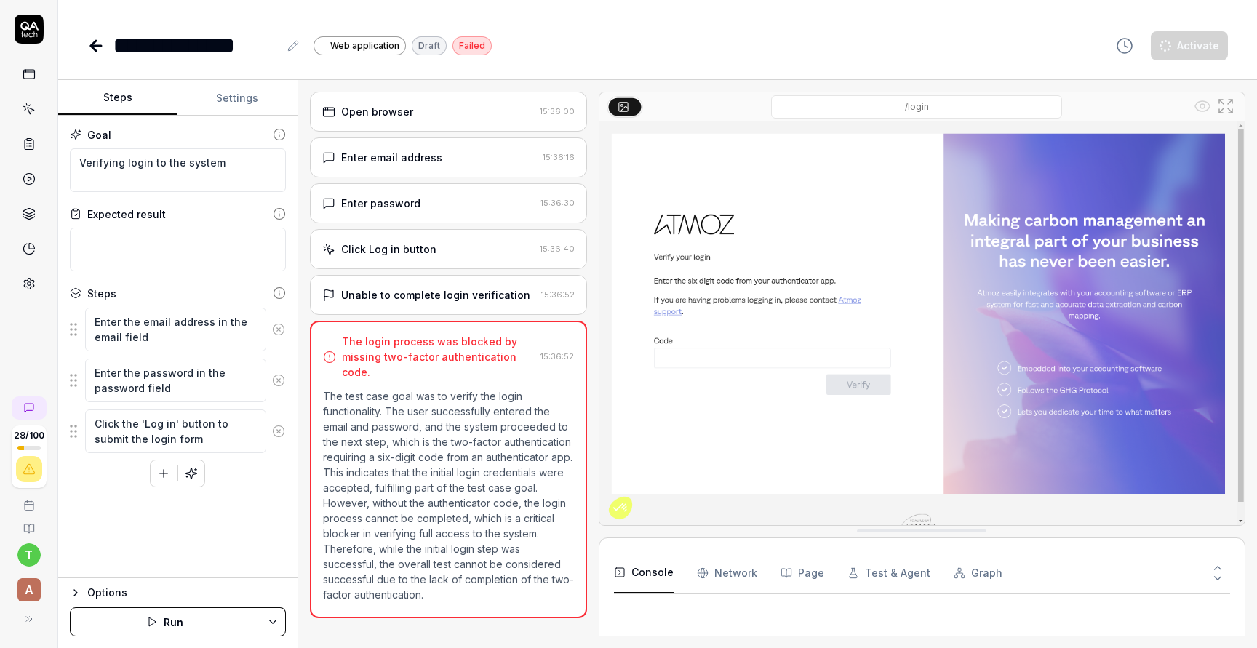
type textarea "*"
click at [89, 50] on icon at bounding box center [95, 45] width 17 height 17
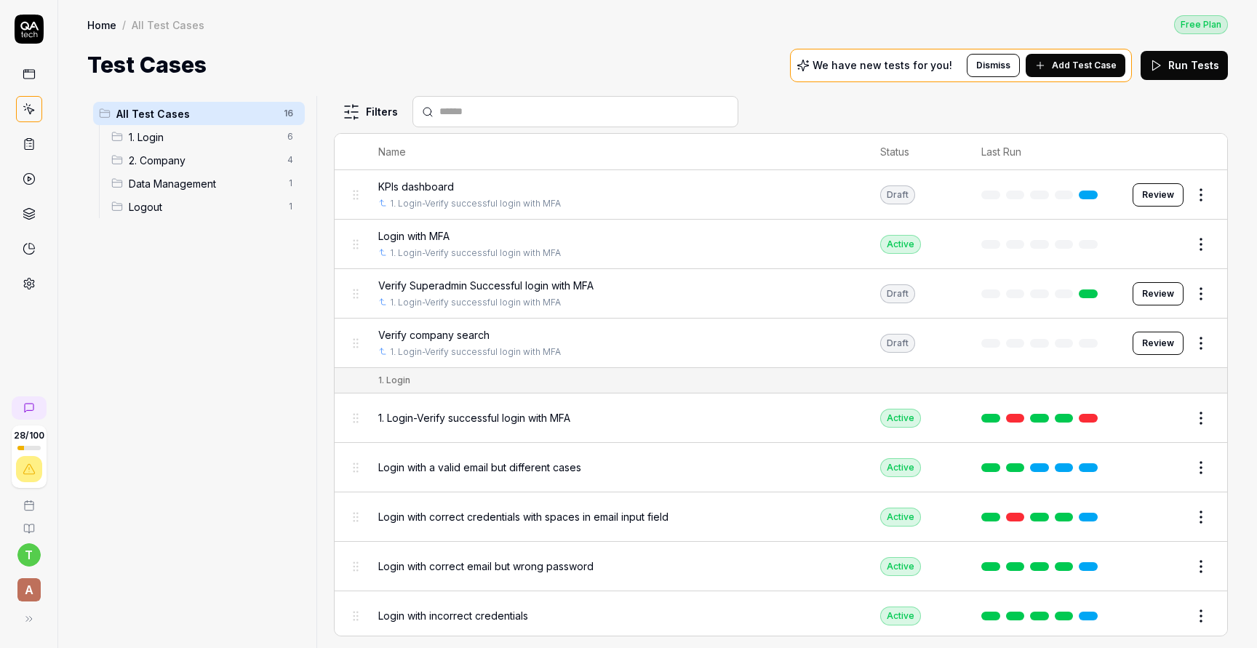
click at [193, 159] on span "2. Company" at bounding box center [204, 160] width 150 height 15
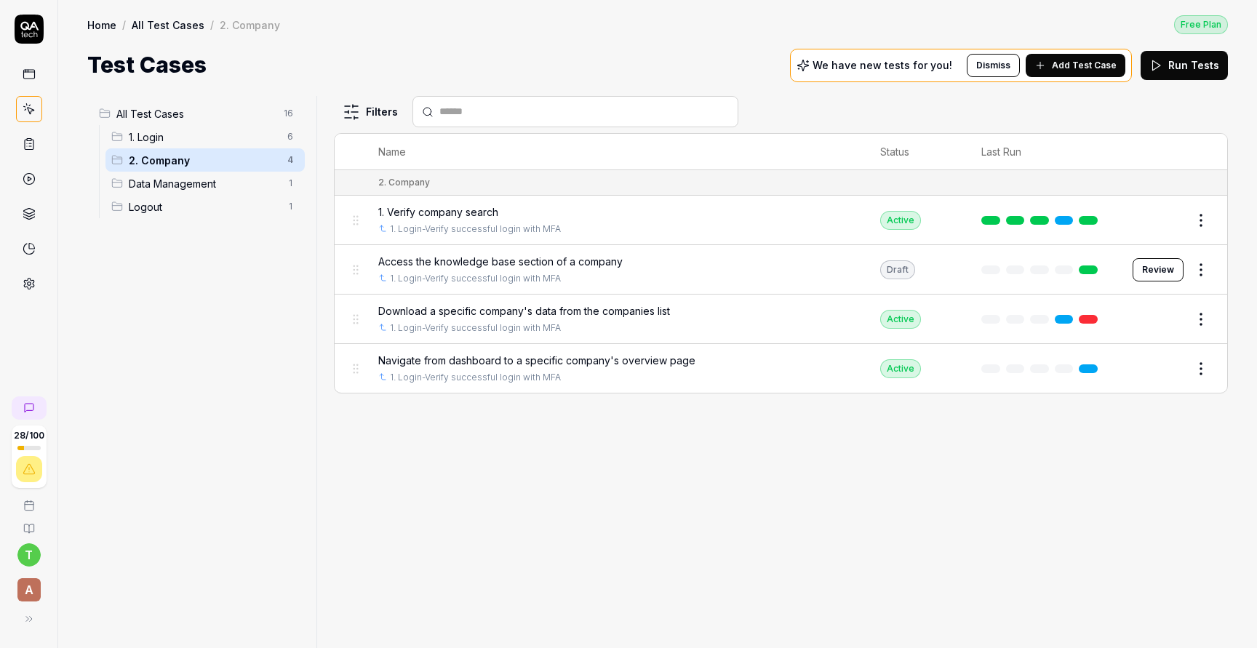
click at [1071, 62] on span "Add Test Case" at bounding box center [1084, 65] width 65 height 13
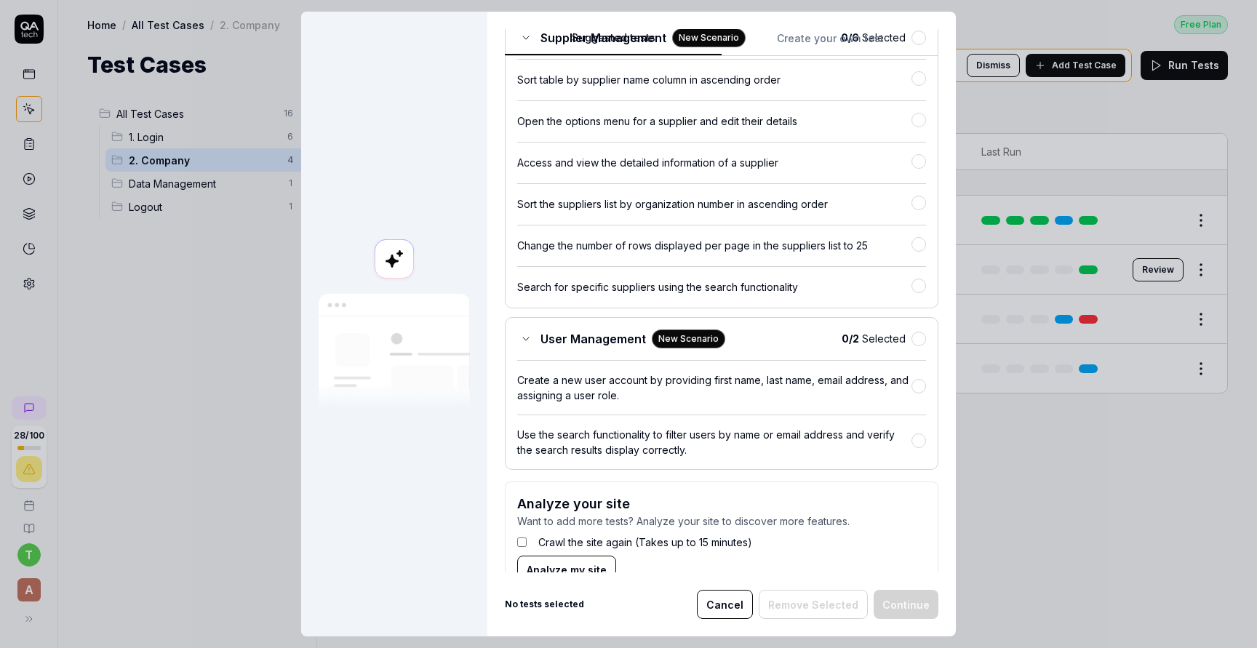
scroll to position [3331, 0]
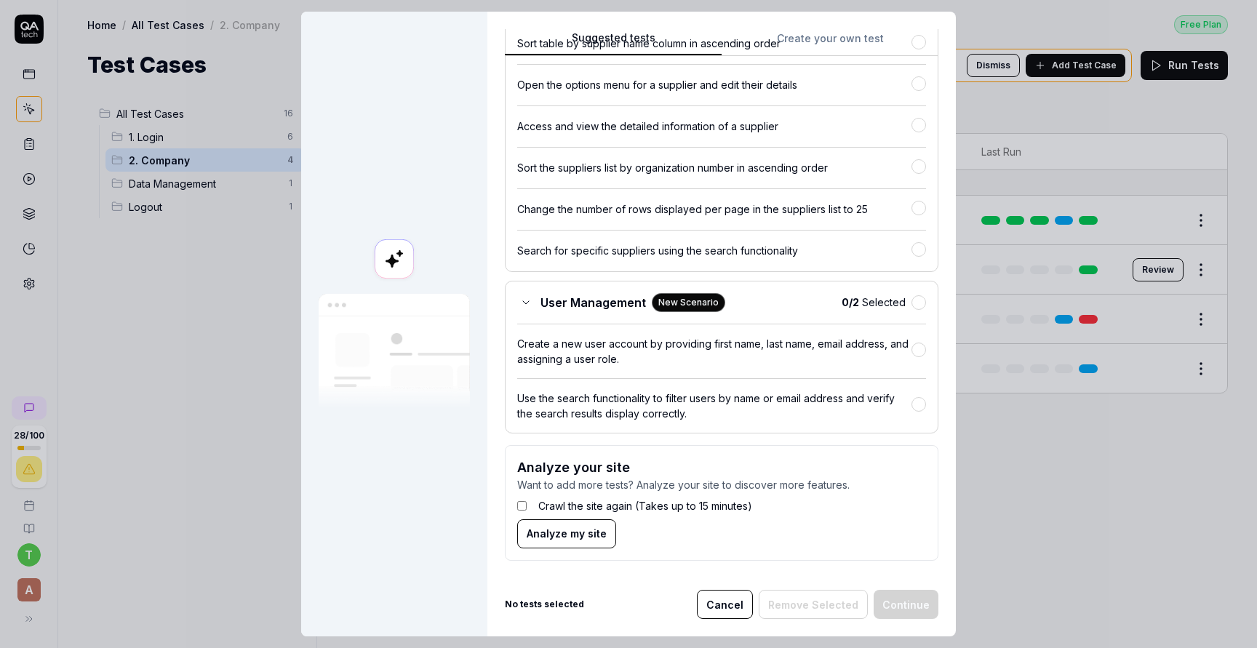
click at [575, 532] on span "Analyze my site" at bounding box center [567, 533] width 80 height 15
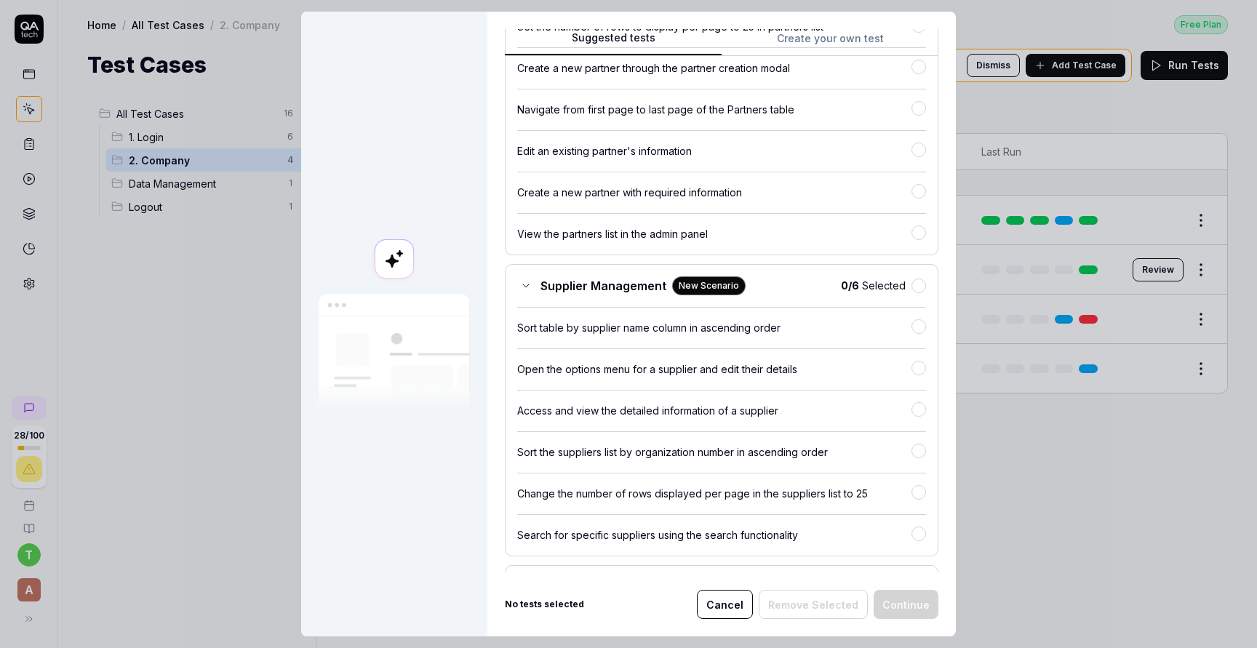
scroll to position [3296, 0]
